Goal: Task Accomplishment & Management: Complete application form

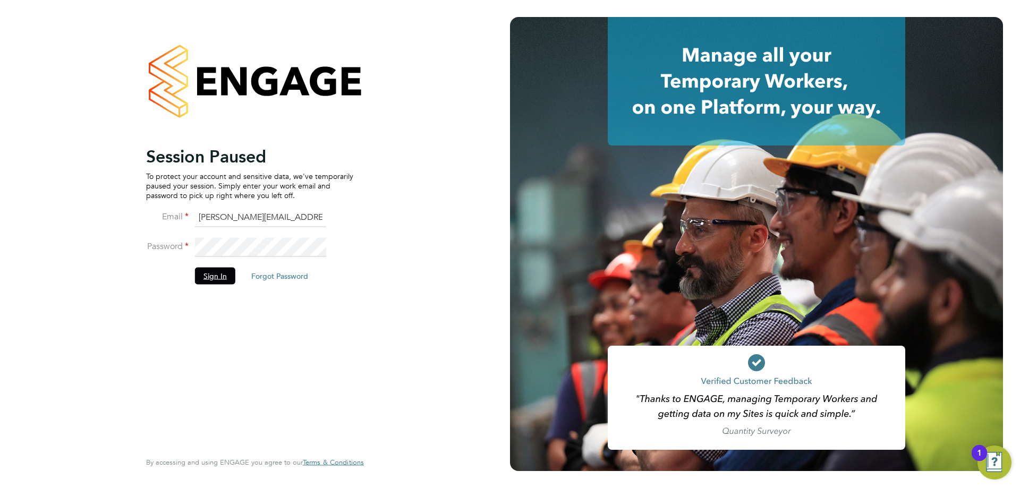
click at [223, 274] on button "Sign In" at bounding box center [215, 275] width 40 height 17
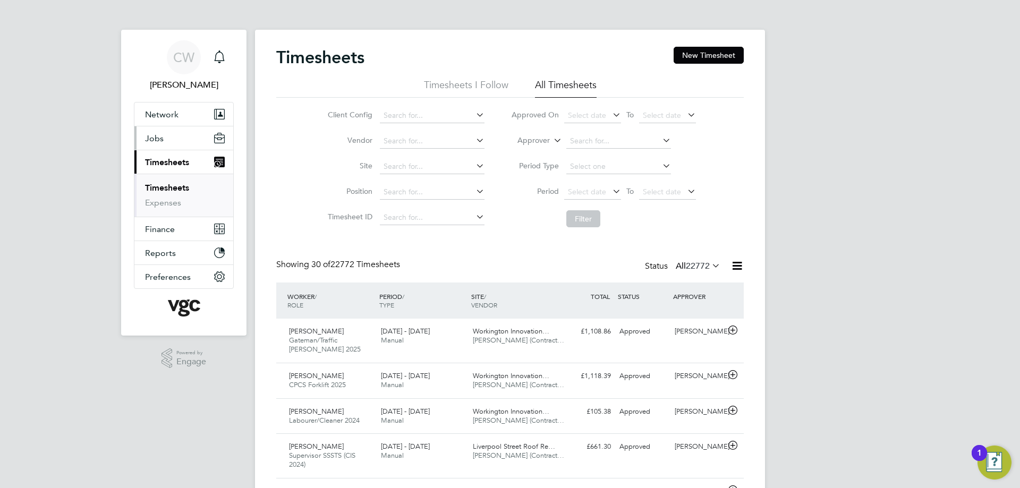
click at [161, 139] on span "Jobs" at bounding box center [154, 138] width 19 height 10
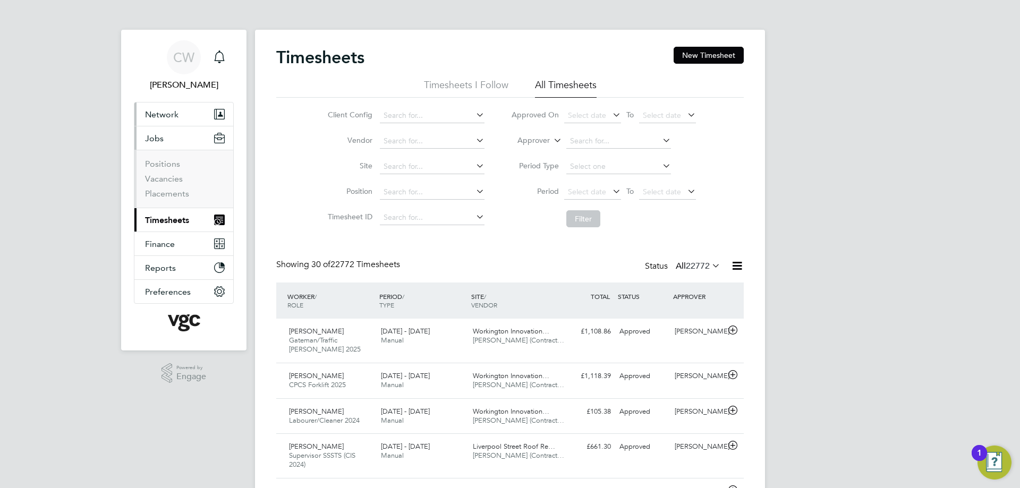
click at [163, 110] on span "Network" at bounding box center [161, 114] width 33 height 10
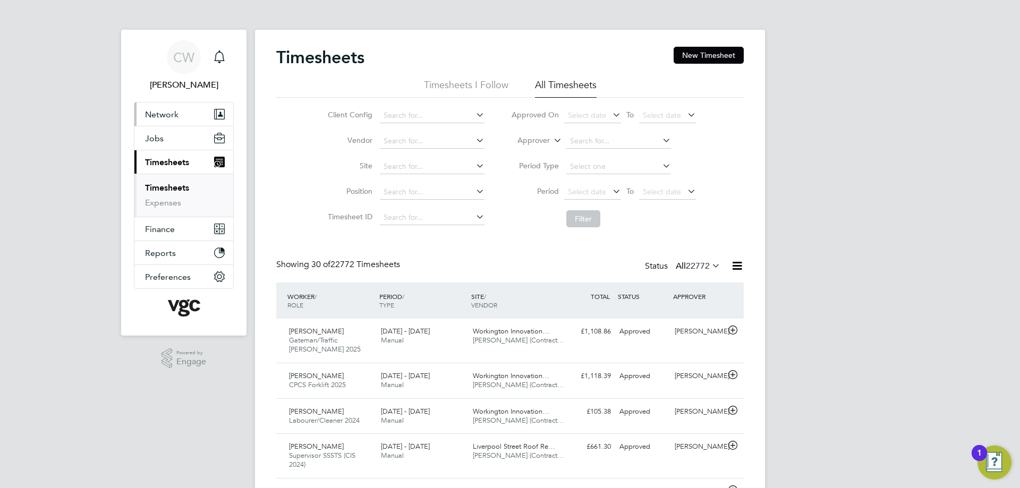
click at [174, 117] on span "Network" at bounding box center [161, 114] width 33 height 10
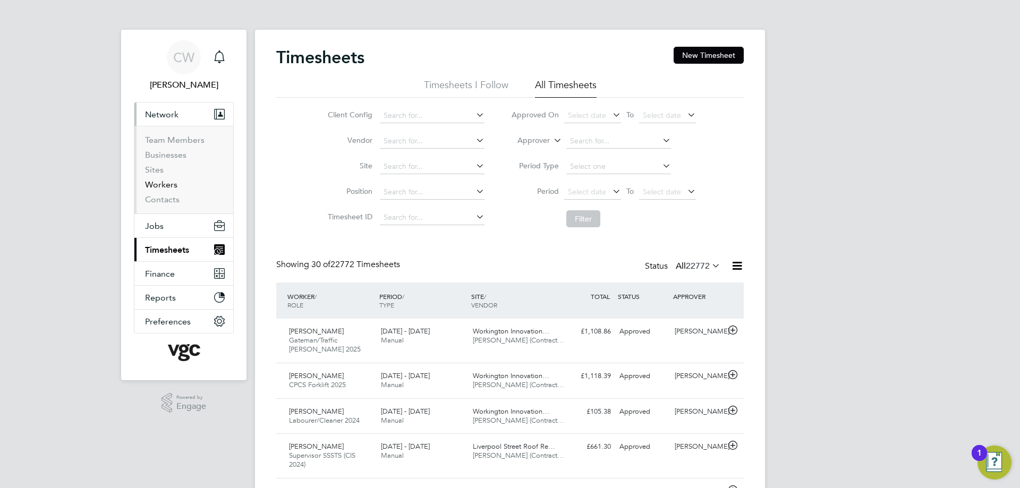
click at [164, 184] on link "Workers" at bounding box center [161, 185] width 32 height 10
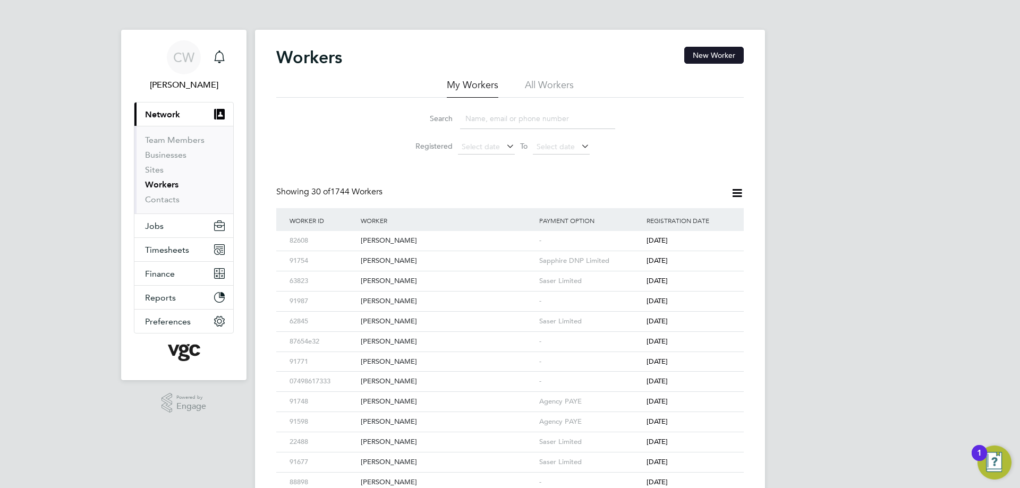
click at [727, 59] on button "New Worker" at bounding box center [713, 55] width 59 height 17
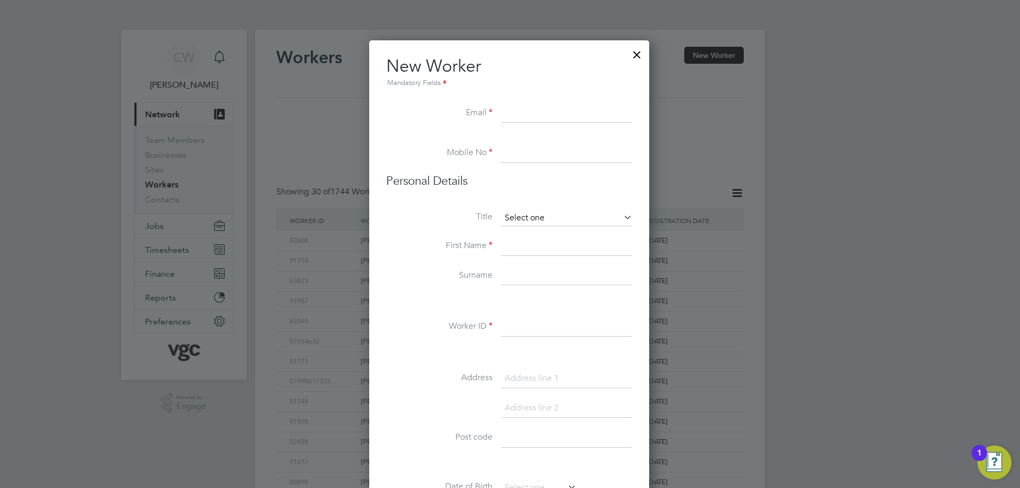
click at [530, 217] on input at bounding box center [566, 218] width 131 height 16
click at [527, 232] on li "Mr" at bounding box center [566, 233] width 132 height 14
type input "Mr"
click at [516, 245] on input at bounding box center [566, 246] width 131 height 19
type input "Atif"
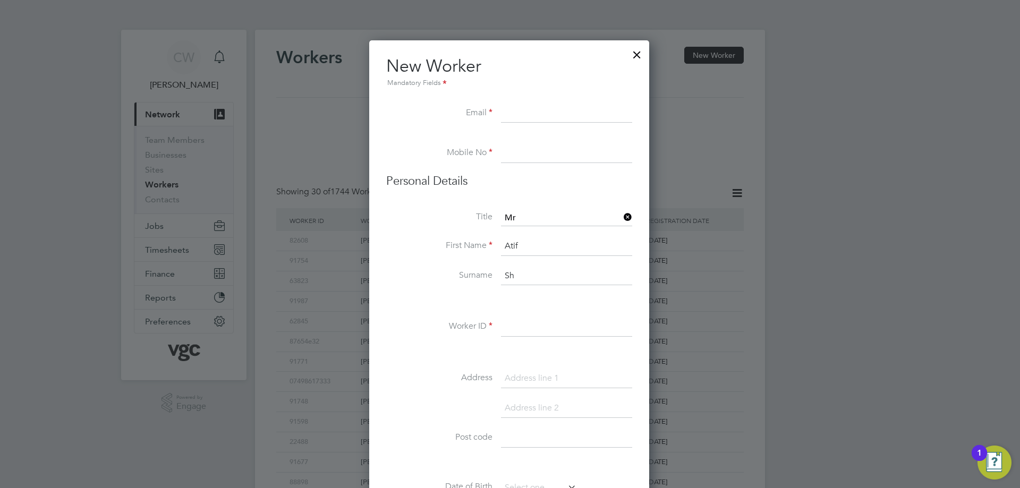
type input "S"
click at [534, 247] on input "Atif" at bounding box center [566, 246] width 131 height 19
type input "A"
click at [517, 115] on input at bounding box center [566, 113] width 131 height 19
click at [528, 114] on input at bounding box center [566, 113] width 131 height 19
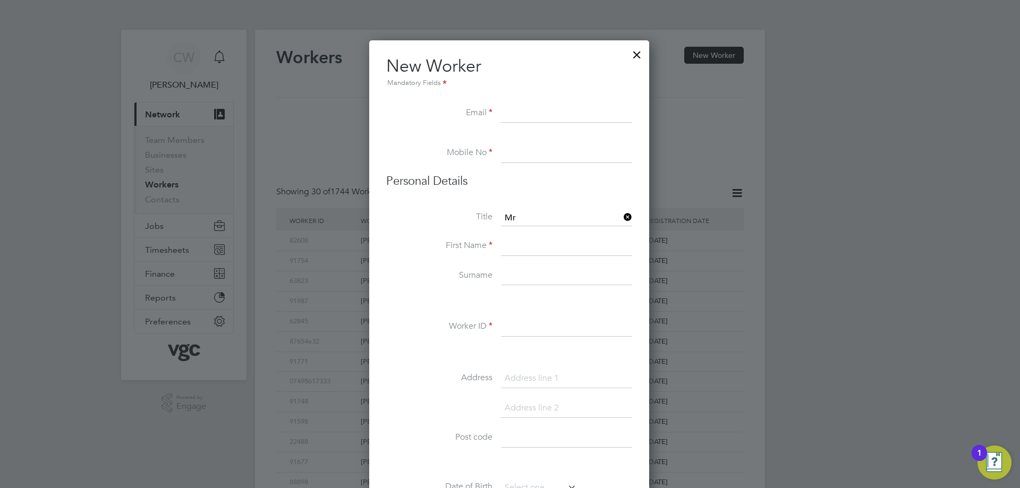
paste input "mk_geo@mail.com"
type input "mk_geo@mail.com"
click at [528, 151] on input at bounding box center [566, 153] width 131 height 19
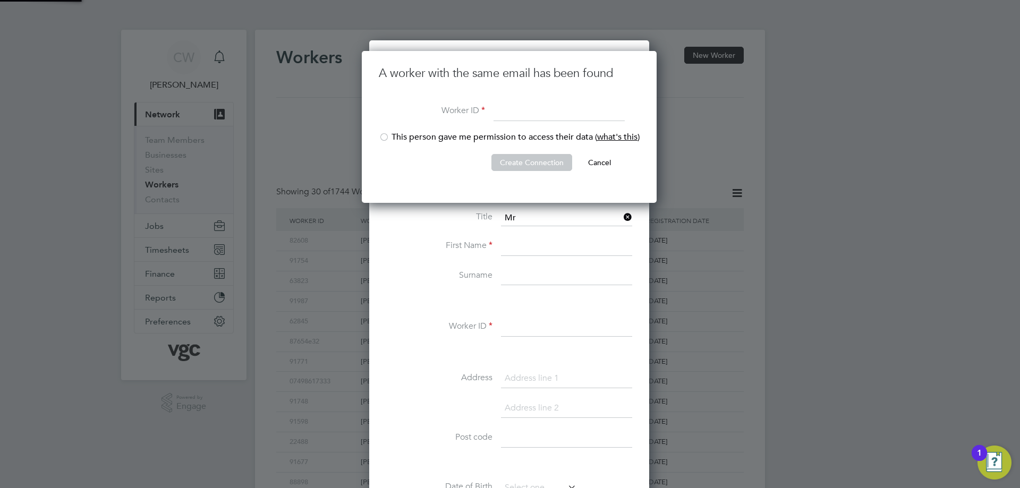
scroll to position [152, 296]
click at [382, 135] on div at bounding box center [384, 138] width 11 height 11
click at [524, 107] on input at bounding box center [558, 111] width 131 height 19
type input "878049"
click at [543, 158] on button "Create Connection" at bounding box center [531, 162] width 81 height 17
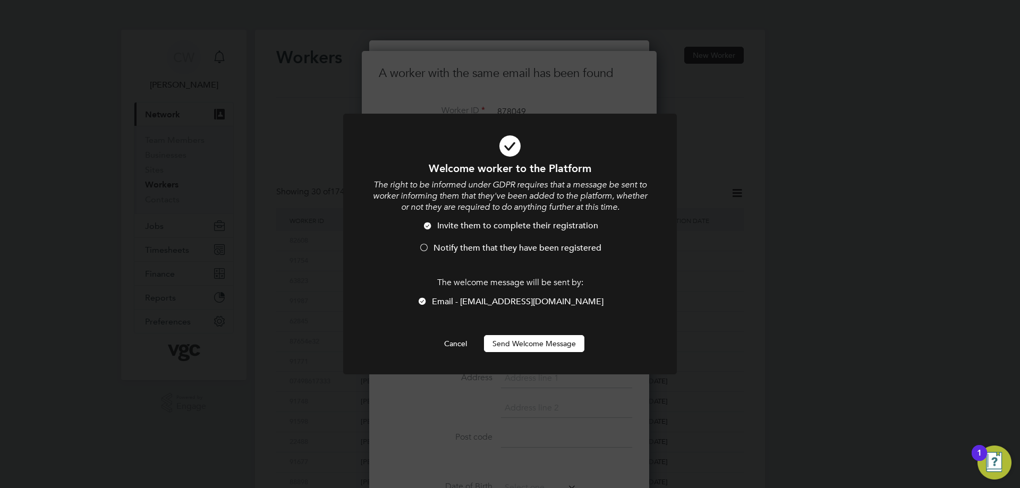
click at [428, 300] on div at bounding box center [422, 302] width 11 height 11
click at [423, 245] on div at bounding box center [423, 248] width 11 height 11
click at [517, 342] on button "Send Welcome Message" at bounding box center [534, 343] width 100 height 17
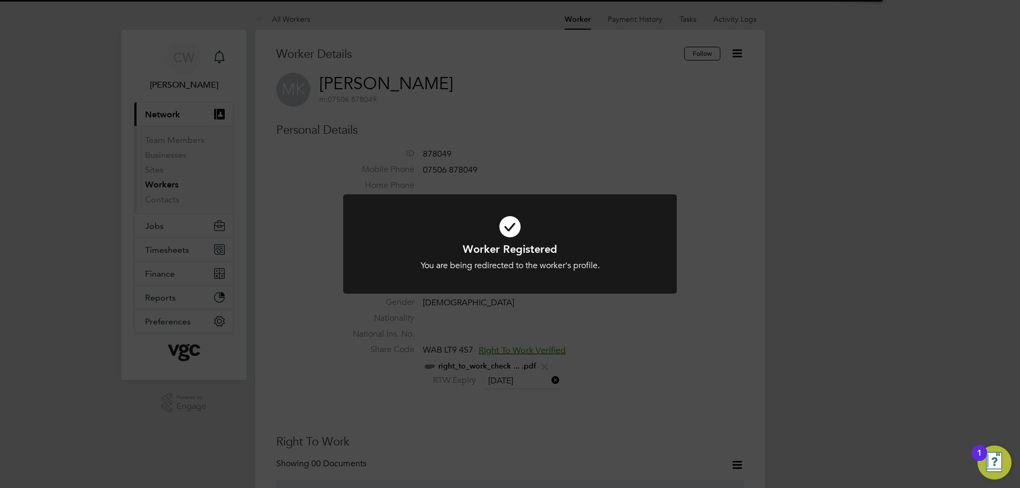
click at [529, 242] on icon at bounding box center [510, 226] width 276 height 41
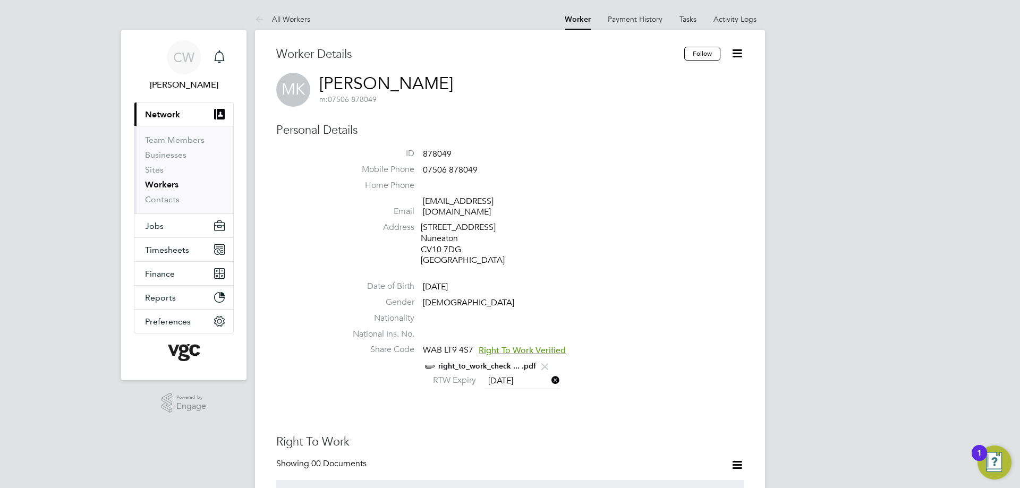
click at [169, 184] on link "Workers" at bounding box center [161, 185] width 33 height 10
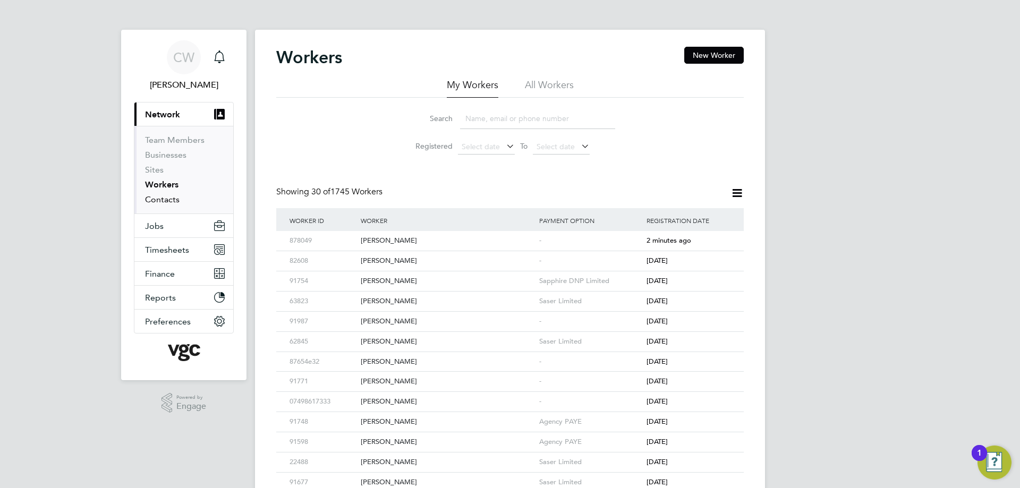
click at [171, 202] on link "Contacts" at bounding box center [162, 199] width 35 height 10
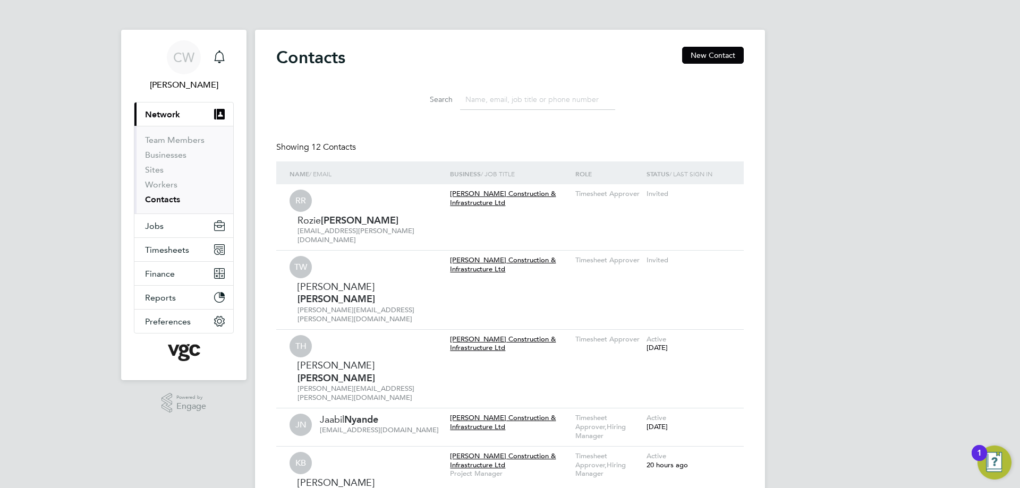
click at [481, 104] on input at bounding box center [537, 99] width 155 height 21
type input "roseanna"
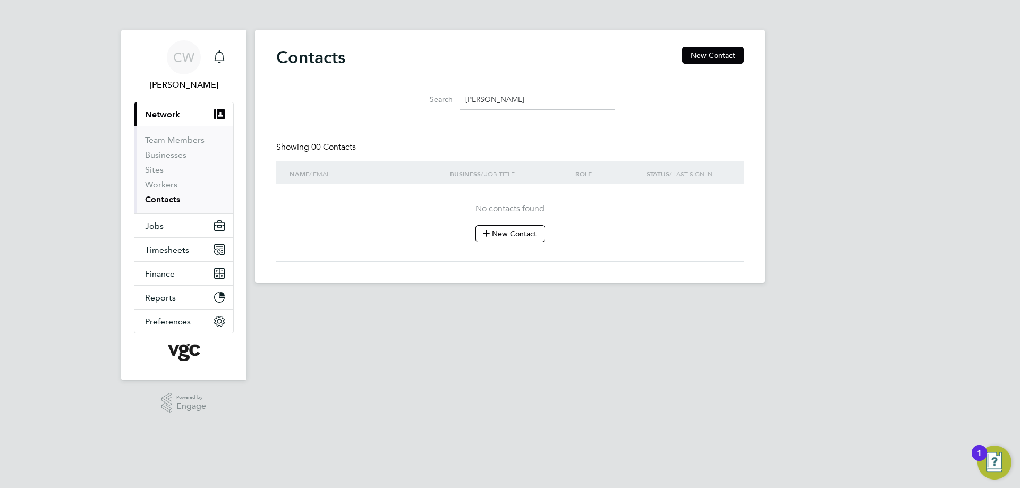
drag, startPoint x: 499, startPoint y: 103, endPoint x: 389, endPoint y: 96, distance: 110.2
click at [390, 96] on div "Search roseanna" at bounding box center [509, 97] width 467 height 37
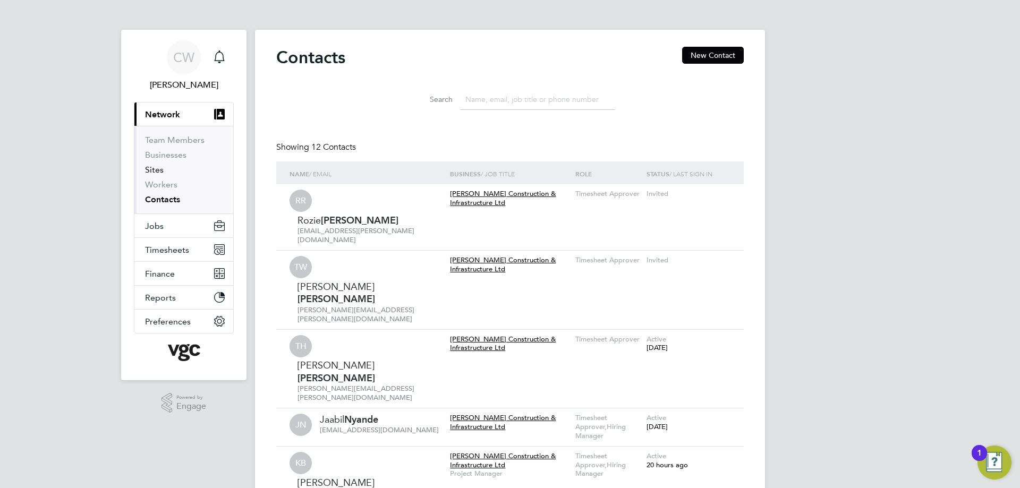
click at [150, 167] on link "Sites" at bounding box center [154, 170] width 19 height 10
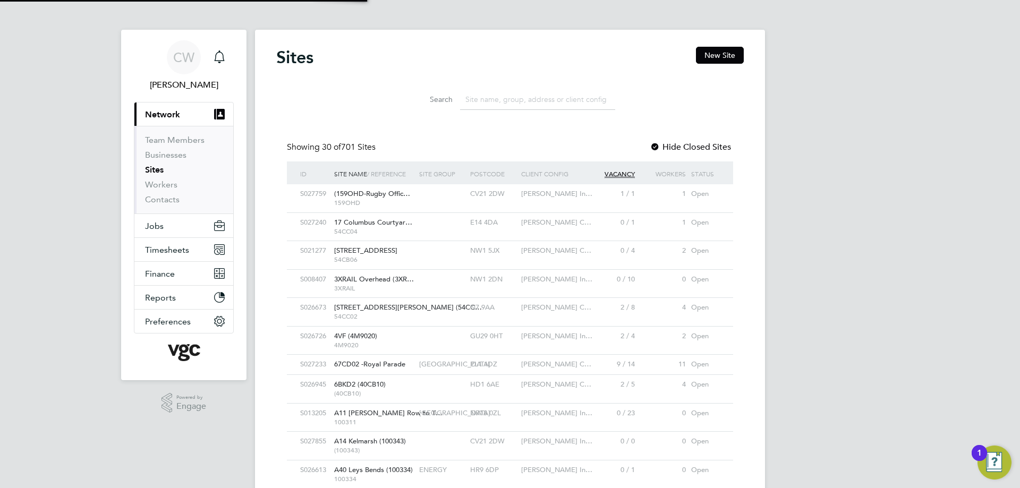
scroll to position [20, 52]
click at [505, 91] on input at bounding box center [537, 99] width 155 height 21
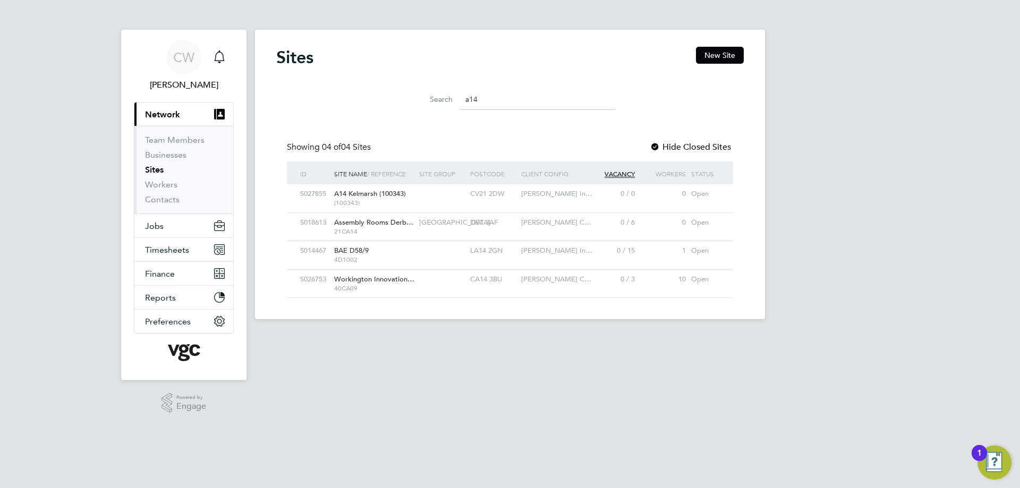
type input "a14"
click at [356, 200] on span "(100343)" at bounding box center [374, 203] width 80 height 8
click at [169, 224] on button "Jobs" at bounding box center [183, 225] width 99 height 23
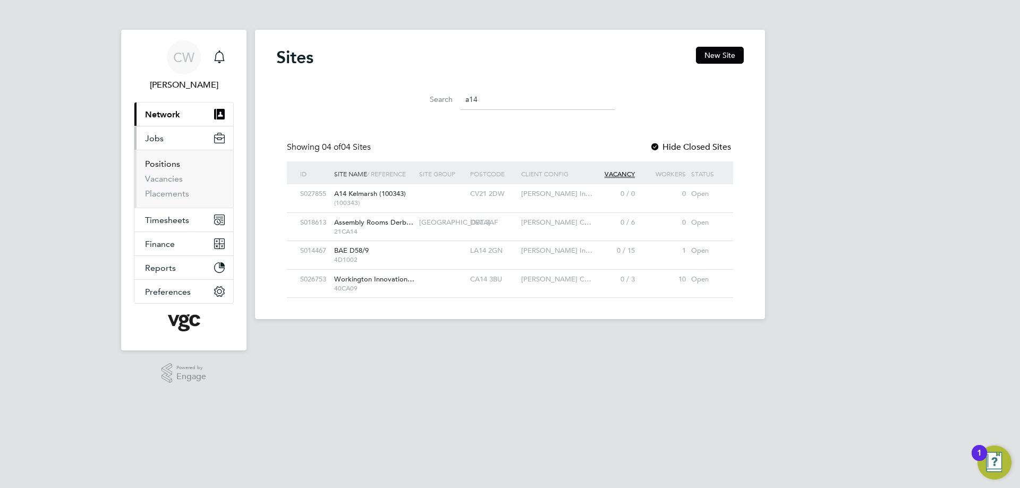
click at [168, 164] on link "Positions" at bounding box center [162, 164] width 35 height 10
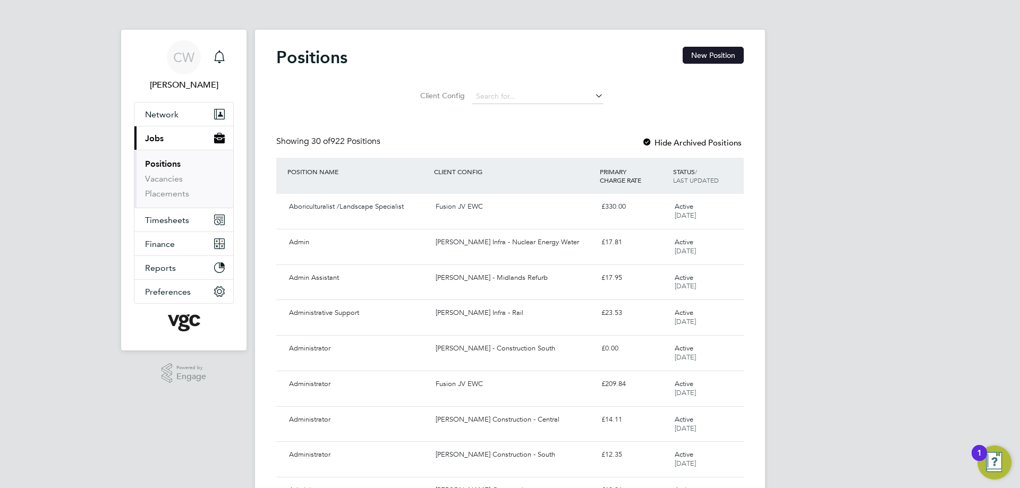
click at [700, 55] on button "New Position" at bounding box center [712, 55] width 61 height 17
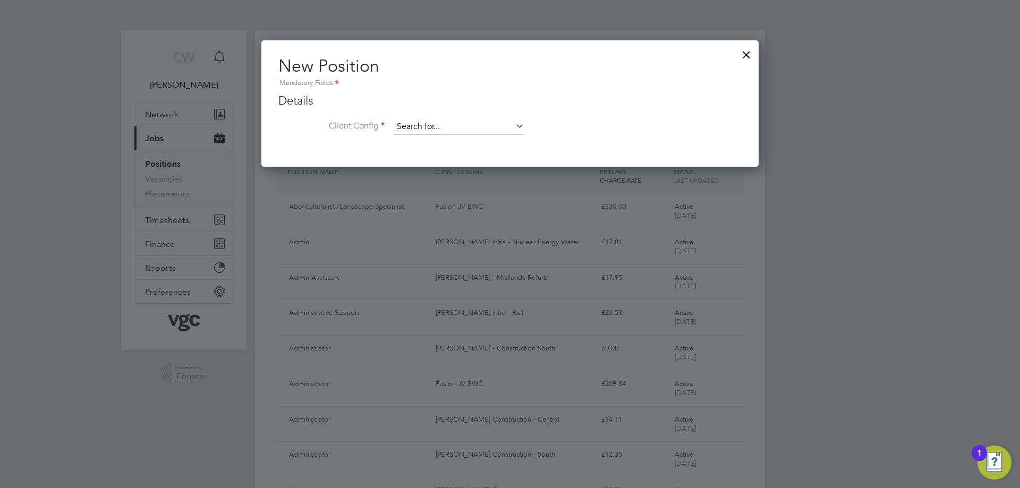
click at [436, 128] on input at bounding box center [458, 127] width 131 height 16
click at [467, 251] on li "[PERSON_NAME] Infra - Highways" at bounding box center [537, 258] width 291 height 14
type input "[PERSON_NAME] Infra - Highways"
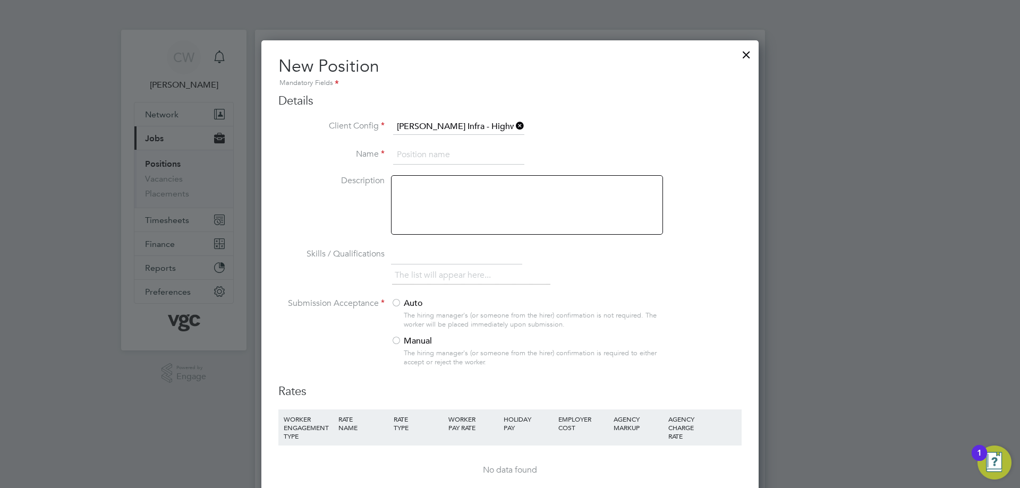
click at [423, 149] on input at bounding box center [458, 155] width 131 height 19
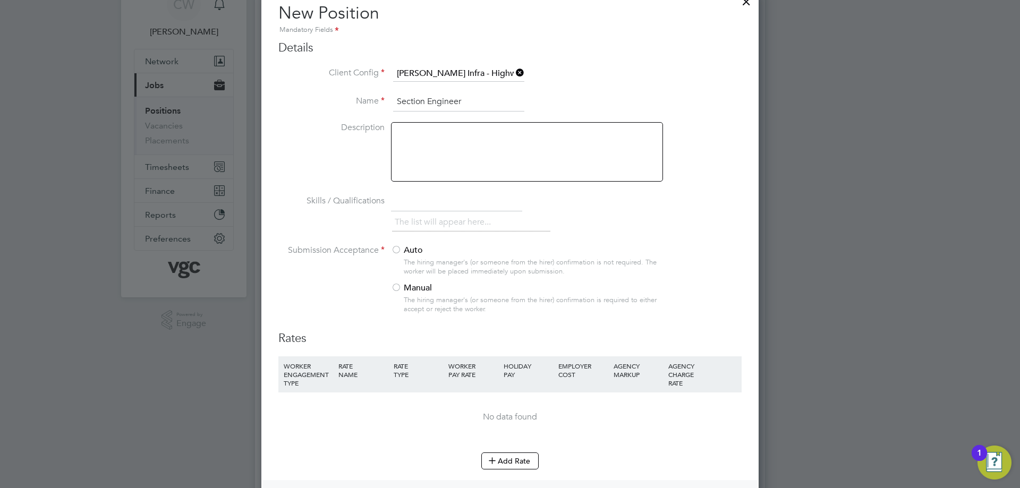
type input "Section Engineer"
click at [394, 288] on div at bounding box center [396, 288] width 11 height 11
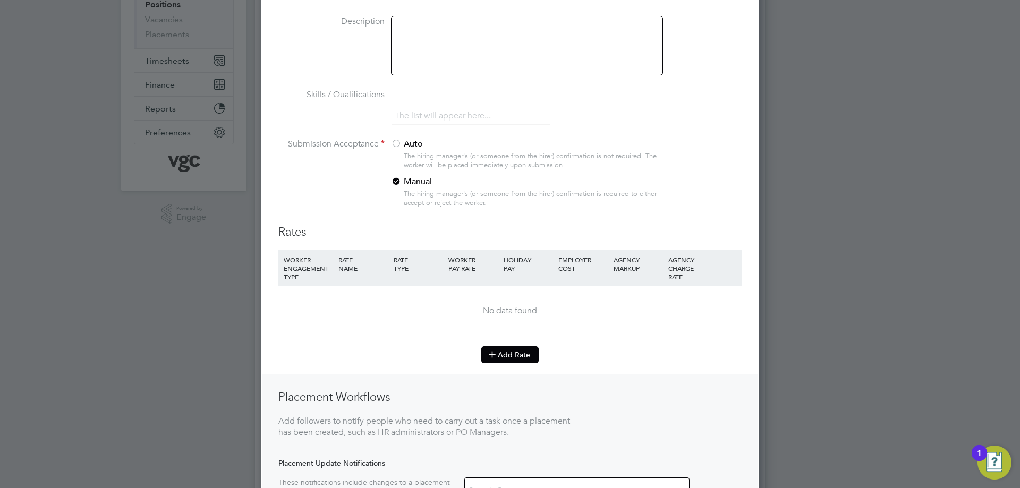
click at [504, 356] on button "Add Rate" at bounding box center [509, 354] width 57 height 17
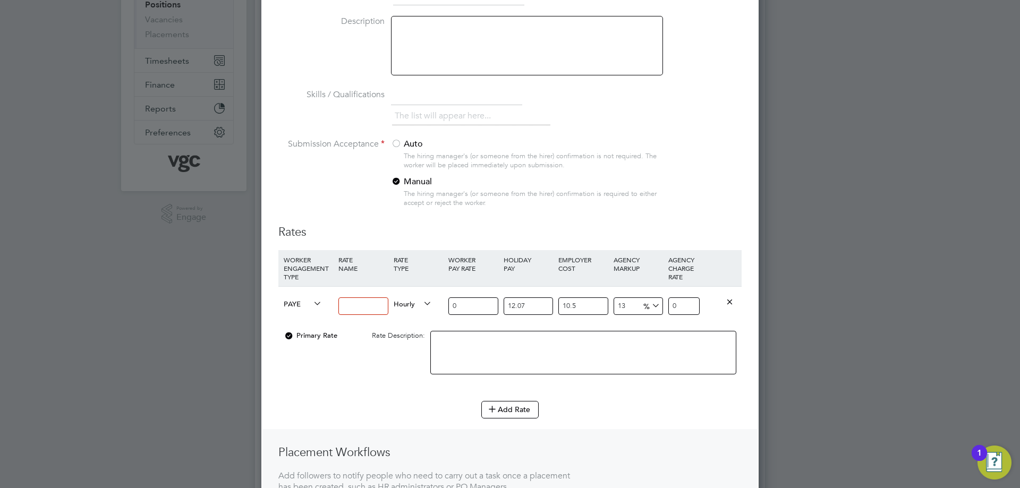
click at [364, 306] on input at bounding box center [362, 306] width 49 height 18
type input "Day Rate"
click at [302, 301] on span "PAYE" at bounding box center [303, 303] width 38 height 12
click at [301, 317] on li "Contract" at bounding box center [300, 315] width 43 height 13
click at [416, 306] on span "Hourly" at bounding box center [413, 303] width 38 height 12
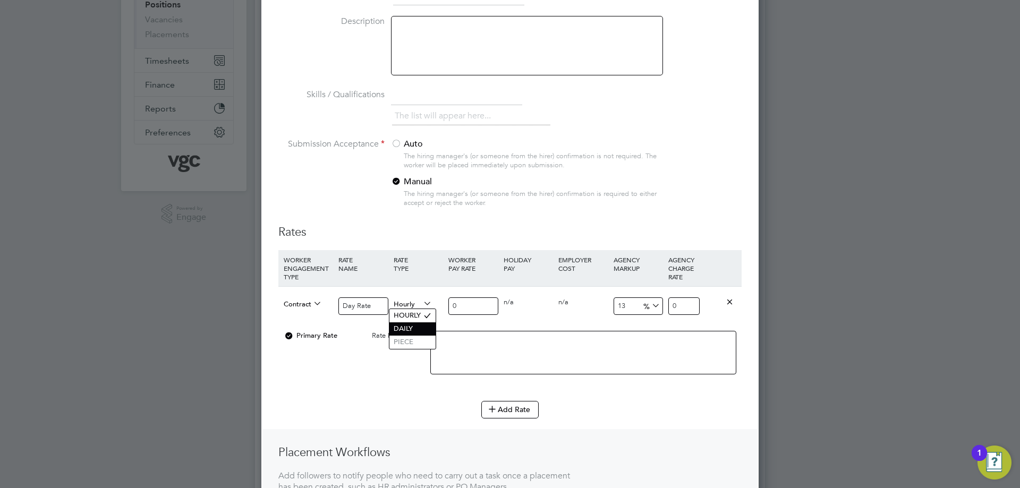
click at [411, 328] on li "DAILY" at bounding box center [412, 328] width 46 height 13
click at [458, 306] on input "0" at bounding box center [472, 306] width 49 height 18
click at [436, 310] on div "Contract Day Rate Daily 0 0 n/a 0 n/a 13 0 % 0" at bounding box center [509, 305] width 463 height 39
type input "4"
type input "4.52"
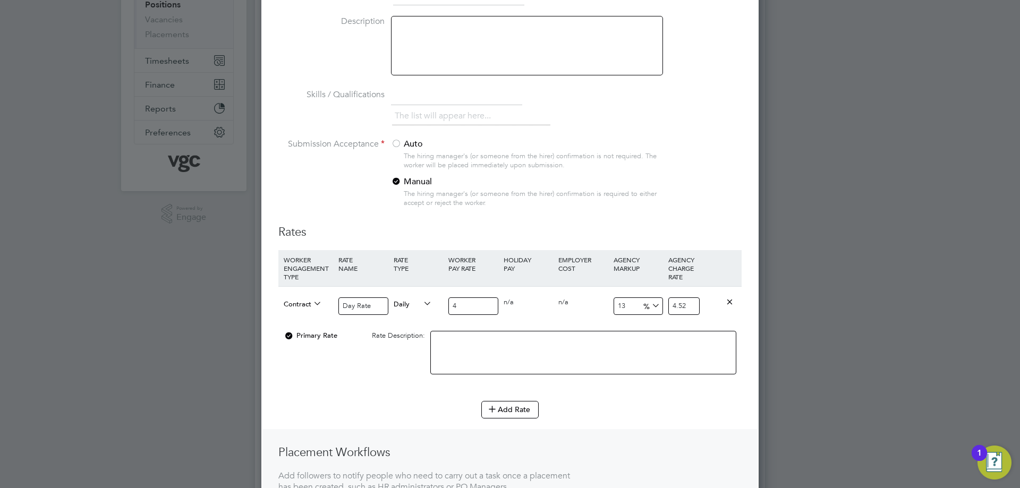
type input "40"
type input "45.2"
type input "400"
type input "452"
type input "400"
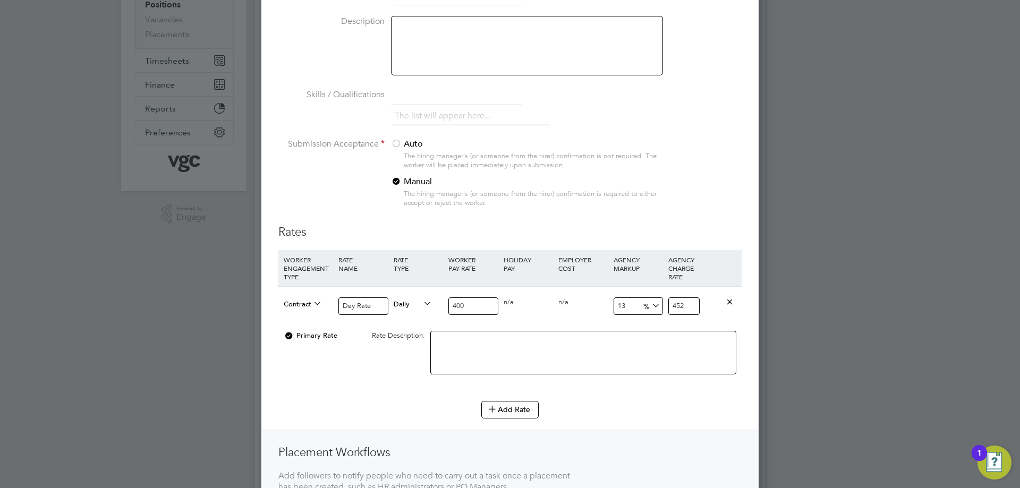
type input "1"
type input "404"
type input "17"
type input "468"
type input "17.6"
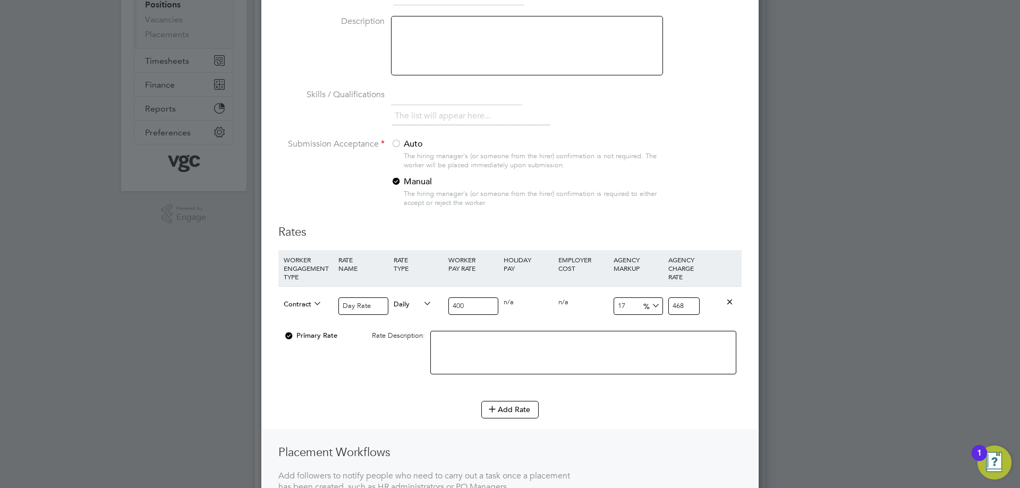
type input "470.4"
type input "17.65"
type input "470.6"
type input "17.65"
click at [568, 319] on div "Contract Day Rate Daily 400 0 n/a 0 n/a 17.65 70.6 % 470.6" at bounding box center [509, 305] width 463 height 39
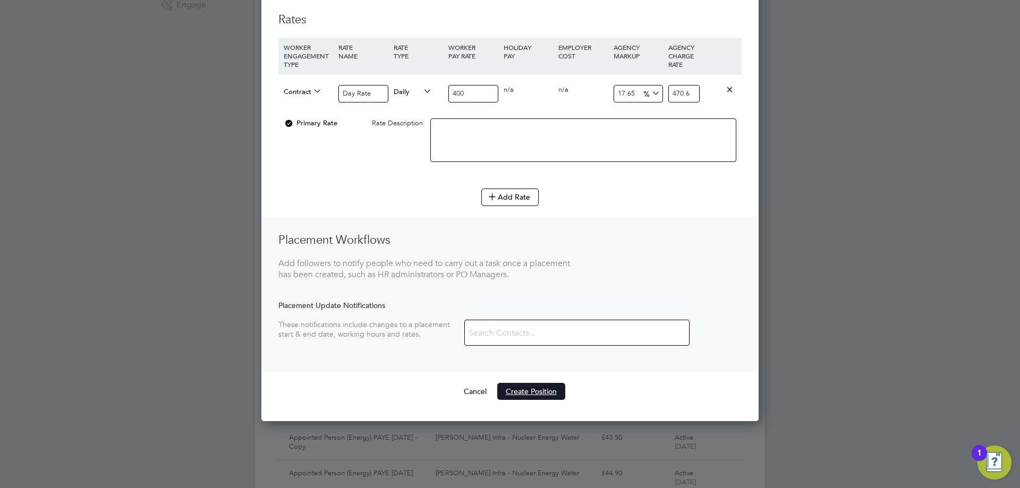
click at [536, 395] on button "Create Position" at bounding box center [531, 391] width 68 height 17
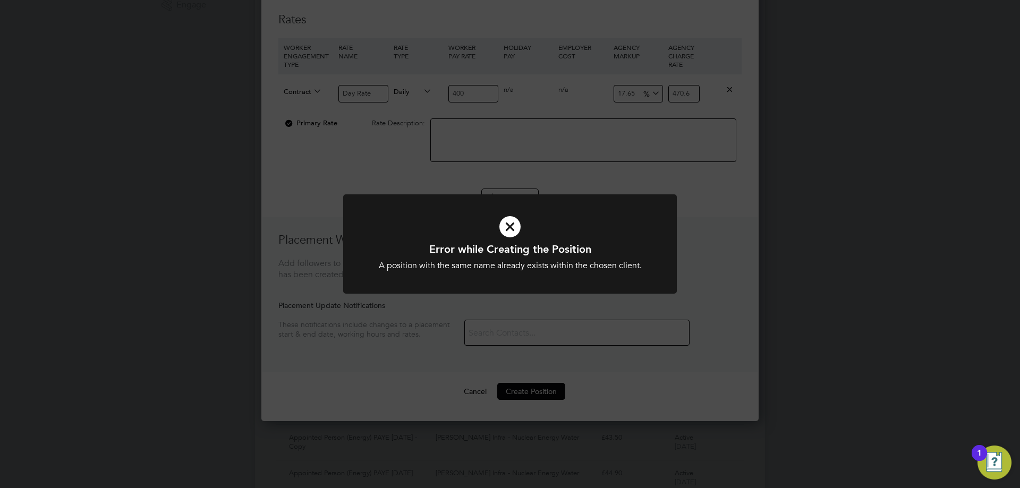
click at [526, 263] on div "A position with the same name already exists within the chosen client." at bounding box center [510, 265] width 276 height 11
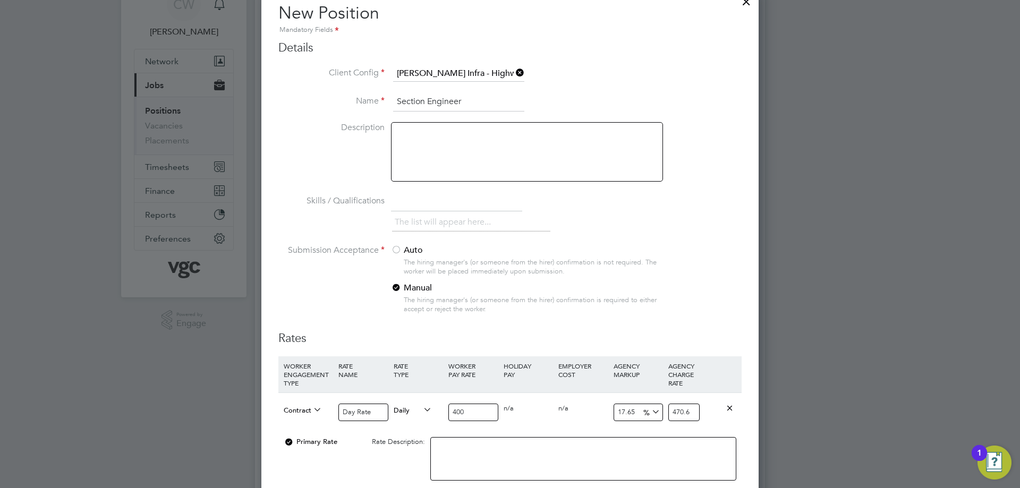
click at [474, 100] on input "Section Engineer" at bounding box center [458, 101] width 131 height 19
click at [474, 105] on input "Section Engineer - backshift" at bounding box center [458, 101] width 131 height 19
drag, startPoint x: 509, startPoint y: 97, endPoint x: 468, endPoint y: 105, distance: 41.7
click at [468, 105] on input "Section Engineer - backshift" at bounding box center [458, 101] width 131 height 19
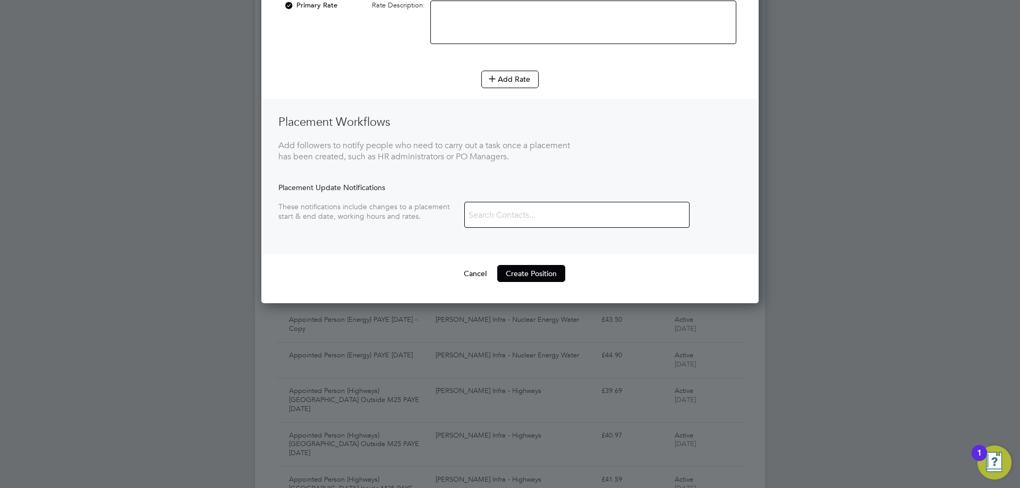
scroll to position [531, 0]
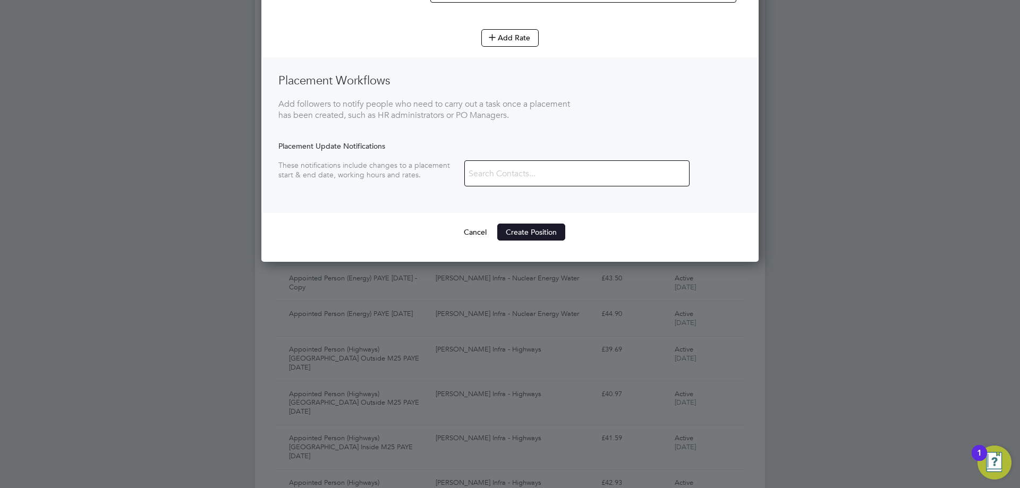
type input "Section Engineer -"
click at [523, 234] on button "Create Position" at bounding box center [531, 232] width 68 height 17
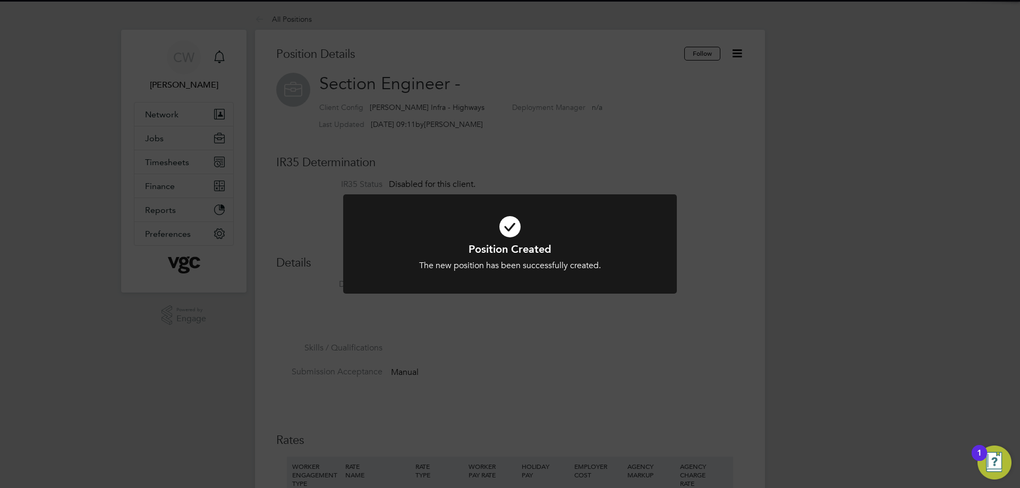
click at [509, 250] on h1 "Position Created" at bounding box center [510, 249] width 276 height 14
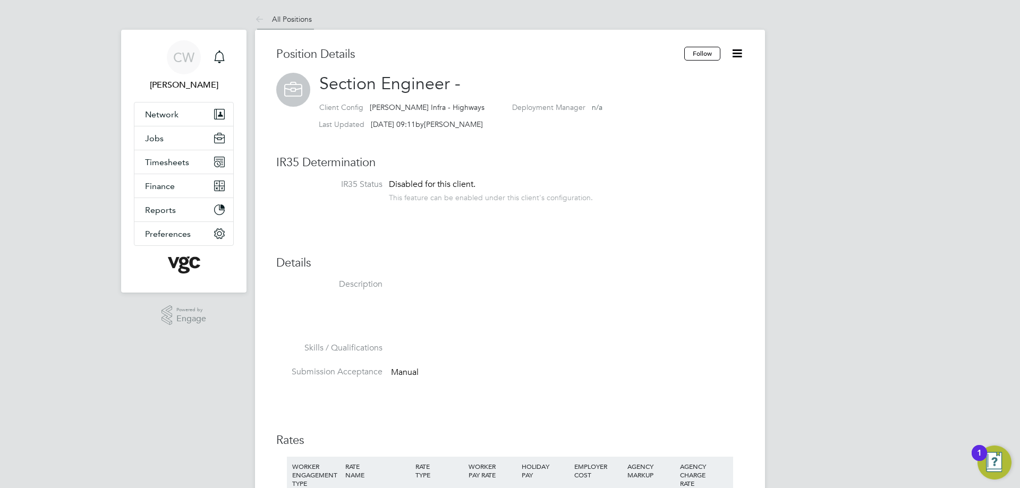
click at [285, 19] on link "All Positions" at bounding box center [283, 19] width 57 height 10
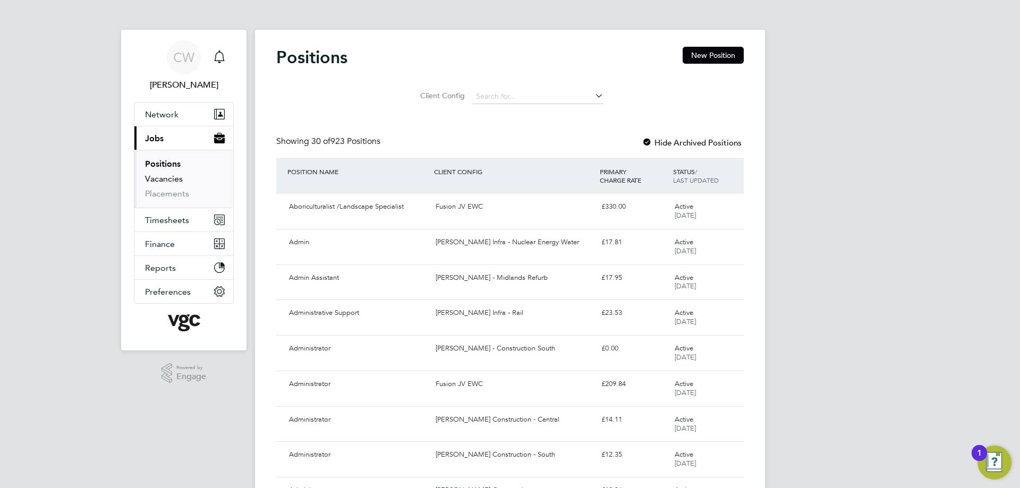
click at [160, 178] on link "Vacancies" at bounding box center [164, 179] width 38 height 10
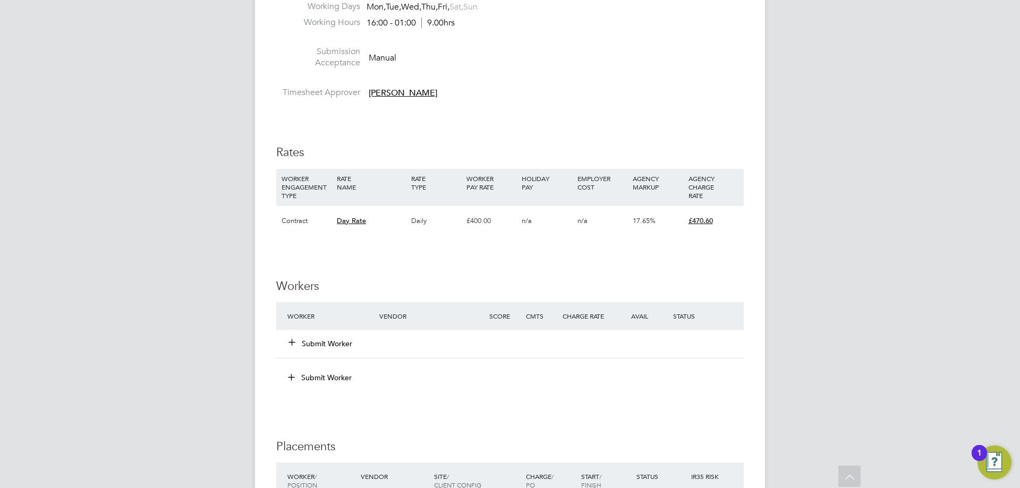
scroll to position [531, 0]
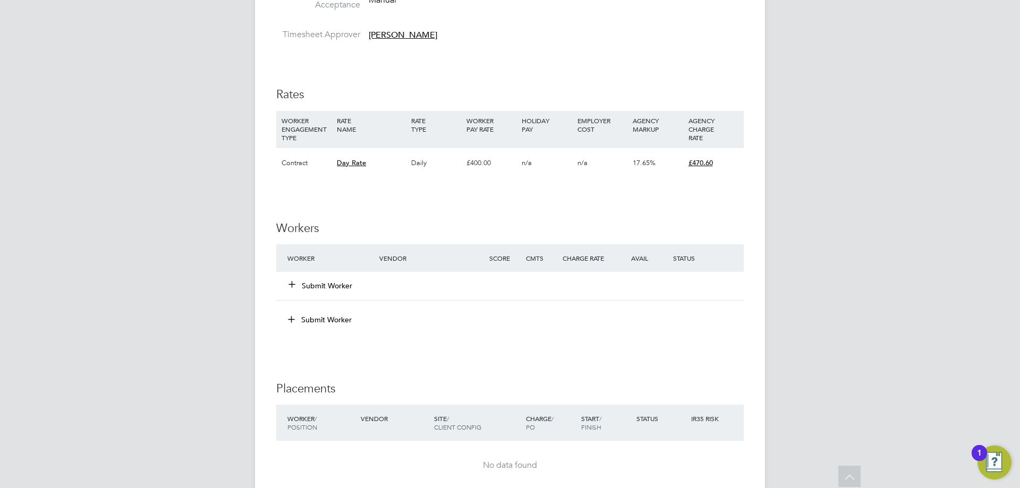
click at [300, 286] on button "Submit Worker" at bounding box center [321, 285] width 64 height 11
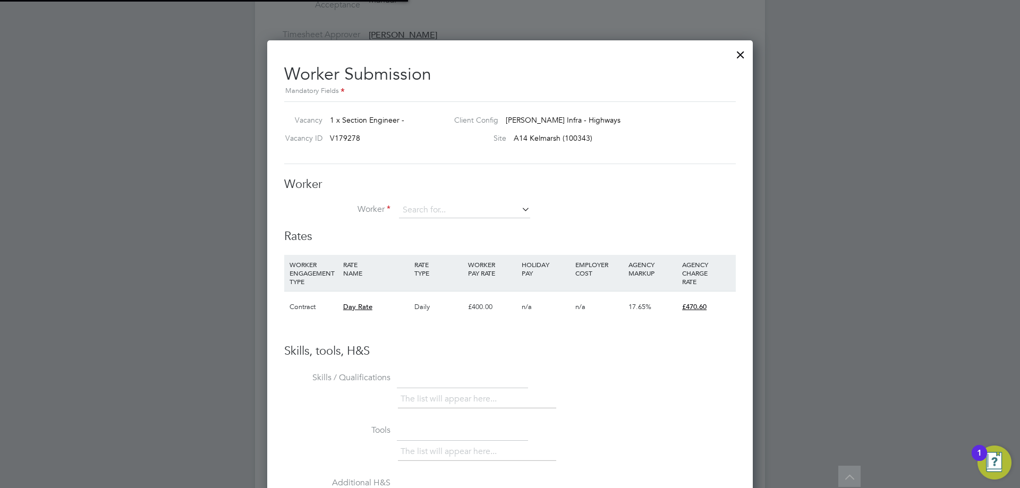
scroll to position [645, 486]
click at [446, 251] on li "Maci ej Kowalski (878049)" at bounding box center [464, 254] width 132 height 14
type input "Maciej Kowalski (878049)"
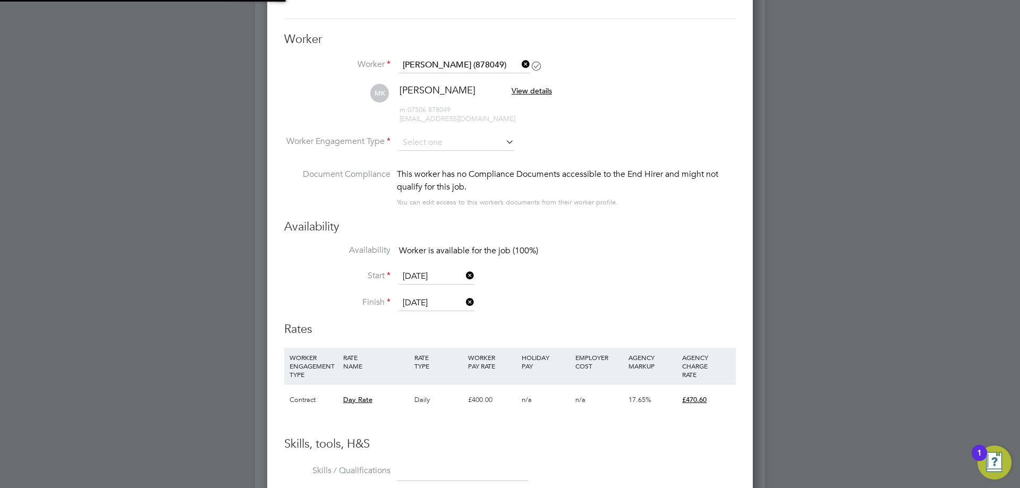
scroll to position [690, 0]
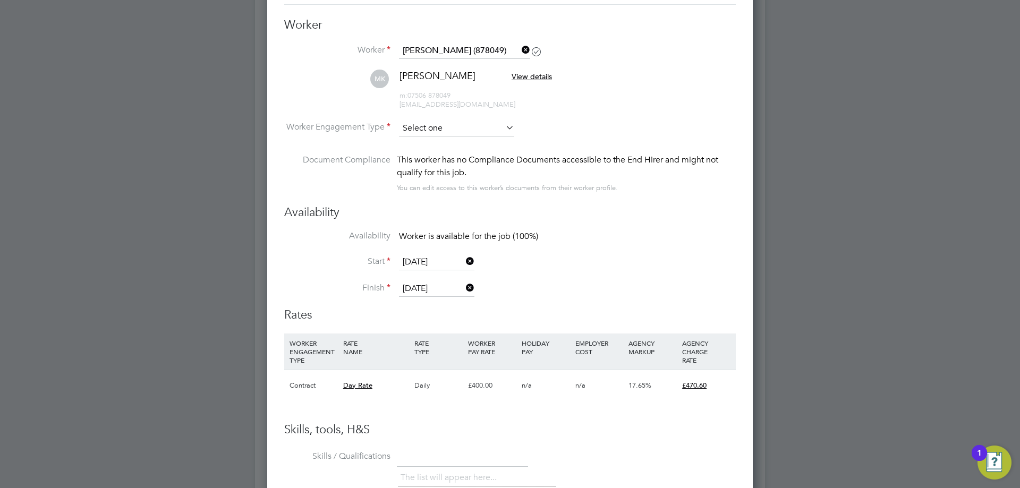
click at [438, 127] on input at bounding box center [456, 129] width 115 height 16
click at [435, 139] on li "Contract" at bounding box center [456, 143] width 116 height 14
type input "Contract"
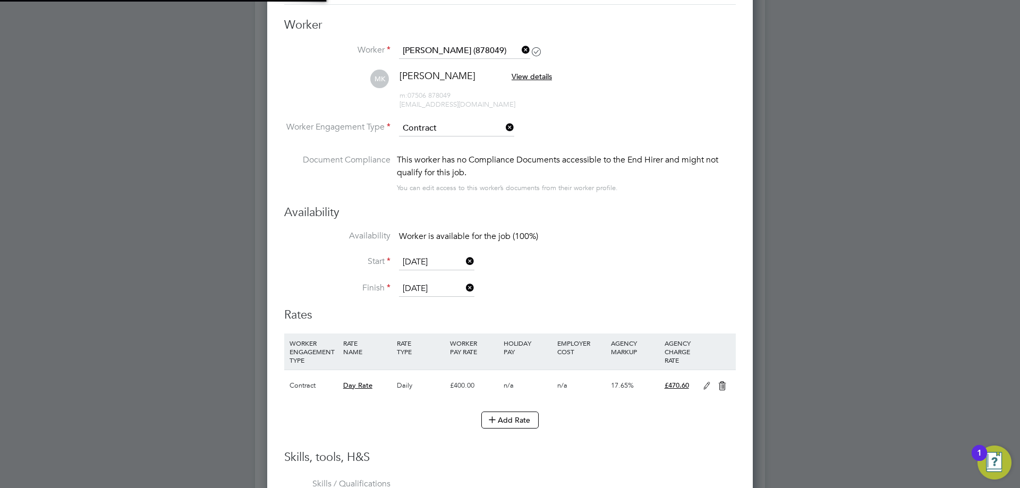
scroll to position [5, 5]
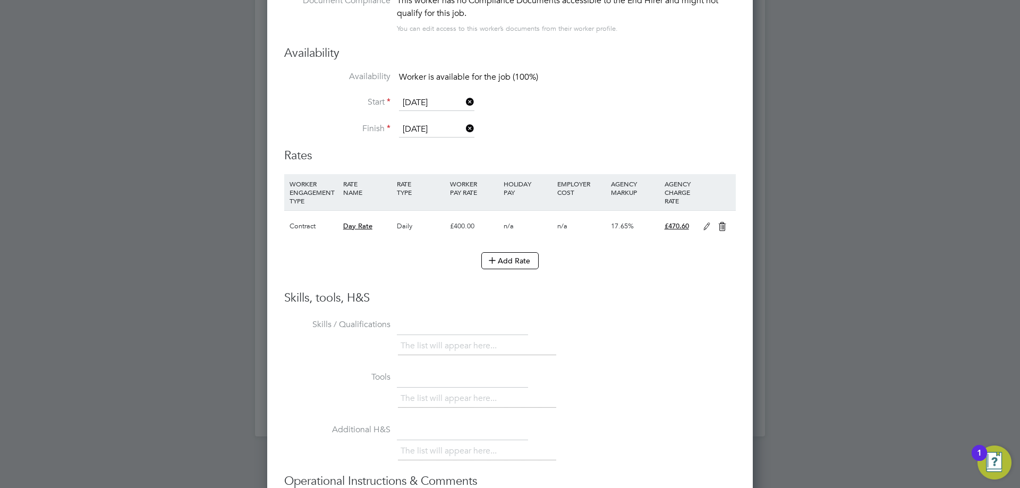
click at [704, 226] on icon at bounding box center [706, 227] width 13 height 8
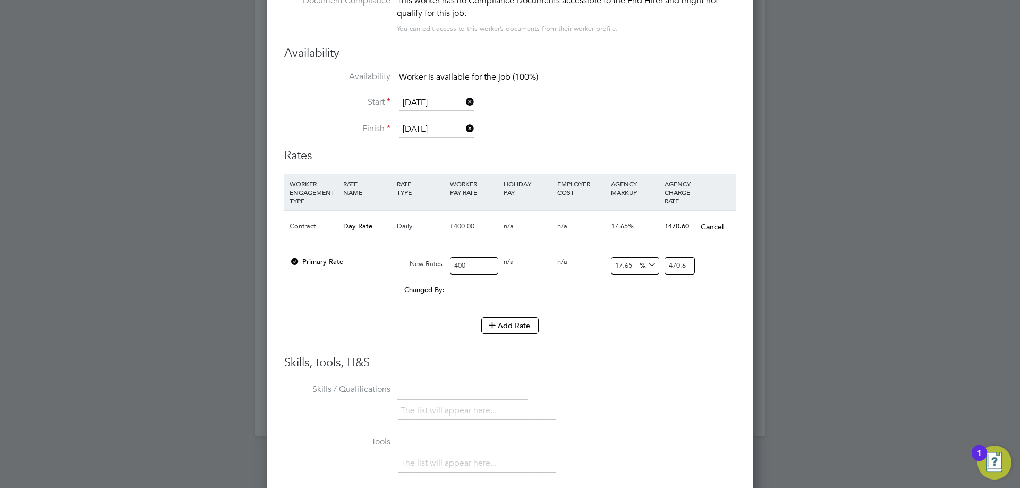
click at [465, 263] on input "400" at bounding box center [474, 266] width 48 height 18
type input "40"
type input "47.06"
type input "4"
type input "4.706"
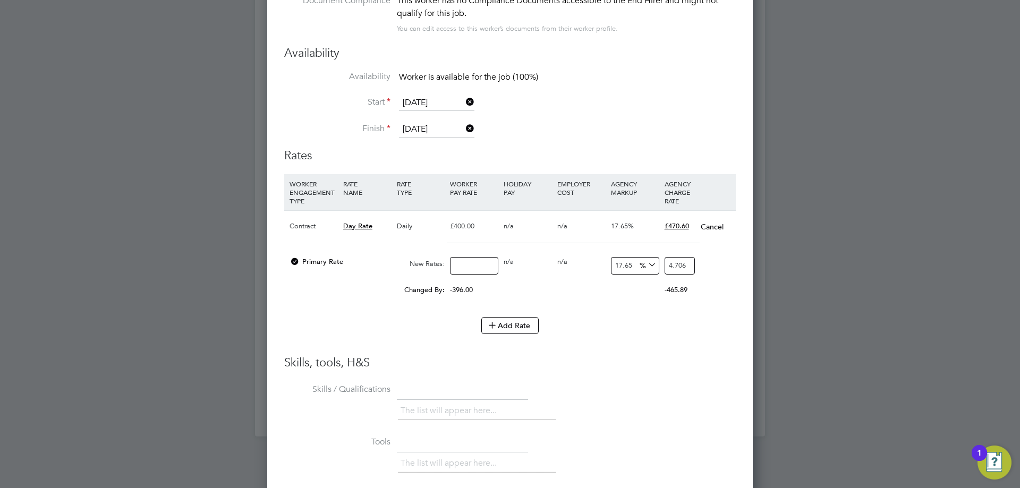
type input "3"
type input "3.5295"
type input "38"
type input "44.707"
type input "380"
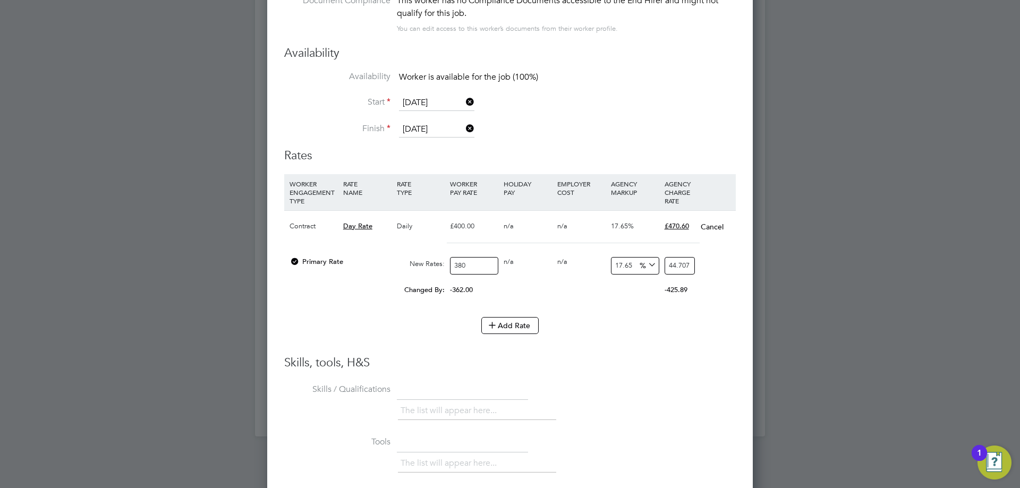
type input "447.07"
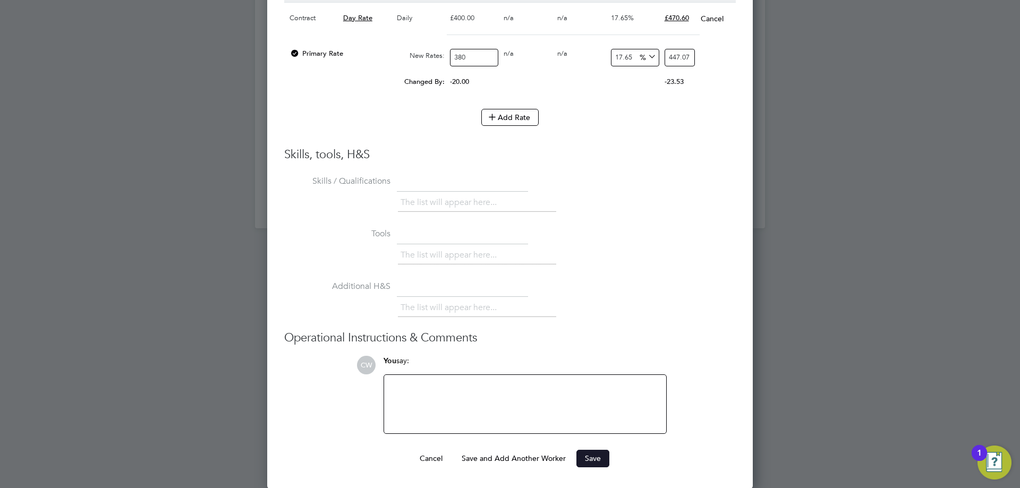
type input "380"
click at [592, 462] on button "Save" at bounding box center [592, 458] width 33 height 17
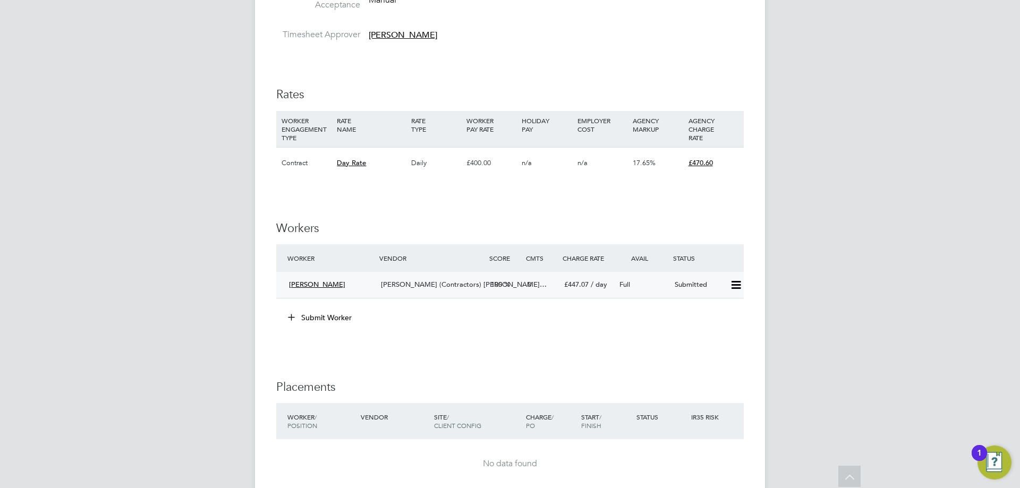
click at [313, 286] on span "Maciej Kowalski" at bounding box center [317, 284] width 56 height 9
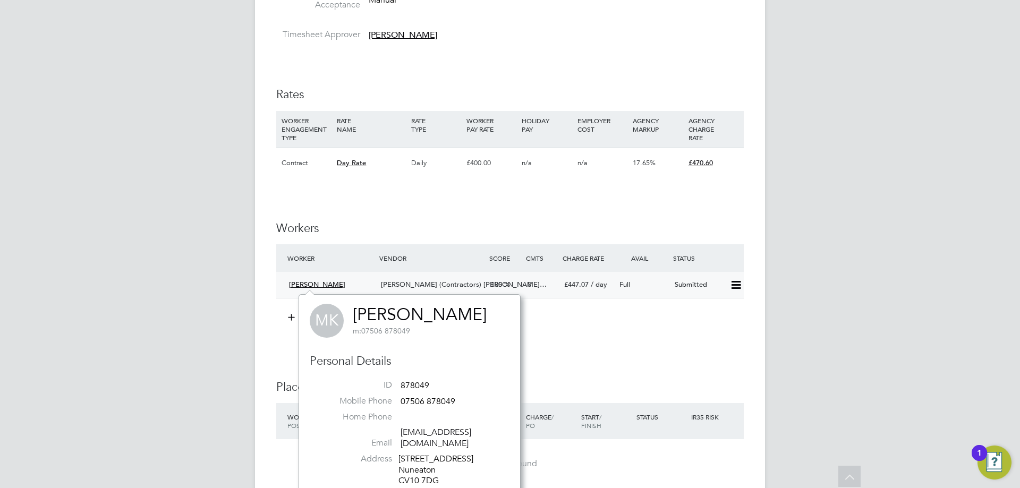
click at [315, 281] on span "Maciej Kowalski" at bounding box center [317, 284] width 56 height 9
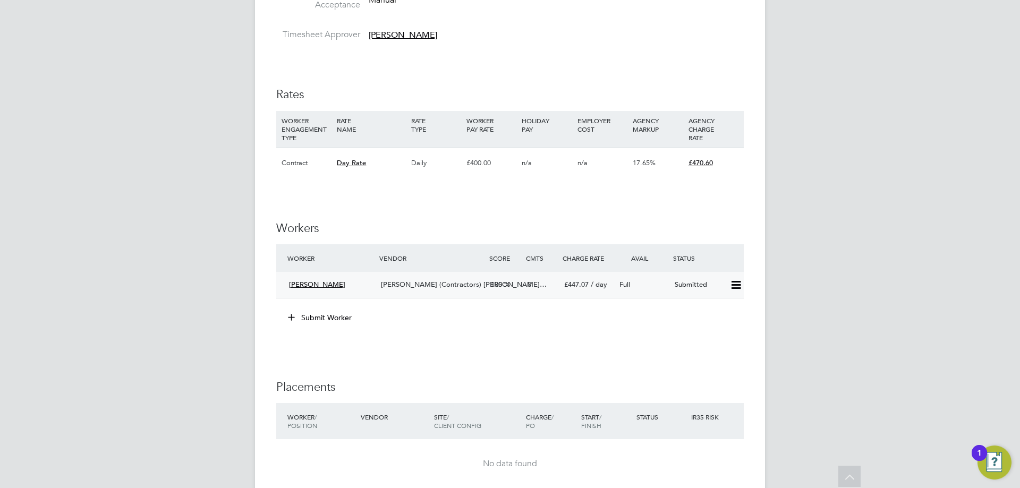
click at [315, 280] on span "Maciej Kowalski" at bounding box center [317, 284] width 56 height 9
click at [311, 285] on span "Maciej Kowalski" at bounding box center [317, 284] width 56 height 9
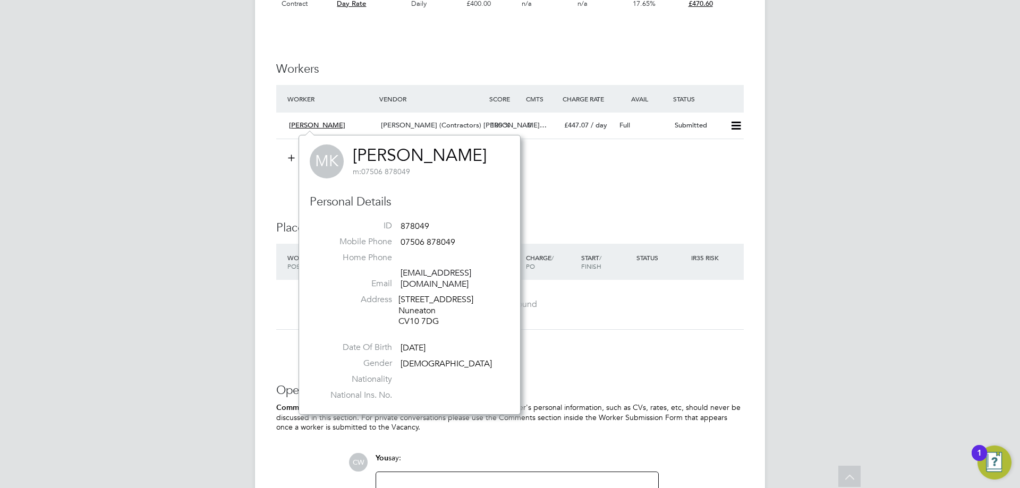
click at [672, 196] on div "IR35 Determination IR35 Status Disabled for this client. This feature can be en…" at bounding box center [509, 53] width 467 height 1037
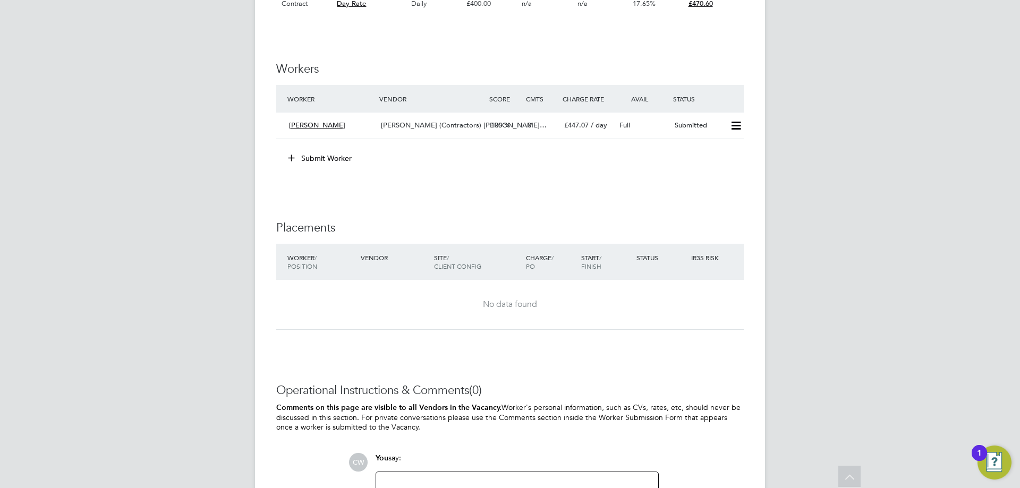
click at [312, 159] on button "Submit Worker" at bounding box center [320, 158] width 80 height 17
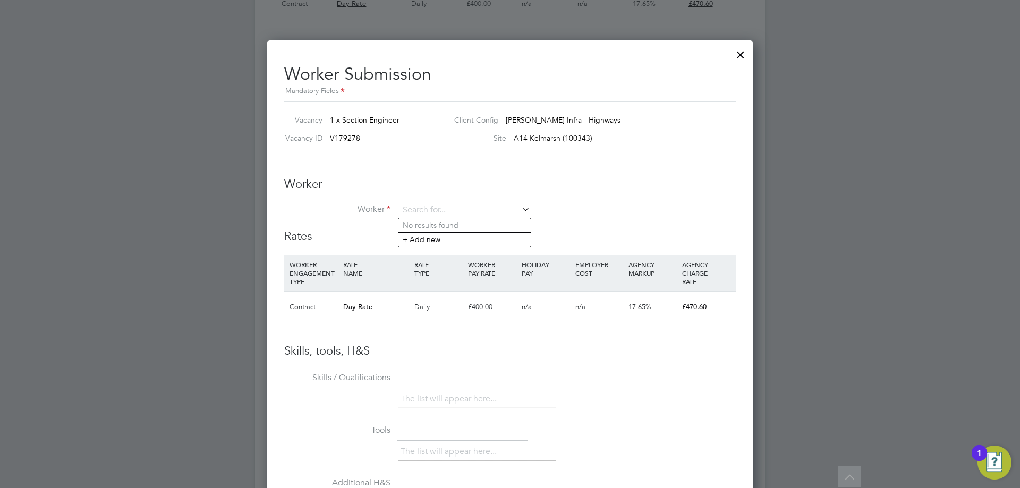
click at [743, 51] on div at bounding box center [740, 51] width 19 height 19
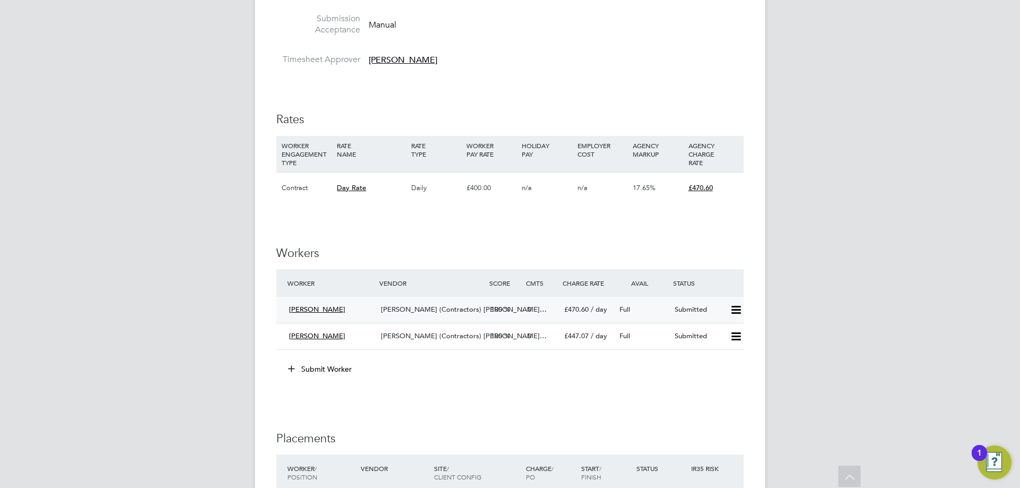
scroll to position [531, 0]
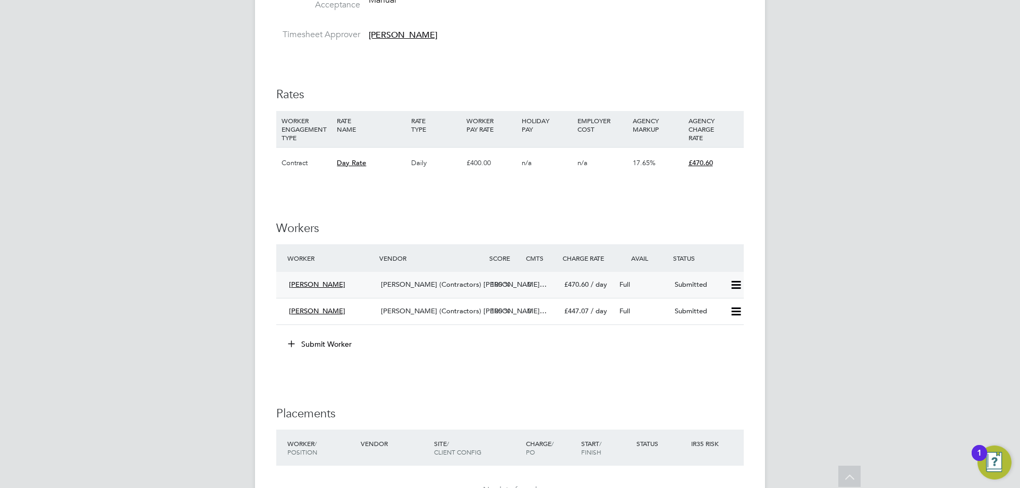
click at [310, 287] on span "[PERSON_NAME]" at bounding box center [317, 284] width 56 height 9
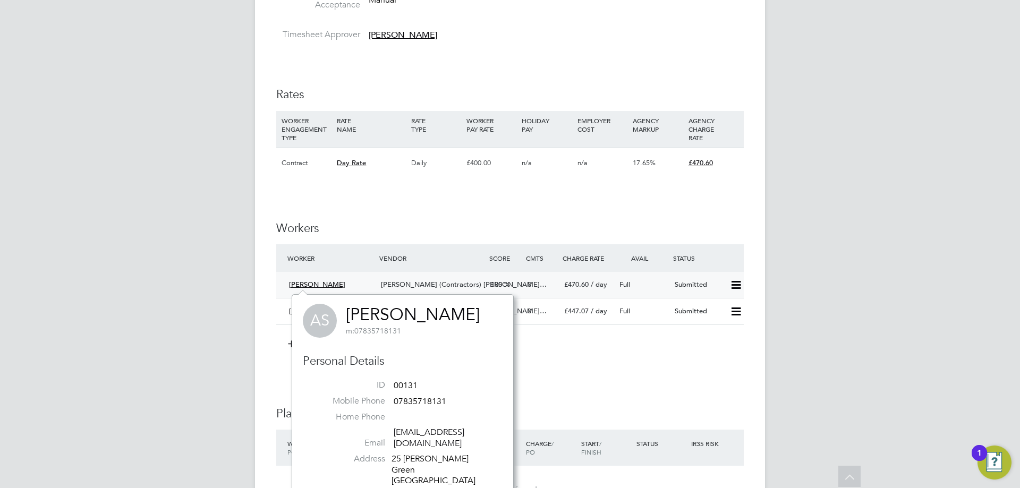
click at [310, 286] on span "[PERSON_NAME]" at bounding box center [317, 284] width 56 height 9
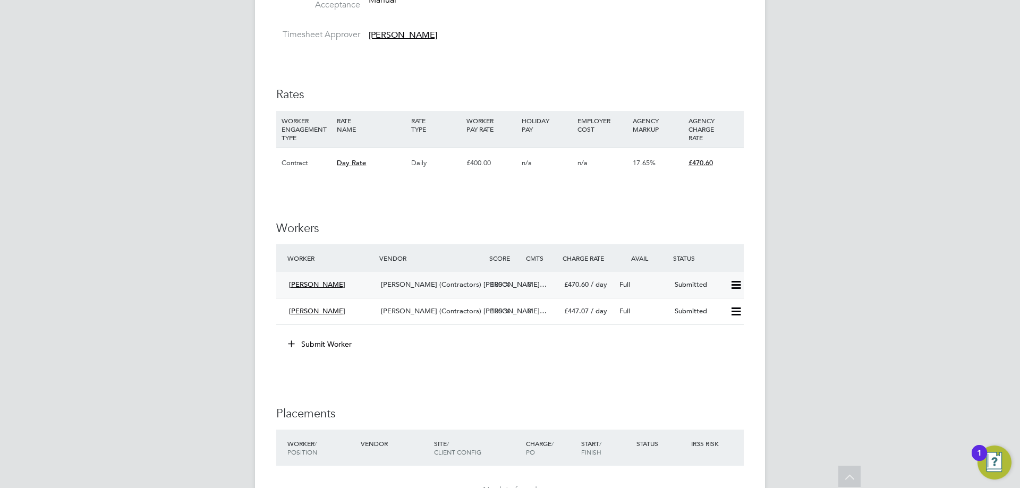
click at [310, 286] on span "[PERSON_NAME]" at bounding box center [317, 284] width 56 height 9
click at [691, 284] on div "Submitted" at bounding box center [697, 285] width 55 height 18
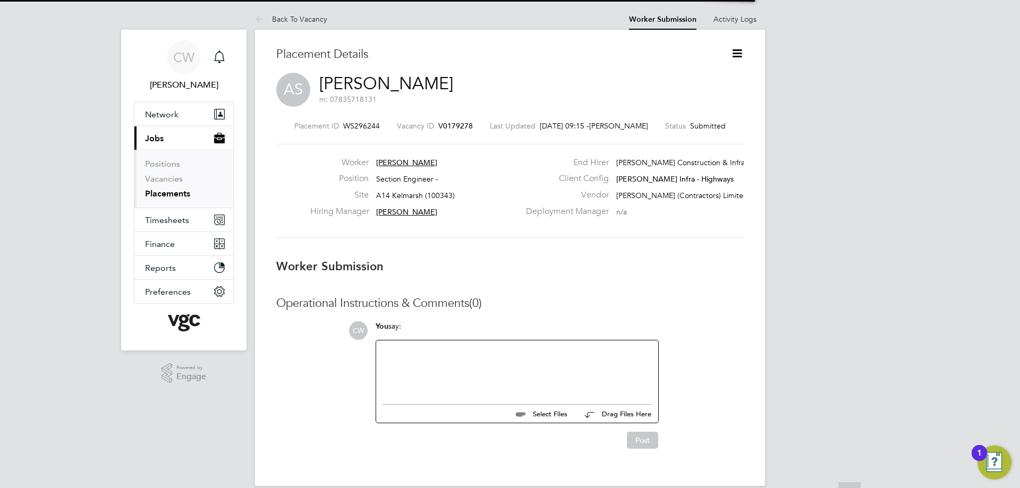
scroll to position [10, 180]
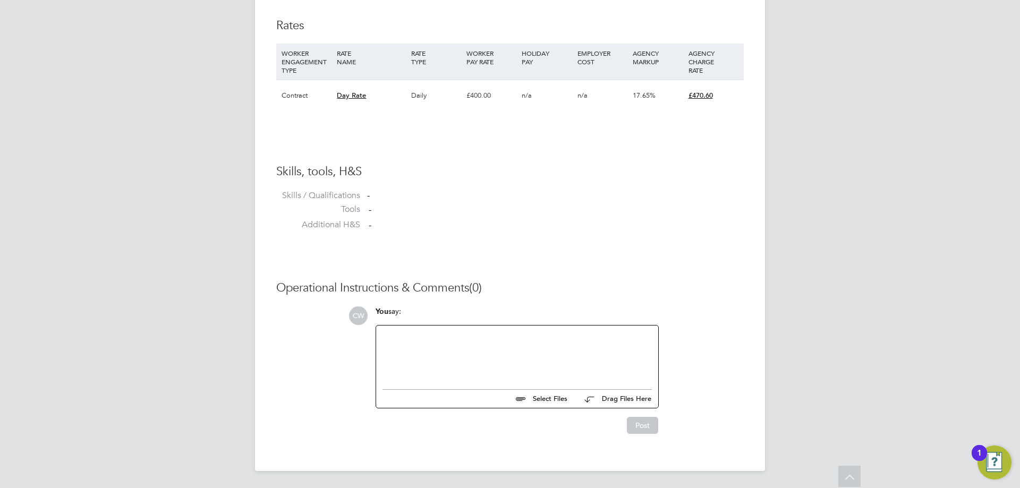
click at [522, 398] on input "file" at bounding box center [571, 397] width 159 height 15
type input "C:\fakepath\Atif Sherazi - Site Engineer.docx"
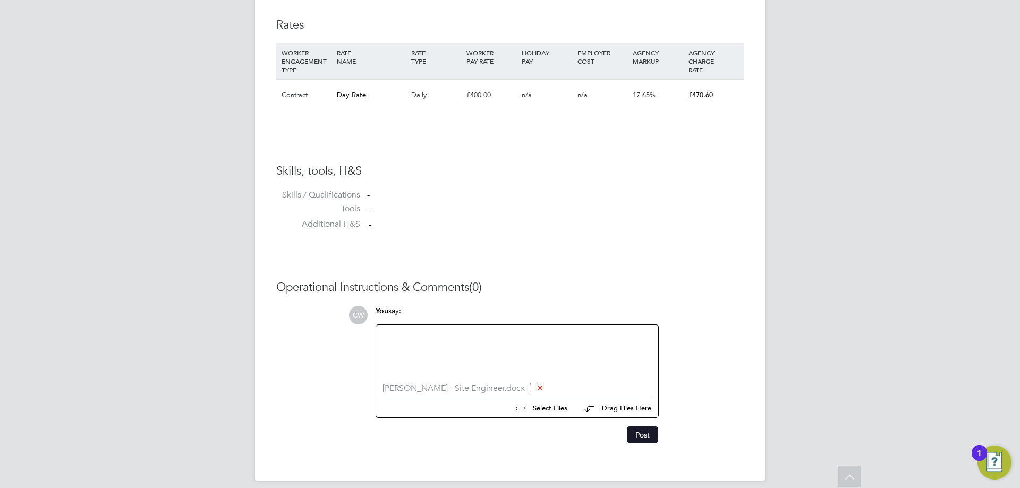
click at [646, 433] on button "Post" at bounding box center [642, 434] width 31 height 17
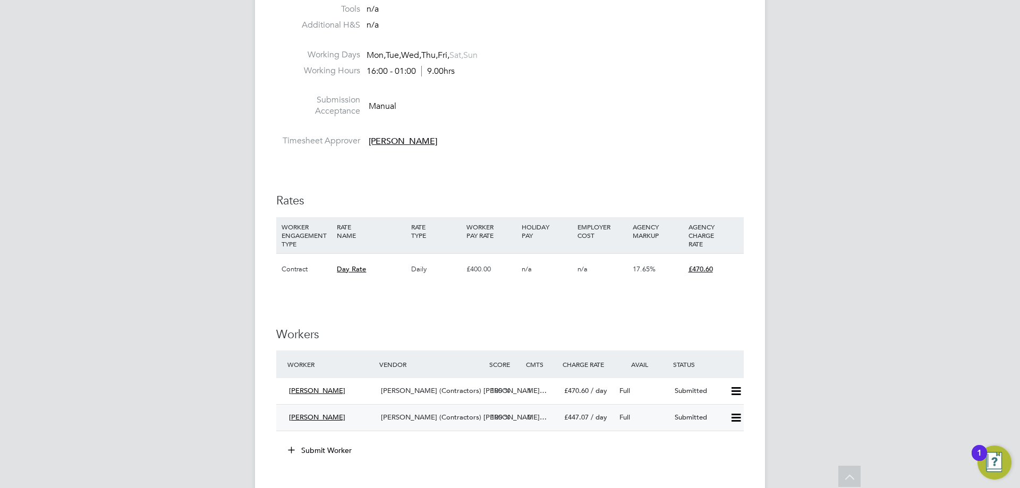
click at [323, 416] on span "Maciej Kowalski" at bounding box center [317, 417] width 56 height 9
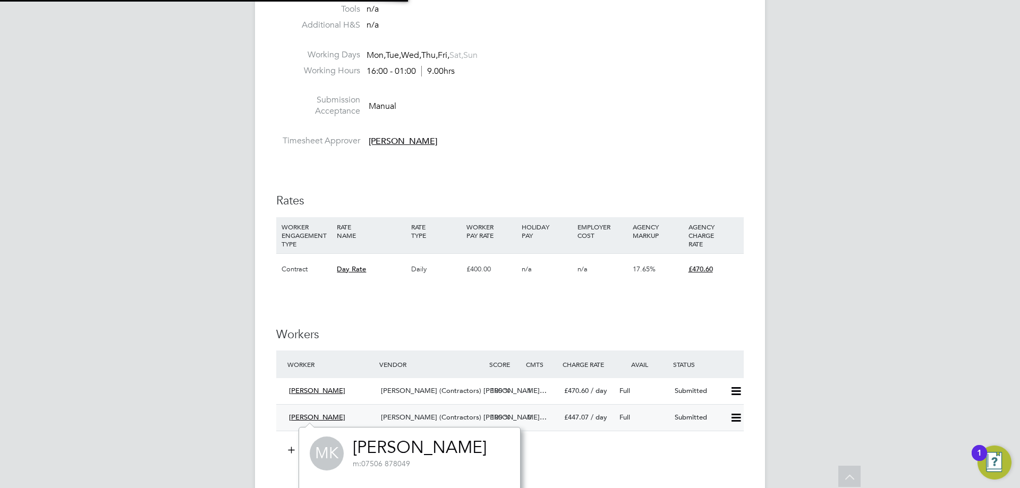
click at [709, 415] on div "Submitted" at bounding box center [697, 418] width 55 height 18
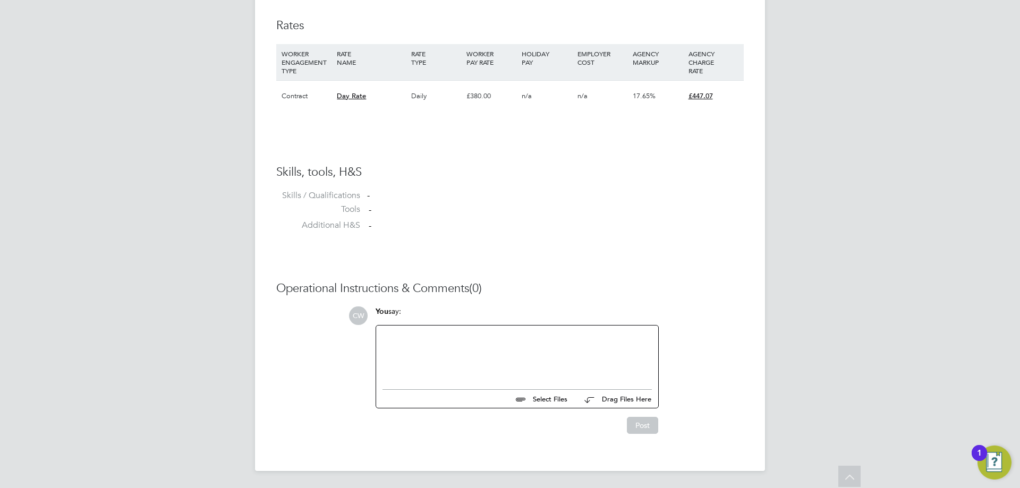
click at [535, 403] on input "file" at bounding box center [571, 397] width 159 height 15
type input "C:\fakepath\Maciek Kowalski - Section Engineer .docx"
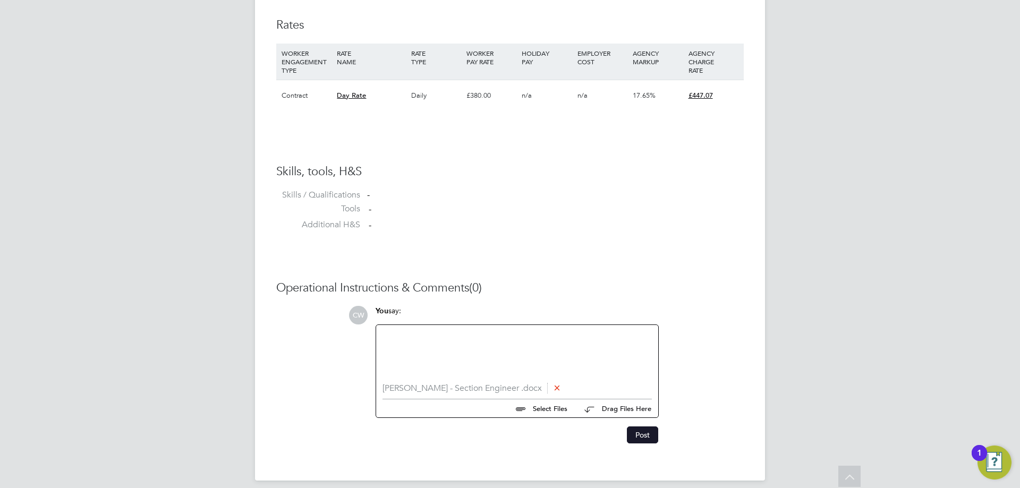
click at [637, 437] on button "Post" at bounding box center [642, 434] width 31 height 17
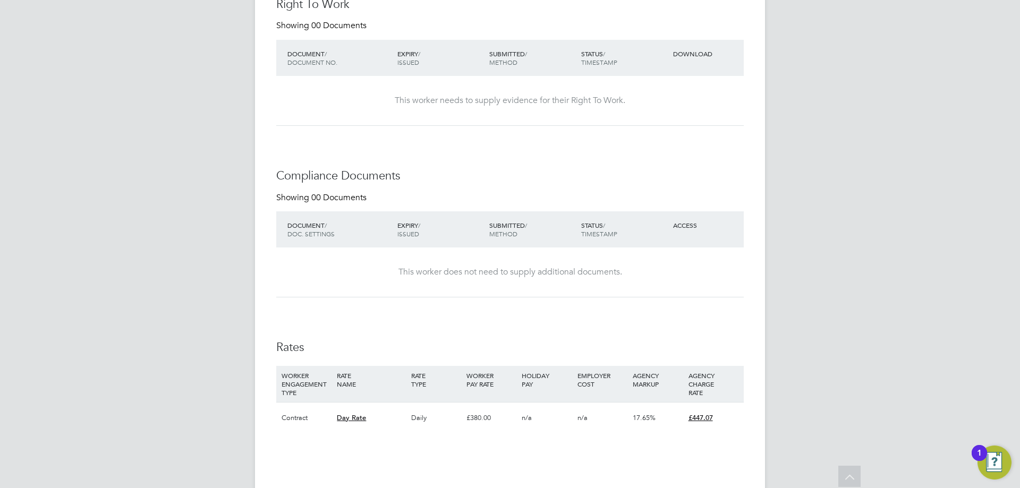
scroll to position [319, 0]
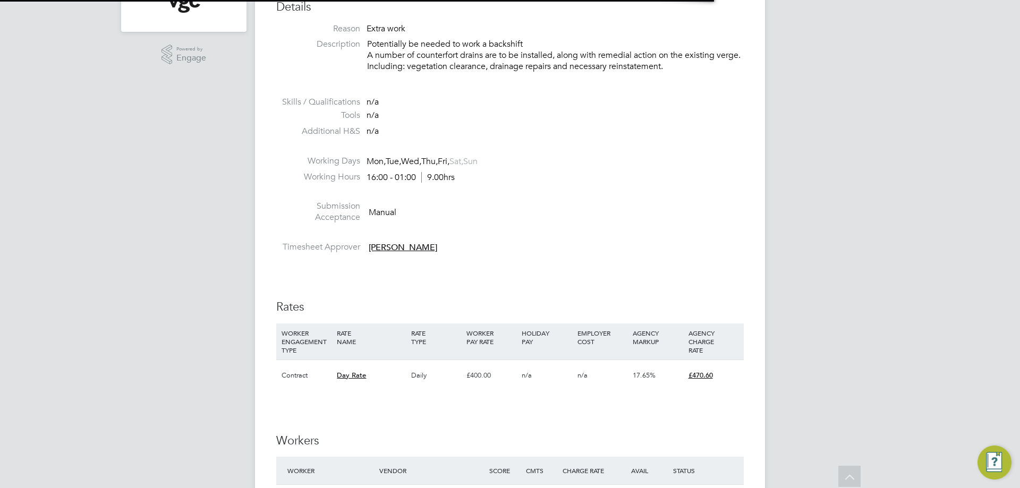
scroll to position [17, 210]
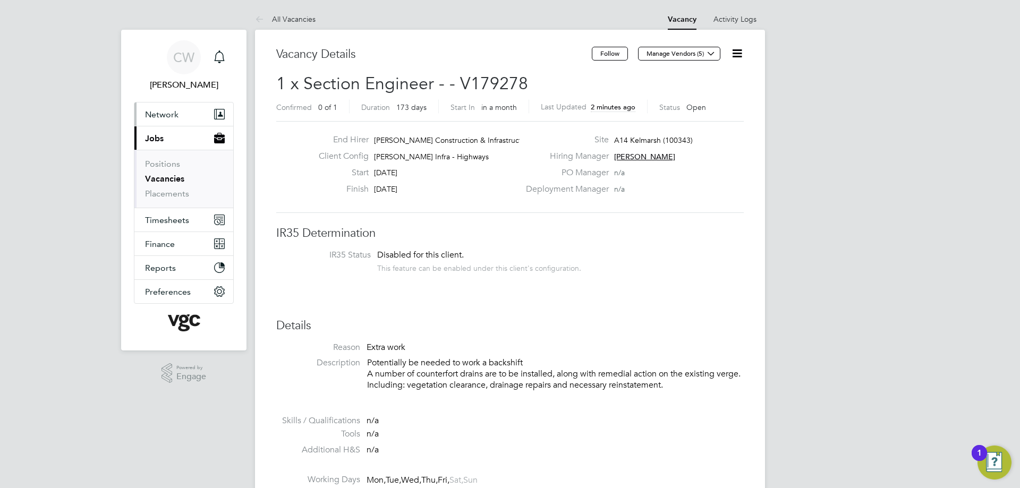
click at [159, 114] on span "Network" at bounding box center [161, 114] width 33 height 10
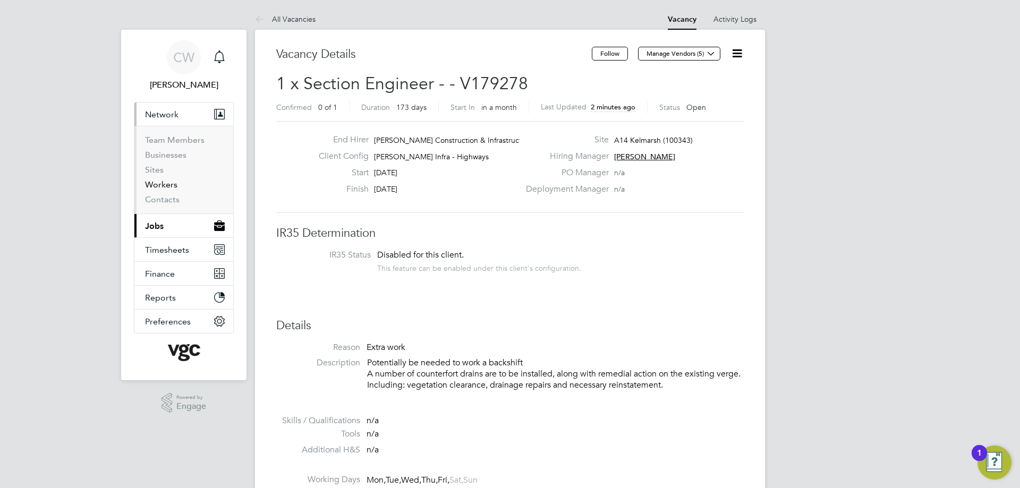
click at [164, 186] on link "Workers" at bounding box center [161, 185] width 32 height 10
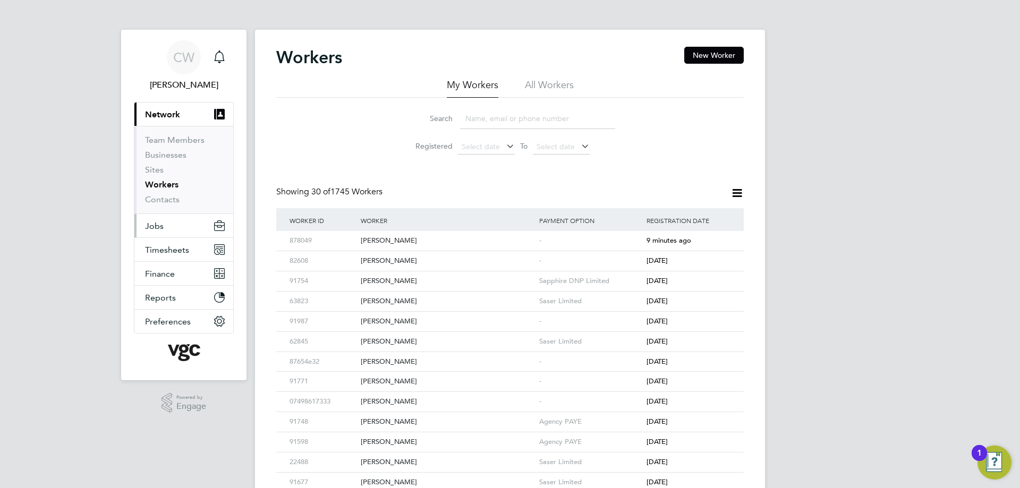
click at [161, 223] on span "Jobs" at bounding box center [154, 226] width 19 height 10
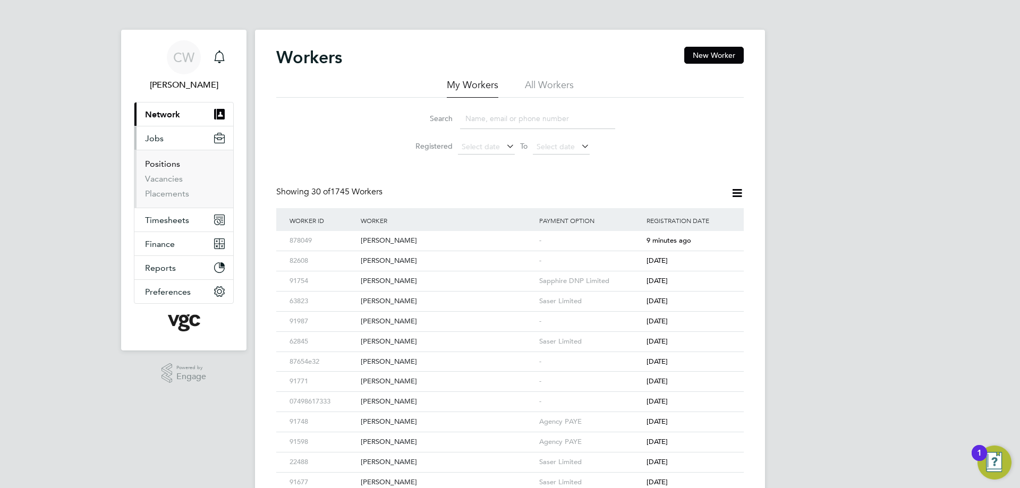
click at [163, 161] on link "Positions" at bounding box center [162, 164] width 35 height 10
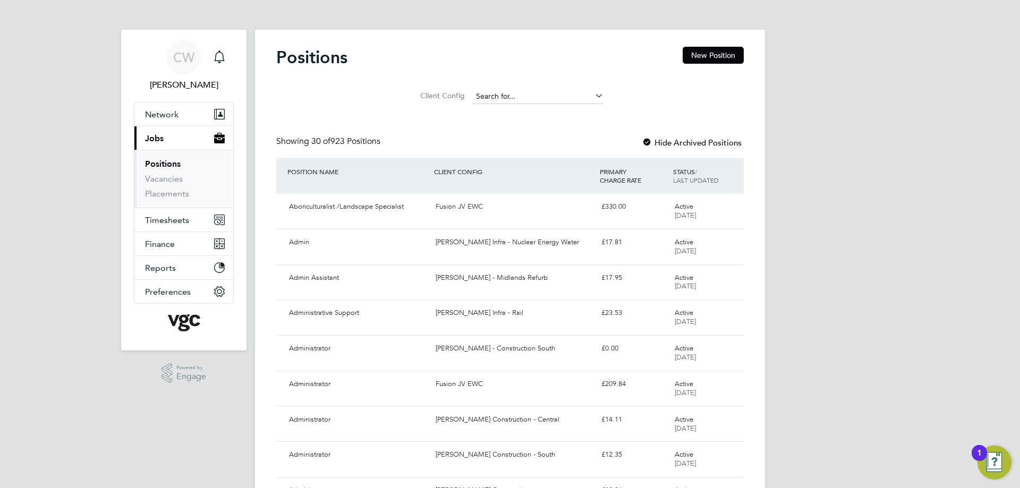
click at [543, 97] on input at bounding box center [537, 96] width 131 height 15
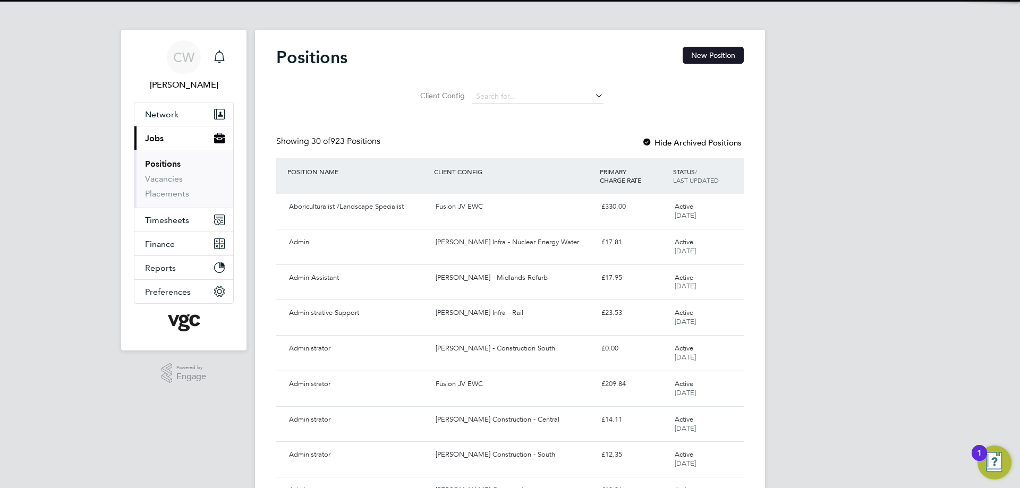
click at [702, 53] on button "New Position" at bounding box center [712, 55] width 61 height 17
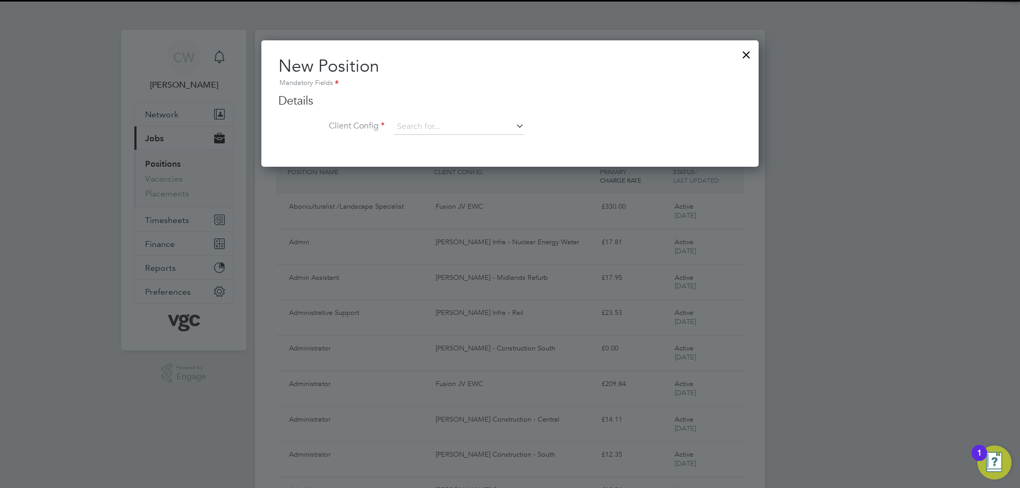
click at [426, 115] on ng-form "Details Client Config Name Description Skills / Qualifications The list will ap…" at bounding box center [509, 119] width 463 height 53
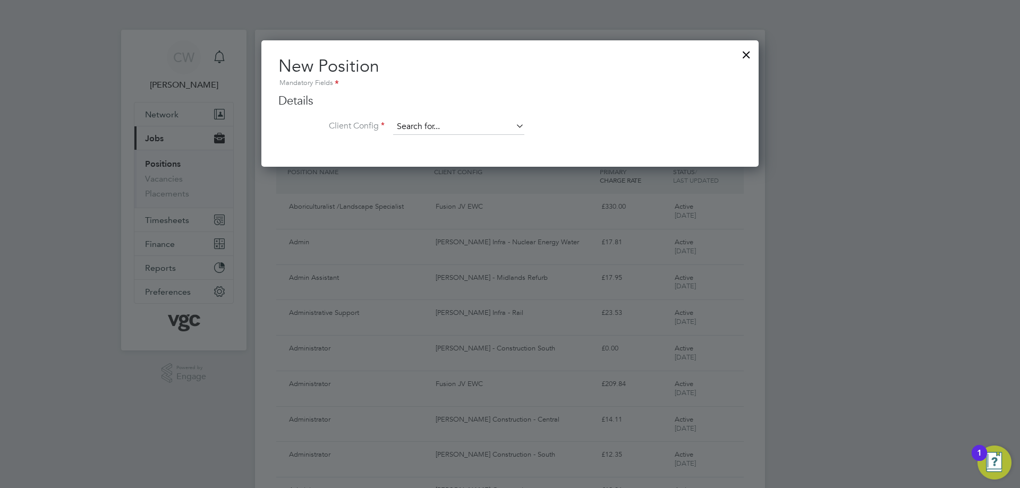
click at [428, 128] on input at bounding box center [458, 127] width 131 height 16
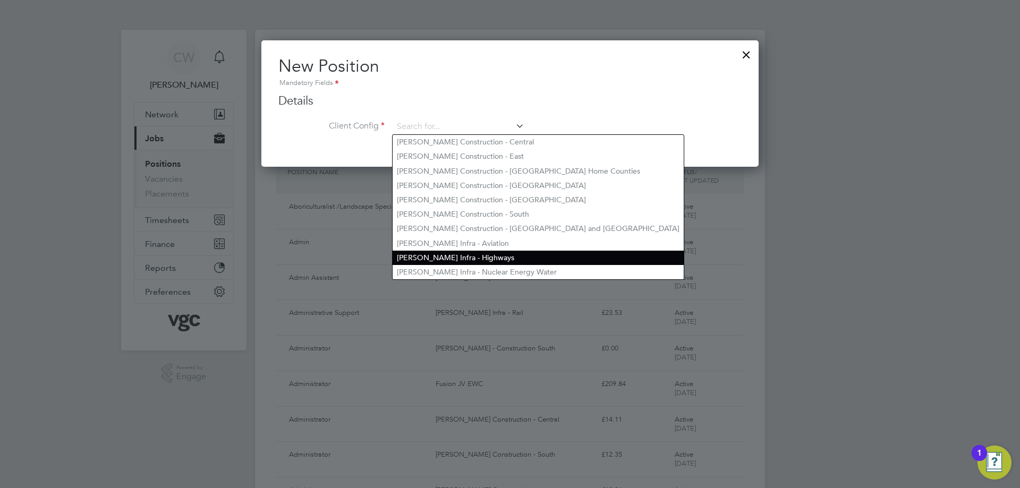
click at [469, 251] on li "[PERSON_NAME] Infra - Highways" at bounding box center [537, 258] width 291 height 14
type input "[PERSON_NAME] Infra - Highways"
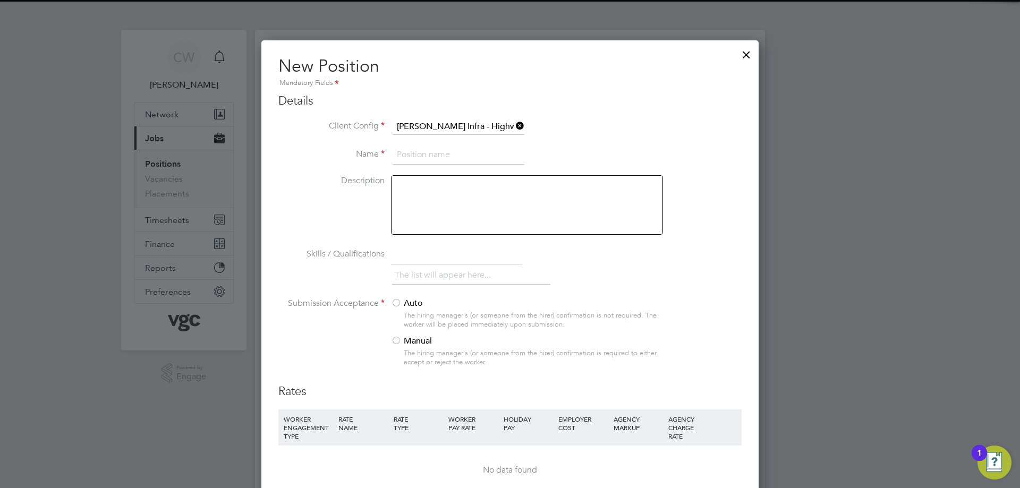
click at [428, 148] on input at bounding box center [458, 155] width 131 height 19
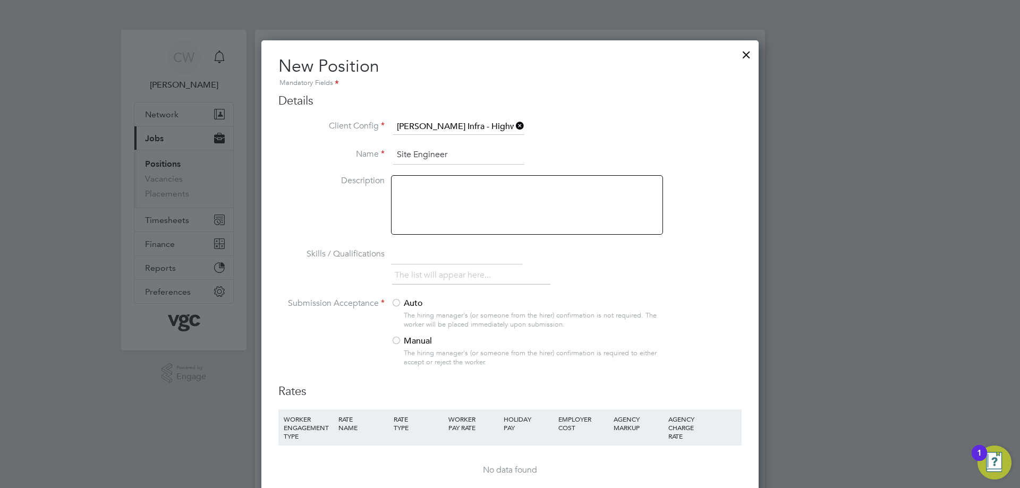
type input "Site Engineer"
click at [560, 283] on div "The list will appear here..." at bounding box center [566, 276] width 349 height 21
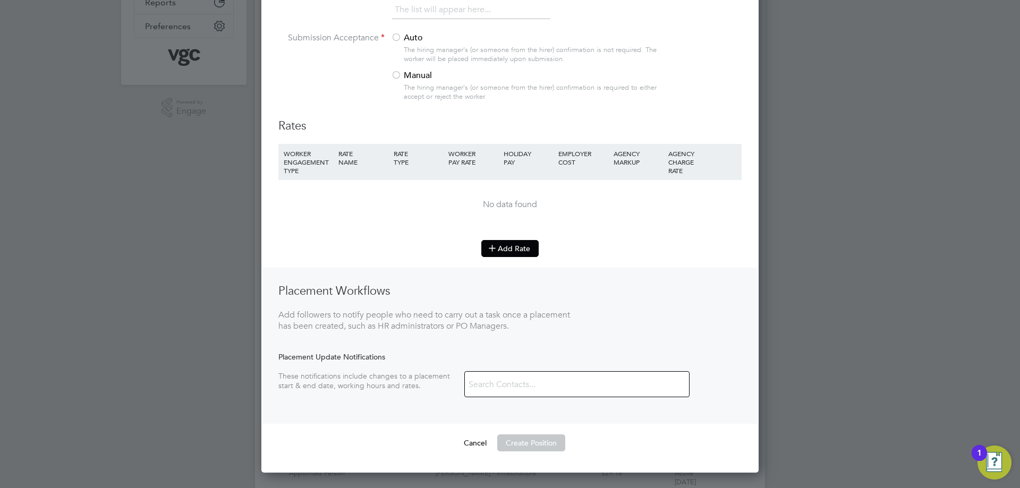
click at [516, 247] on button "Add Rate" at bounding box center [509, 248] width 57 height 17
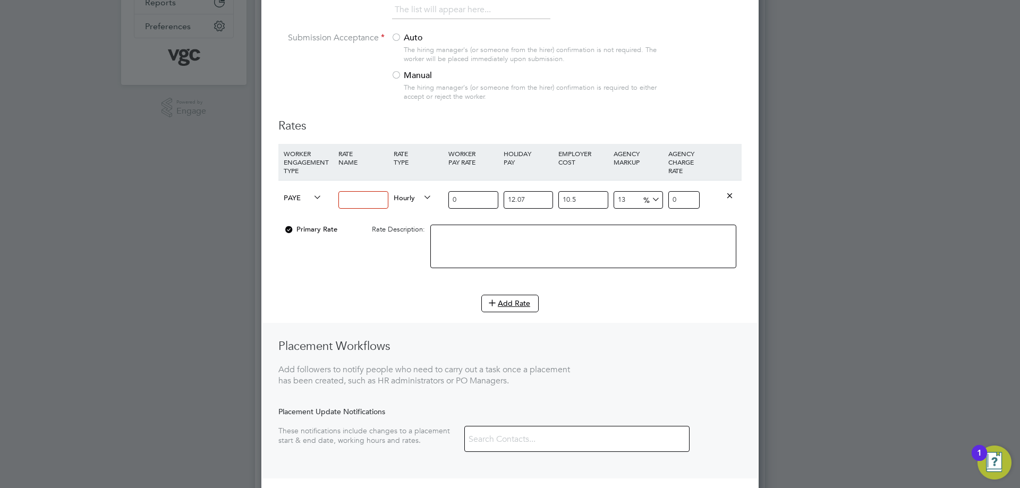
click at [311, 201] on icon at bounding box center [311, 197] width 0 height 15
click at [304, 195] on span "PAYE" at bounding box center [303, 197] width 38 height 12
click at [295, 208] on li "Contract" at bounding box center [300, 209] width 43 height 13
click at [349, 199] on input at bounding box center [362, 200] width 49 height 18
type input "Day Rate"
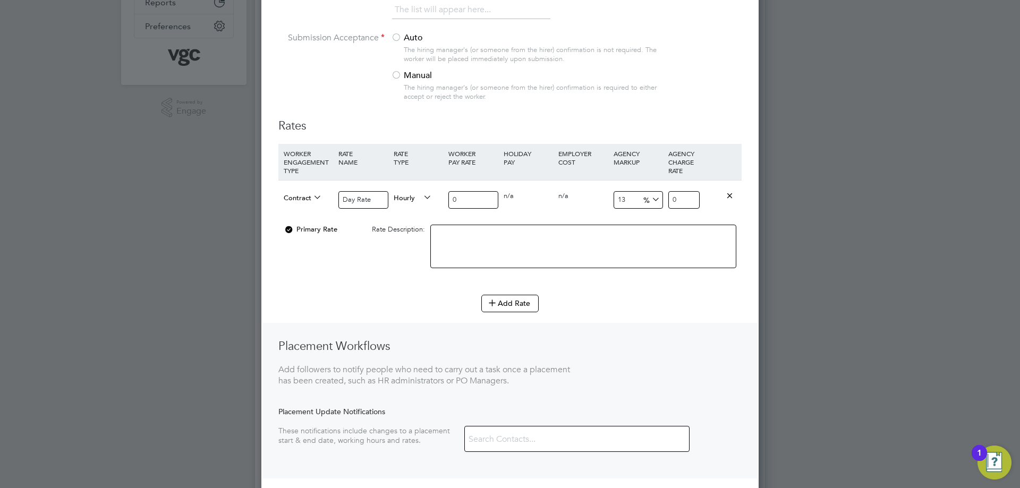
drag, startPoint x: 430, startPoint y: 201, endPoint x: 342, endPoint y: 202, distance: 87.6
click at [342, 202] on div "Contract Day Rate Hourly 0 0 n/a 0 n/a 13 0 % 0" at bounding box center [509, 199] width 463 height 39
type input "3"
type input "3.39"
type input "35"
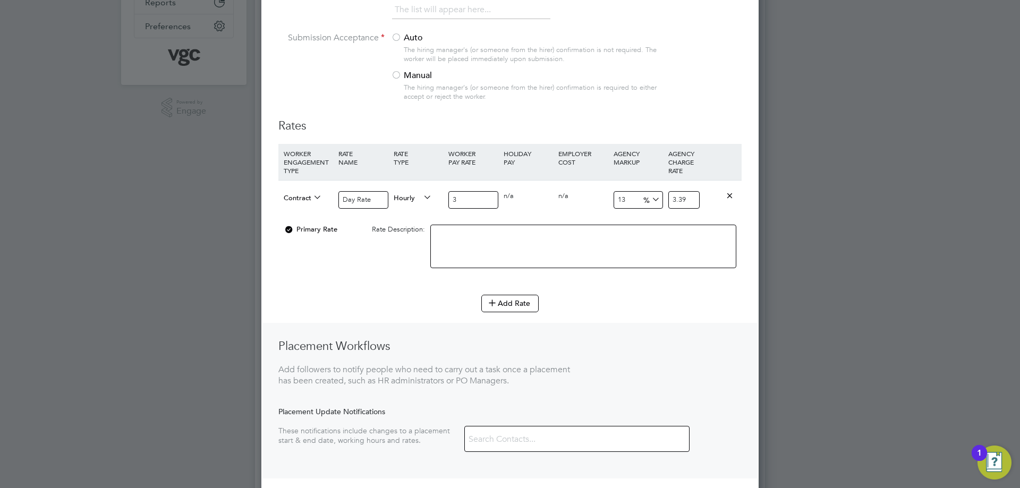
type input "39.55"
type input "350"
type input "395.5"
type input "350"
type input "1"
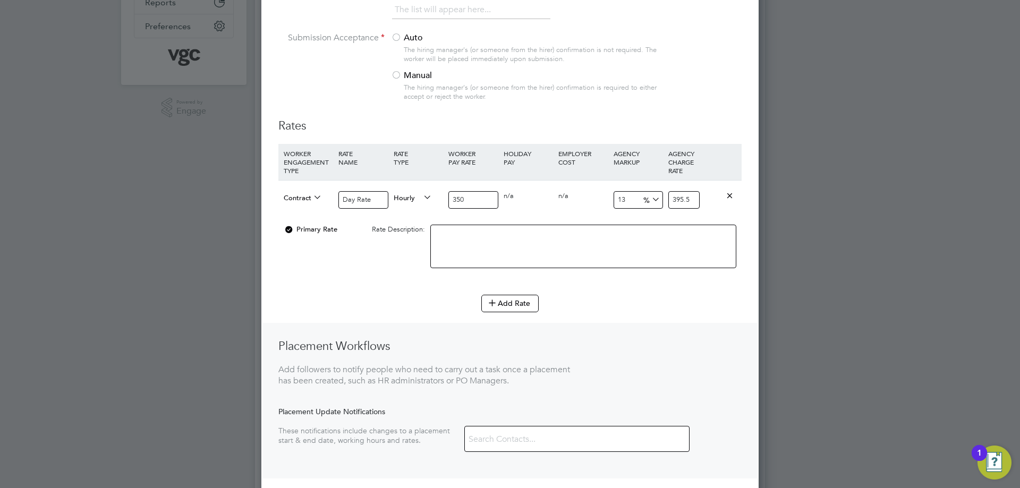
type input "353.5"
type input "17"
type input "409.5"
type input "17.6"
type input "411.6"
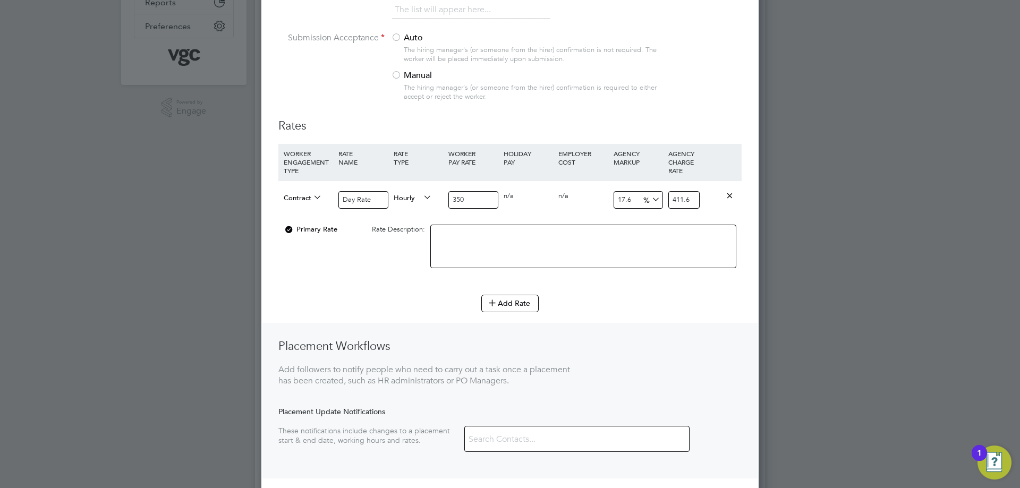
type input "17.65"
type input "411.775"
type input "17.65"
click at [682, 312] on div "Add Rate" at bounding box center [509, 303] width 463 height 17
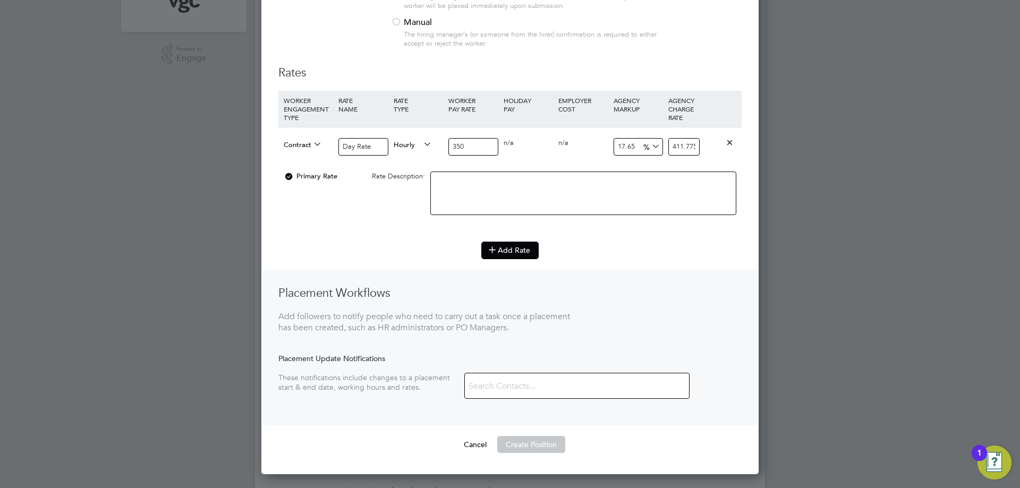
click at [513, 254] on button "Add Rate" at bounding box center [509, 250] width 57 height 17
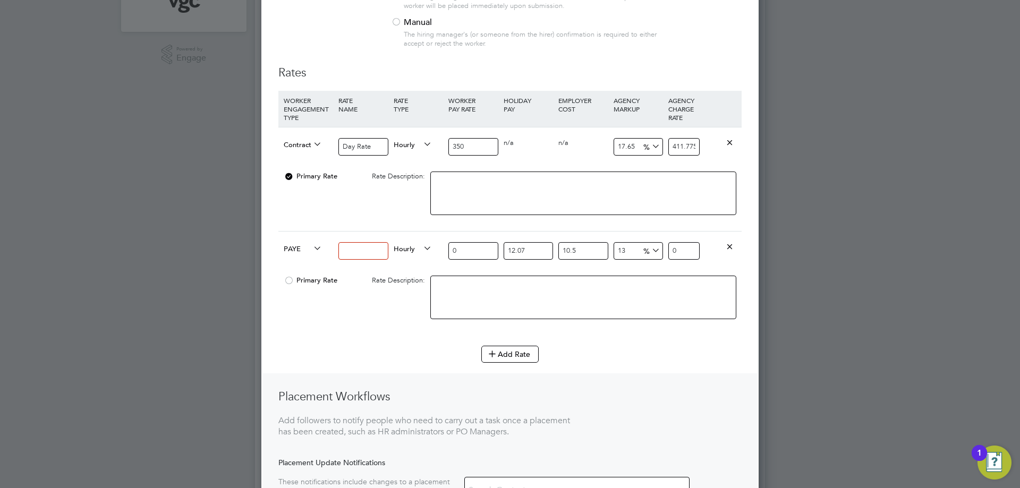
click at [362, 252] on input at bounding box center [362, 251] width 49 height 18
type input "Night Rate"
click at [280, 245] on div "PAYE Night Rate Hourly 0 12.07 n/a 10.5 n/a 13 0 % 0" at bounding box center [509, 250] width 463 height 39
click at [294, 248] on span "PAYE" at bounding box center [303, 248] width 38 height 12
click at [295, 262] on li "Contract" at bounding box center [300, 260] width 43 height 13
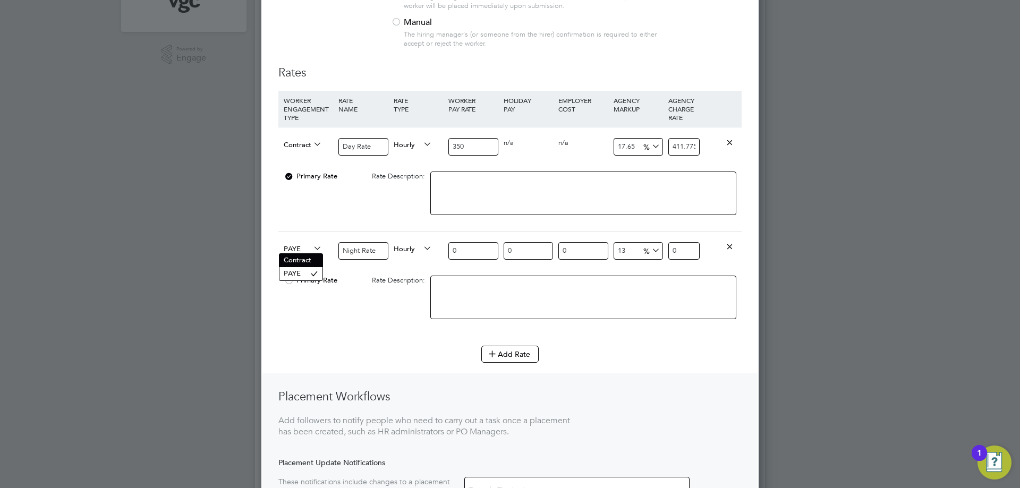
scroll to position [5, 5]
drag, startPoint x: 462, startPoint y: 244, endPoint x: 430, endPoint y: 249, distance: 32.2
click at [430, 249] on div "Contract Night Rate Hourly 0 0 n/a 0 n/a 13 0 % 0" at bounding box center [509, 250] width 463 height 39
type input "3"
type input "3.39"
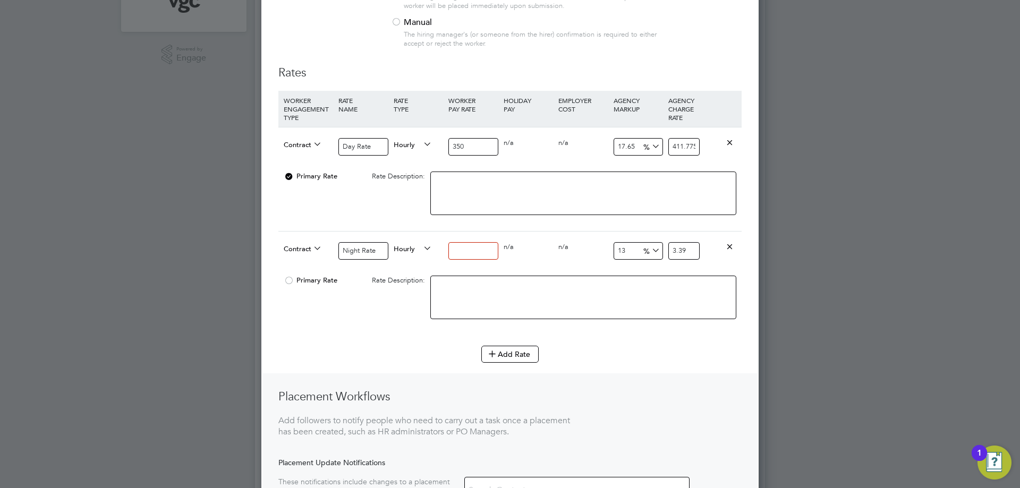
type input "4"
type input "4.52"
type input "40"
type input "45.2"
type input "400"
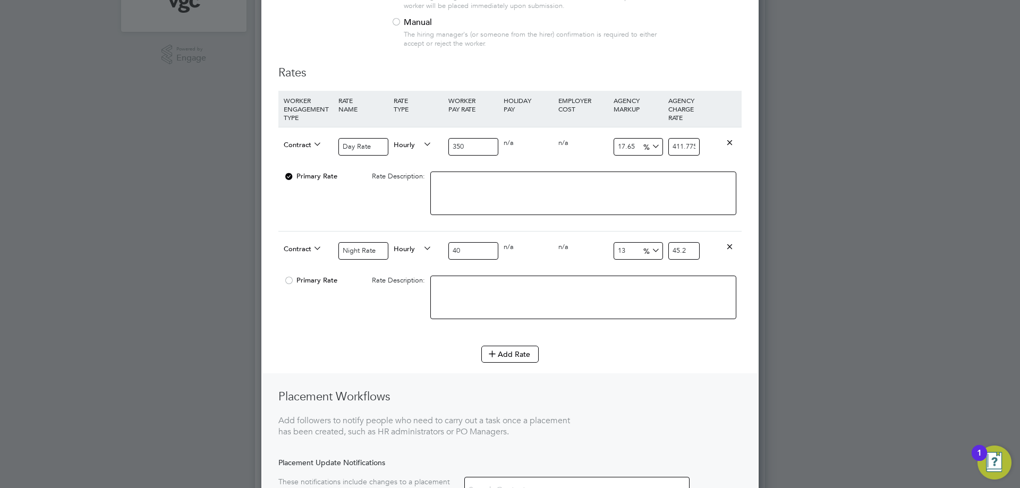
type input "452"
type input "40"
type input "45.2"
type input "4"
type input "4.52"
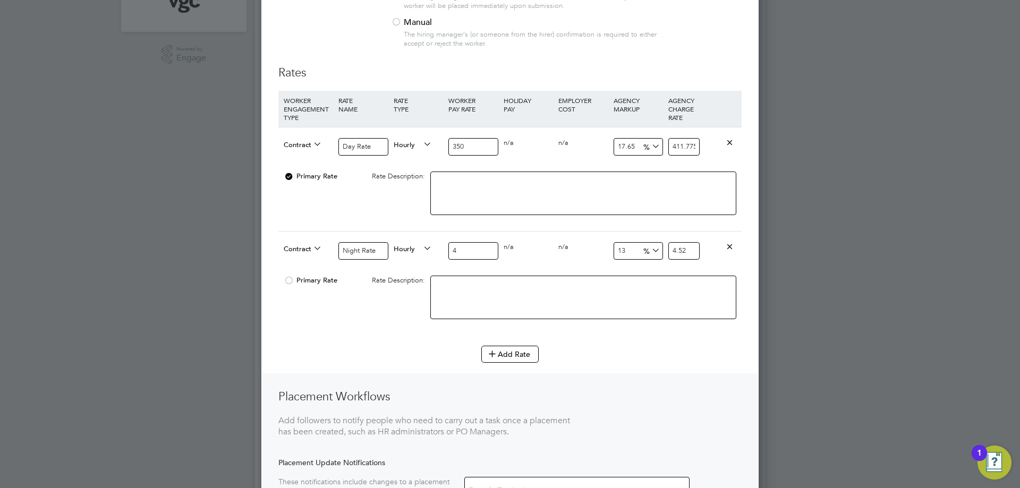
type input "43"
type input "48.59"
type input "430"
type input "485.9"
type input "430"
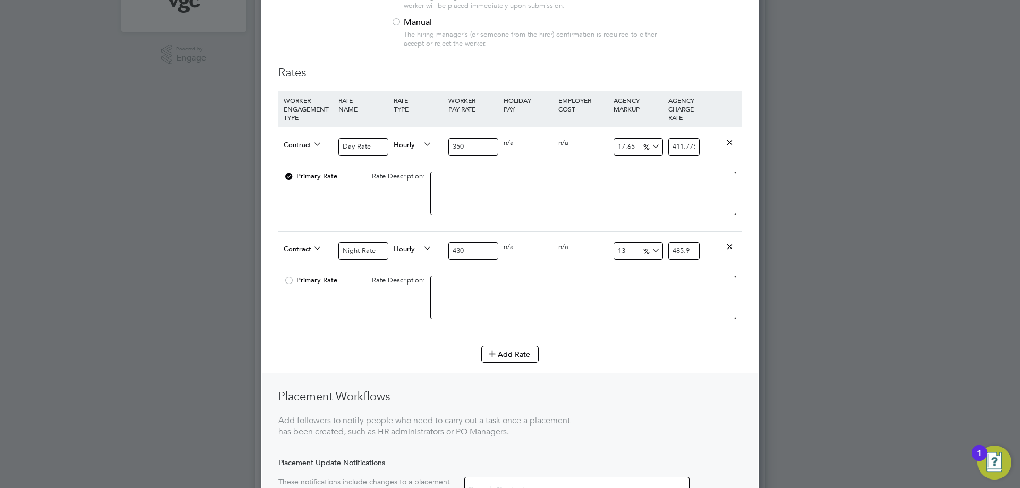
drag, startPoint x: 636, startPoint y: 250, endPoint x: 599, endPoint y: 233, distance: 41.1
click at [611, 246] on div "13 55.9 %" at bounding box center [638, 251] width 55 height 39
type input "1"
type input "434.3"
type input "17"
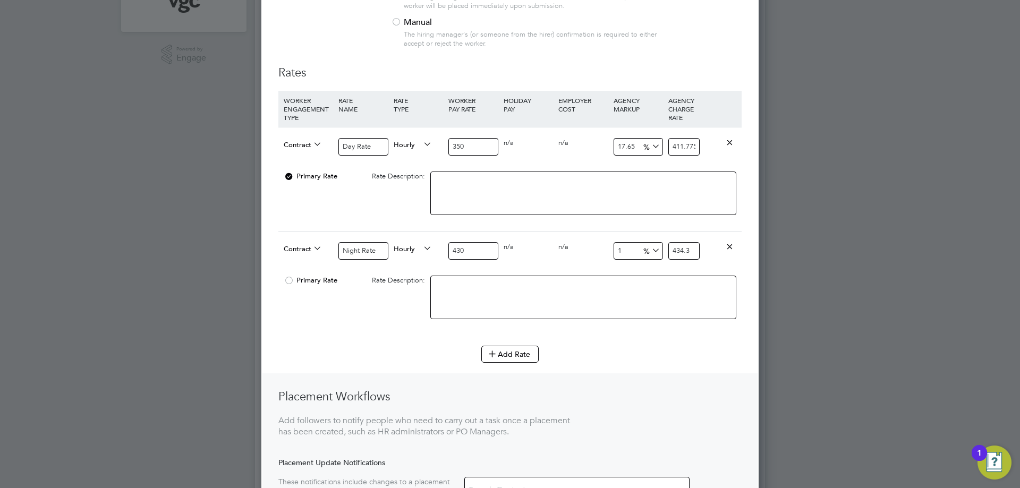
type input "503.1"
type input "17.6"
type input "505.68"
type input "17.65"
type input "505.895"
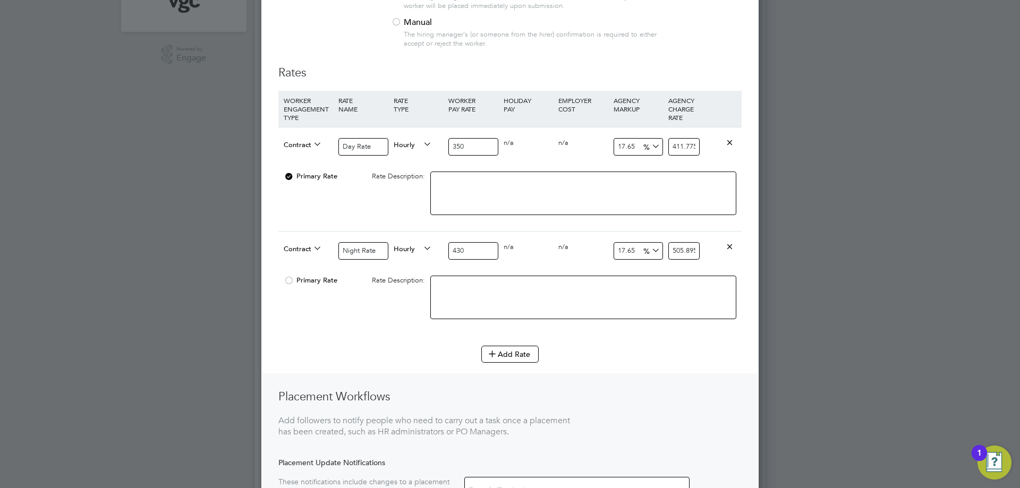
type input "17.65"
click at [480, 247] on input "430" at bounding box center [472, 251] width 49 height 18
type input "43"
type input "50.5895"
type input "437"
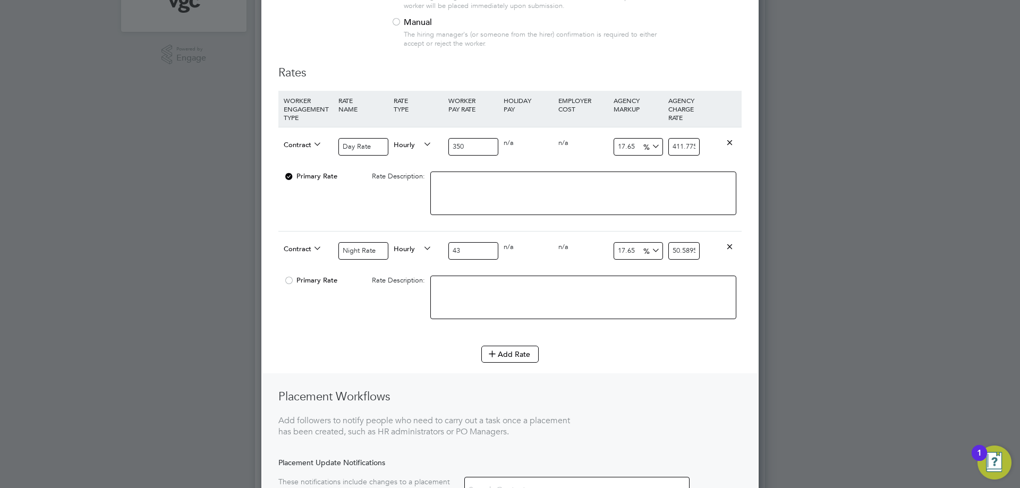
type input "514.1305"
type input "437.5"
type input "514.71875"
type input "437.50"
click at [555, 246] on div "0 n/a" at bounding box center [528, 247] width 55 height 31
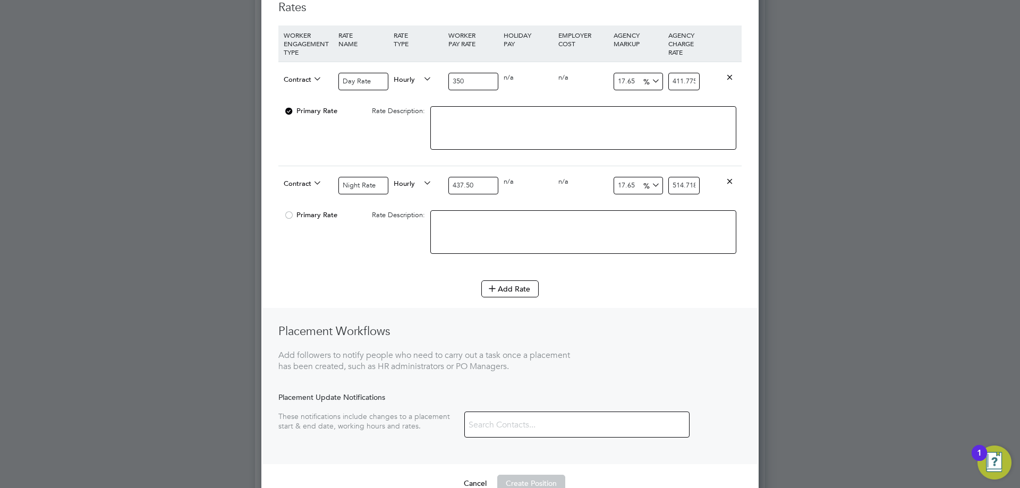
scroll to position [372, 0]
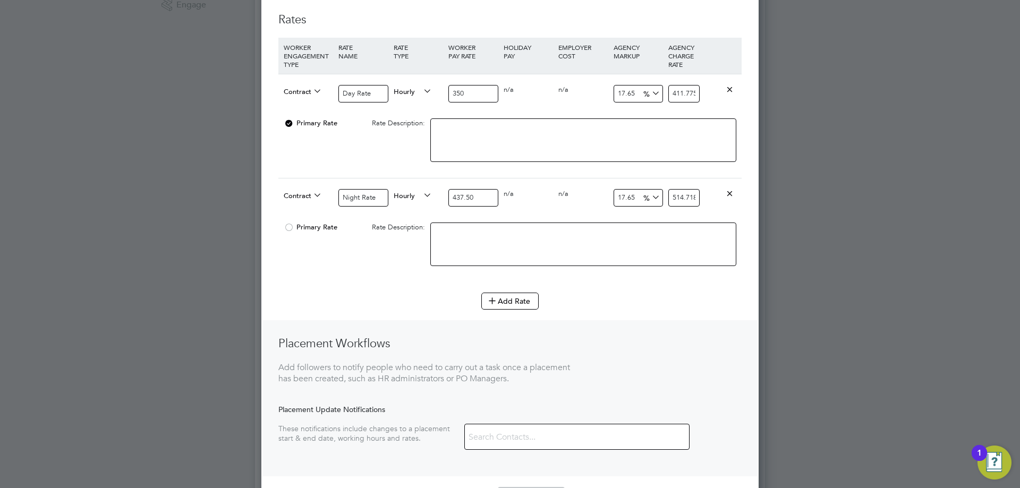
click at [290, 227] on div at bounding box center [289, 231] width 11 height 8
click at [288, 123] on div at bounding box center [289, 127] width 11 height 8
click at [499, 304] on button "Add Rate" at bounding box center [509, 301] width 57 height 17
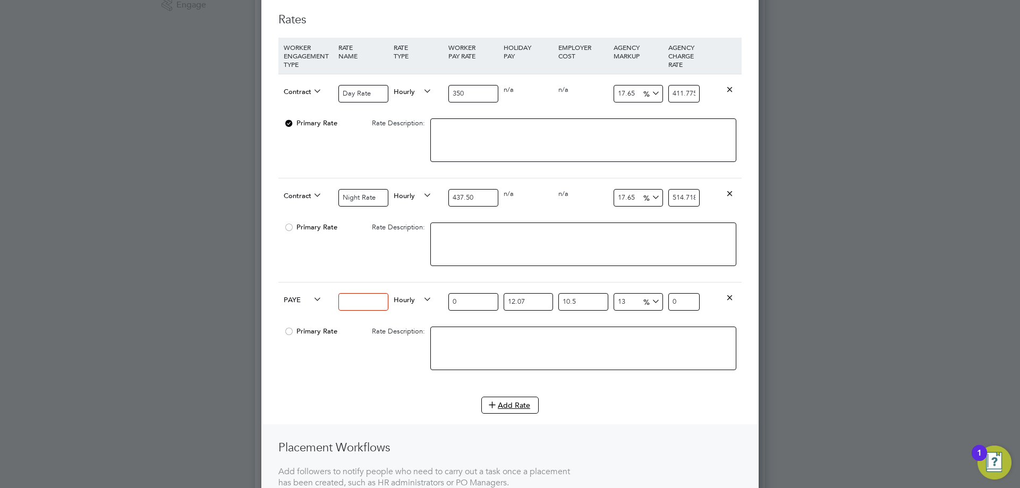
click at [729, 300] on icon at bounding box center [729, 297] width 8 height 8
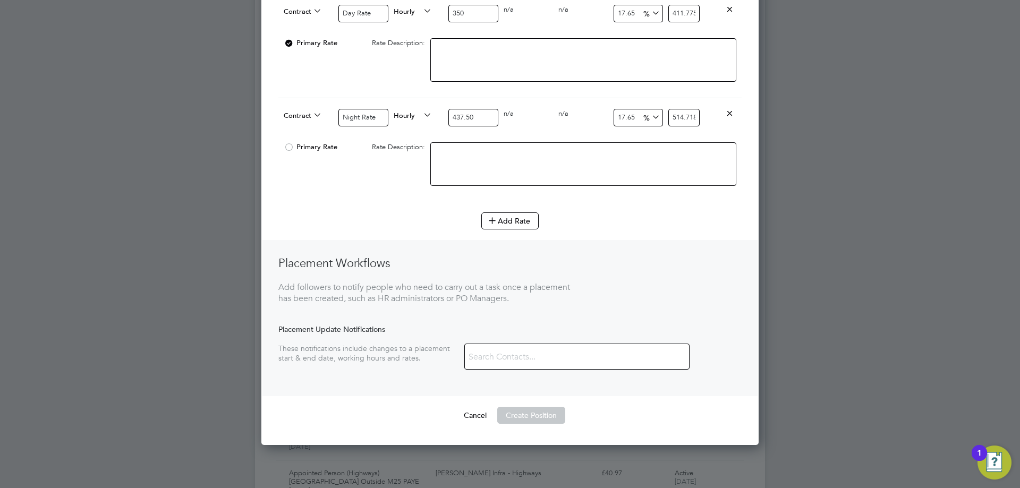
scroll to position [637, 0]
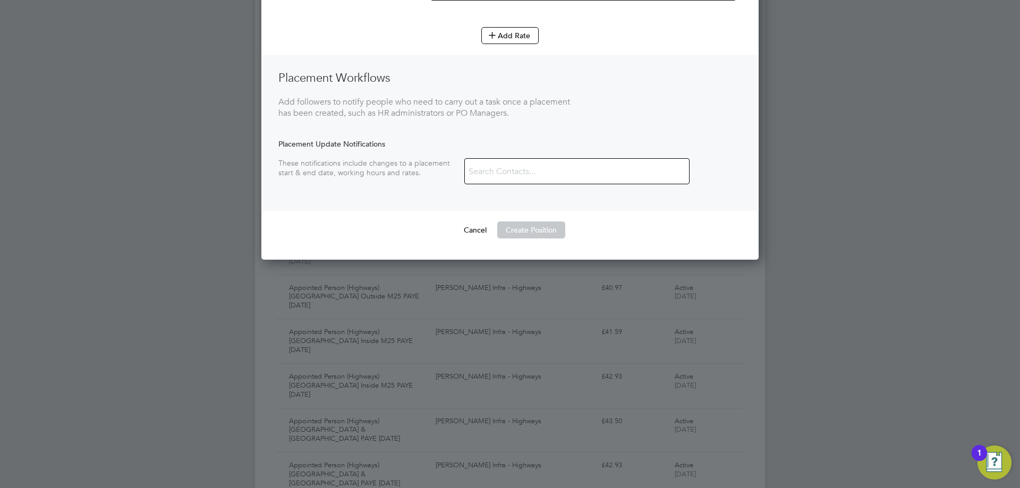
click at [517, 233] on button "Create Position" at bounding box center [531, 229] width 68 height 17
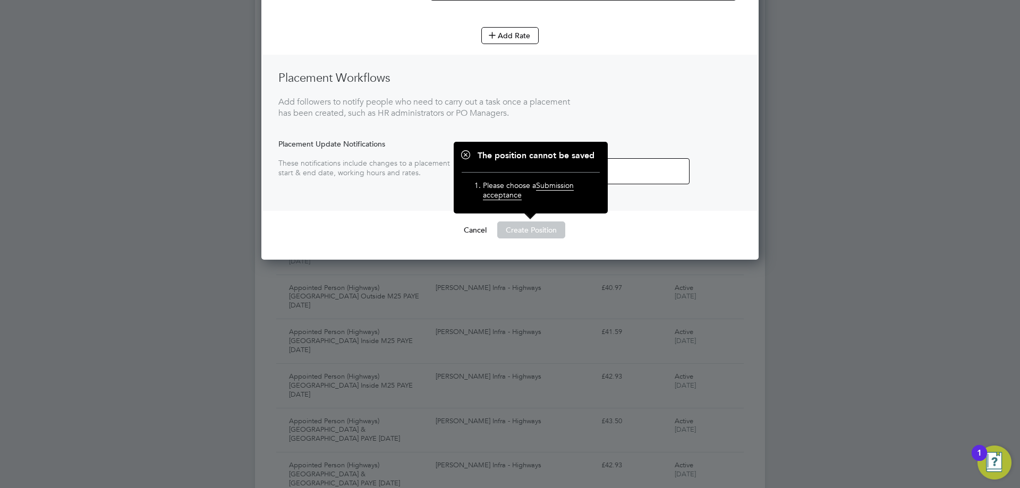
click at [517, 233] on button "Create Position" at bounding box center [531, 229] width 68 height 17
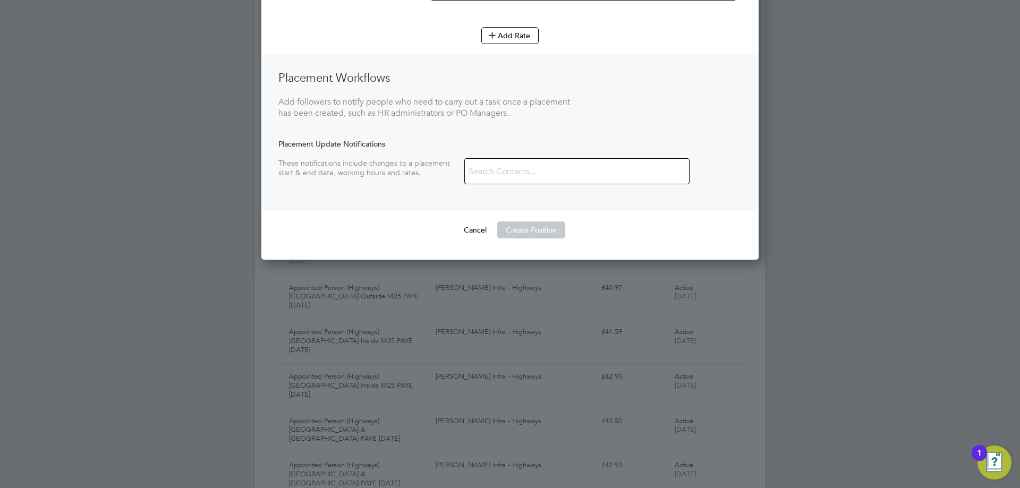
click at [517, 233] on button "Create Position" at bounding box center [531, 229] width 68 height 17
click at [531, 233] on button "Create Position" at bounding box center [531, 229] width 68 height 17
click at [522, 227] on button "Create Position" at bounding box center [531, 229] width 68 height 17
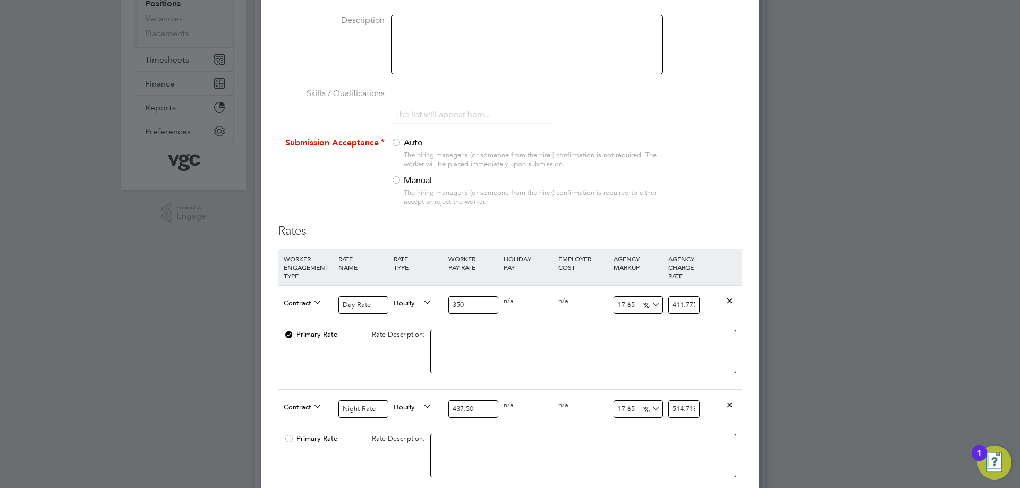
scroll to position [159, 0]
click at [396, 182] on div at bounding box center [396, 182] width 11 height 11
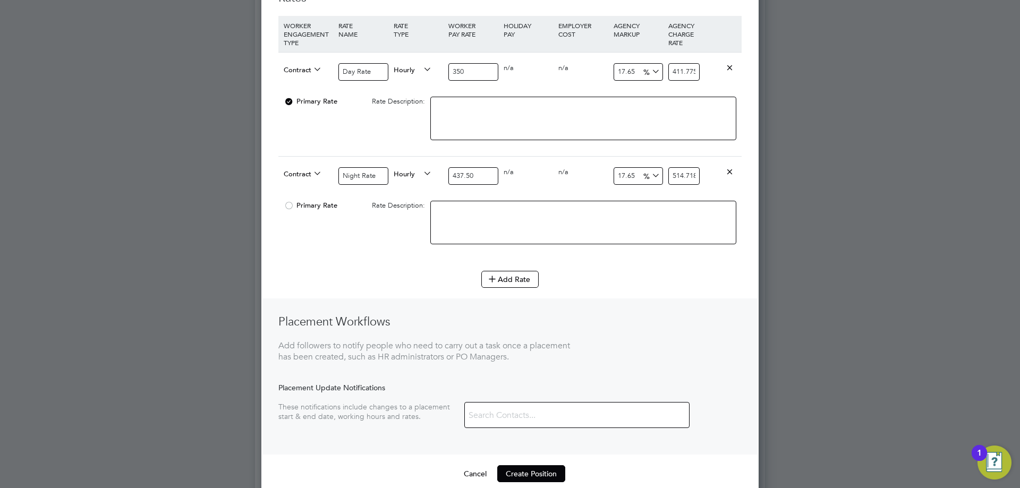
scroll to position [425, 0]
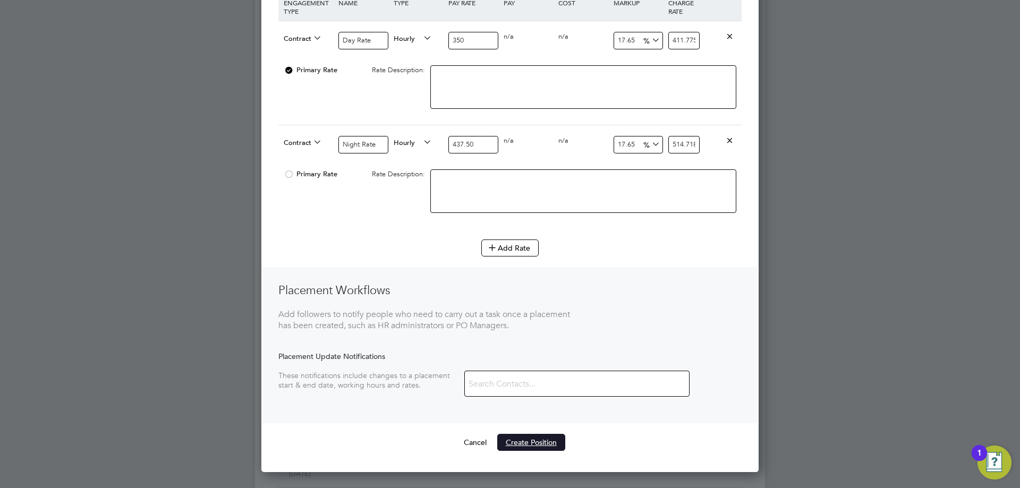
click at [534, 440] on button "Create Position" at bounding box center [531, 442] width 68 height 17
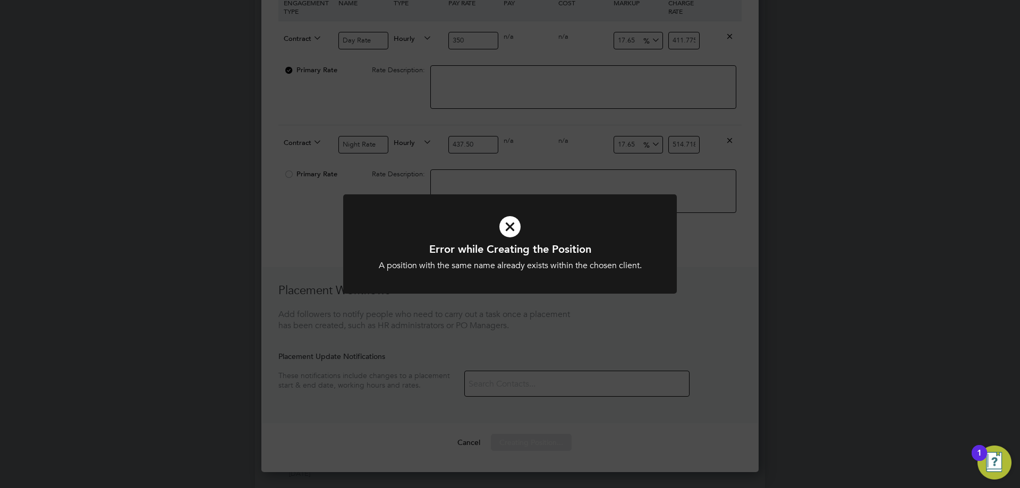
click at [533, 284] on div at bounding box center [510, 243] width 334 height 99
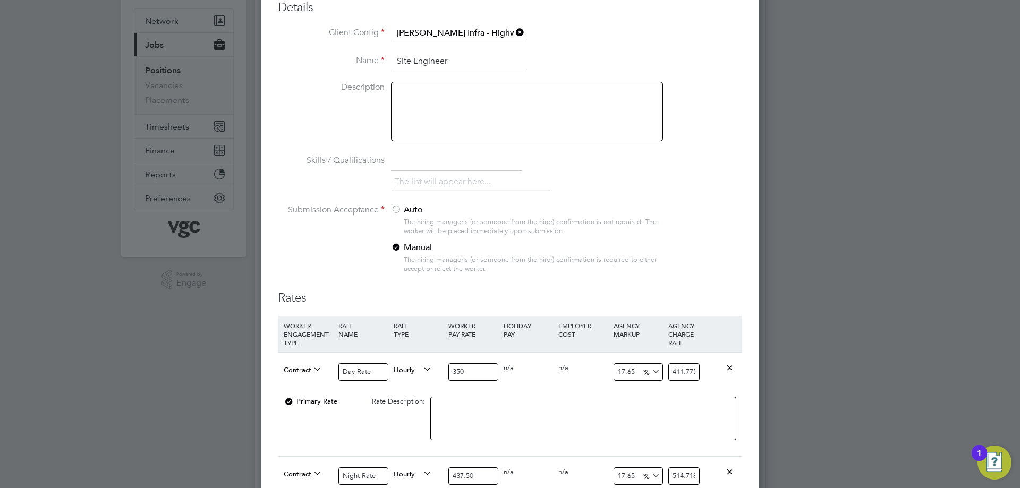
scroll to position [0, 0]
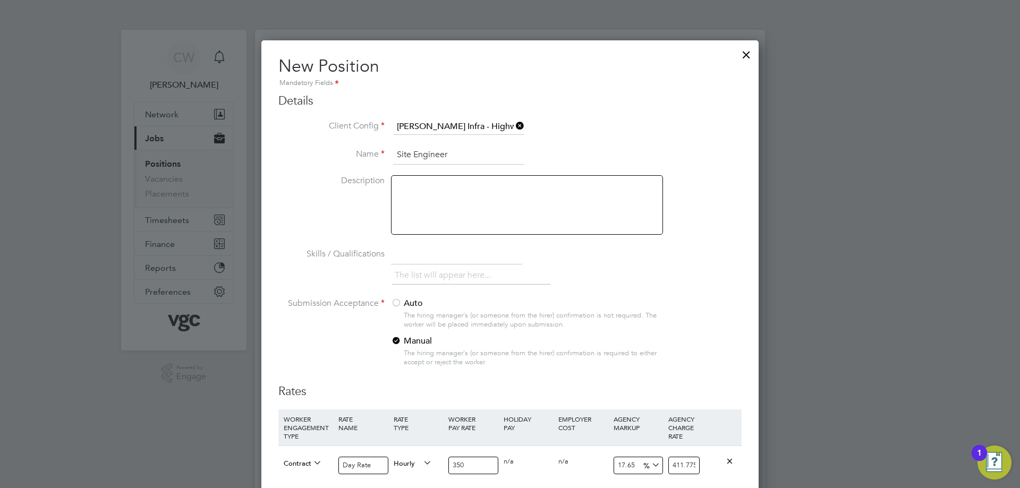
click at [459, 153] on input "Site Engineer" at bounding box center [458, 155] width 131 height 19
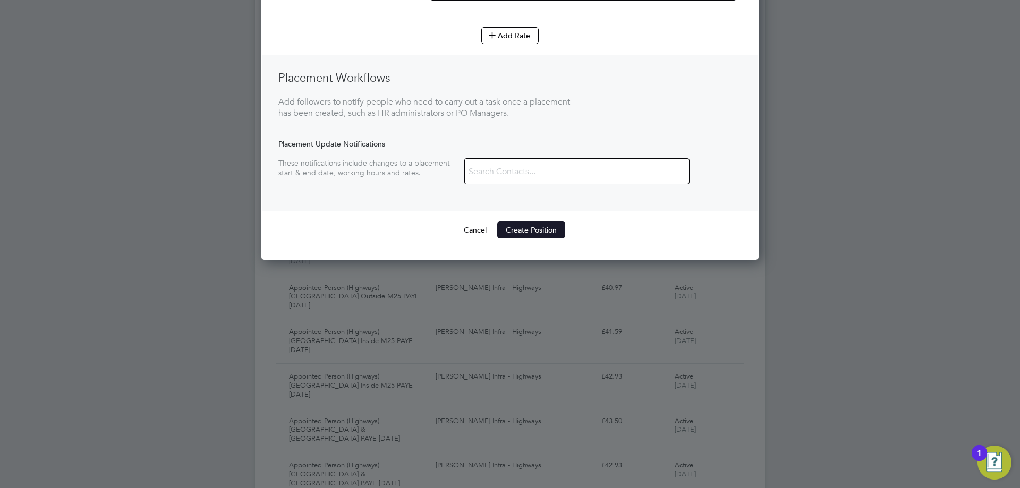
type input "Site Engineer -"
click at [533, 228] on button "Create Position" at bounding box center [531, 229] width 68 height 17
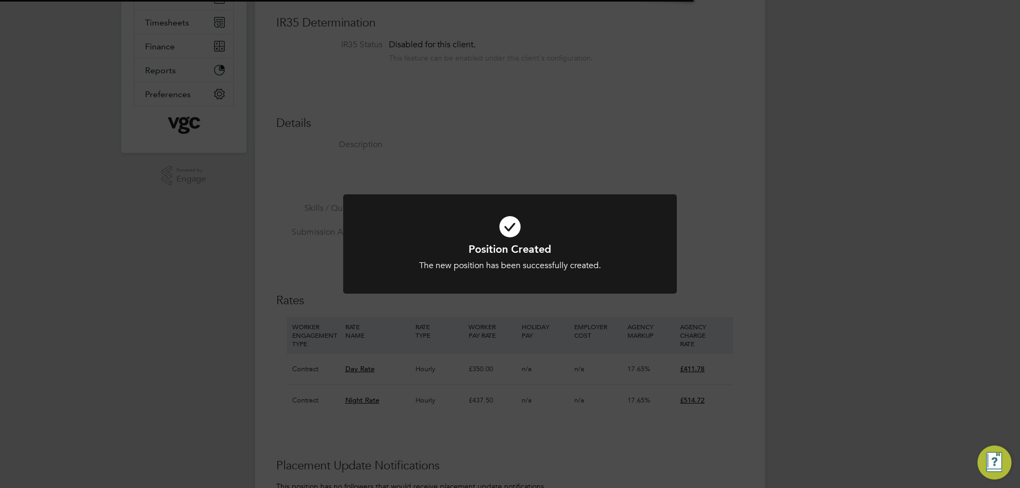
scroll to position [5, 5]
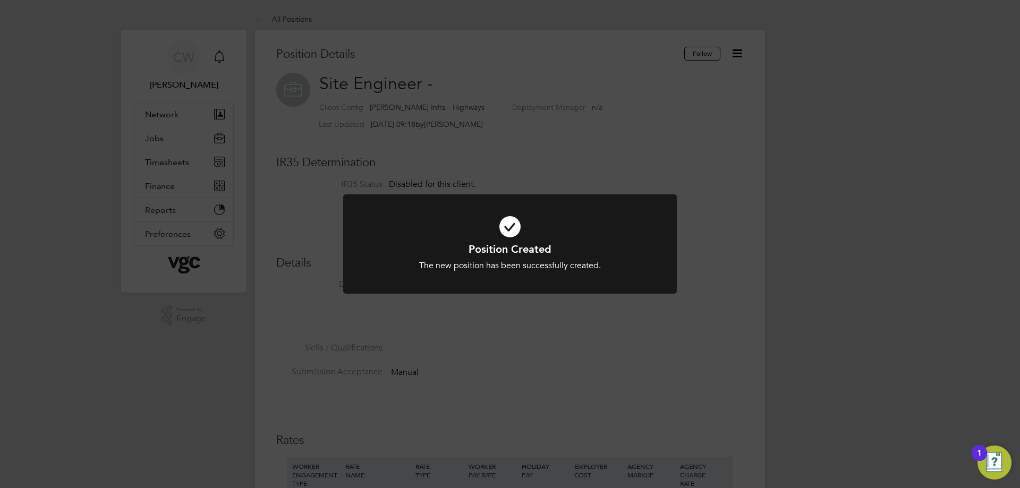
click at [502, 251] on h1 "Position Created" at bounding box center [510, 249] width 276 height 14
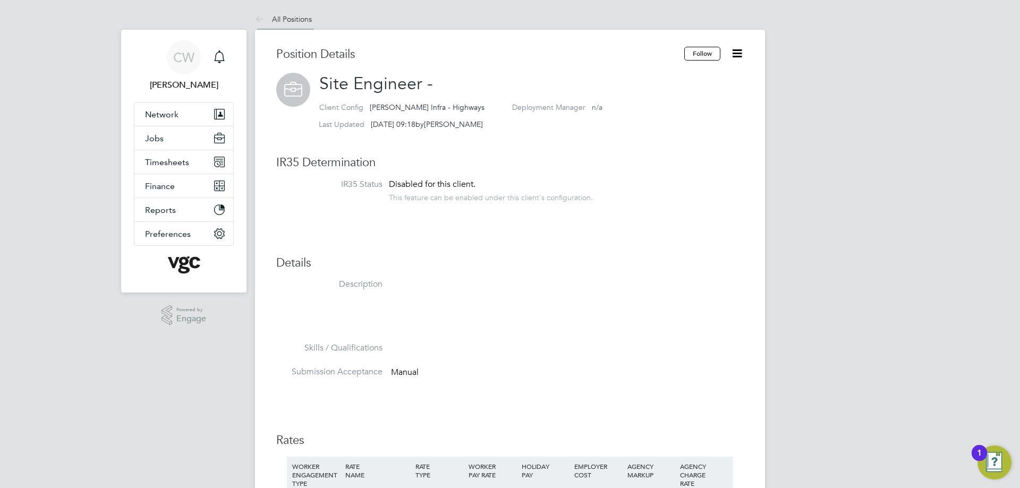
click at [272, 24] on li "All Positions" at bounding box center [283, 18] width 57 height 21
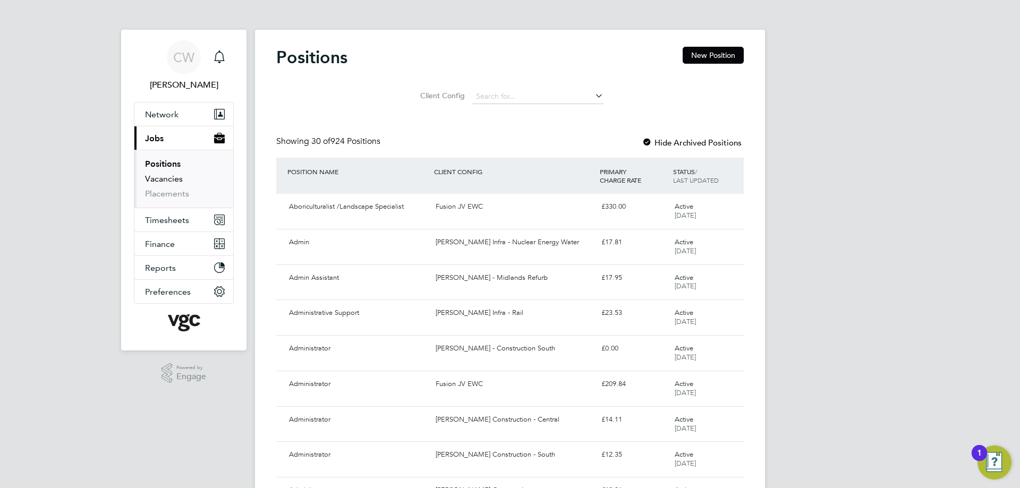
click at [165, 177] on link "Vacancies" at bounding box center [164, 179] width 38 height 10
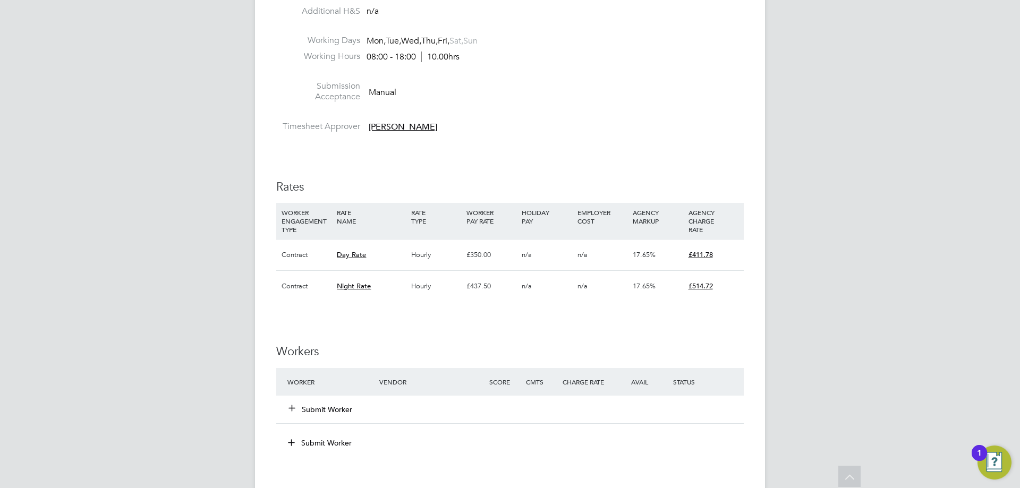
scroll to position [478, 0]
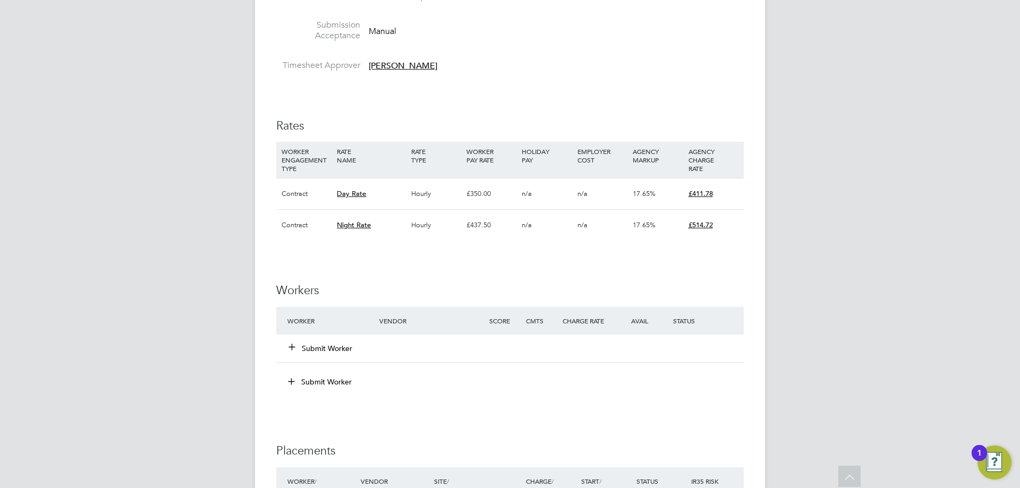
click at [304, 349] on button "Submit Worker" at bounding box center [321, 348] width 64 height 11
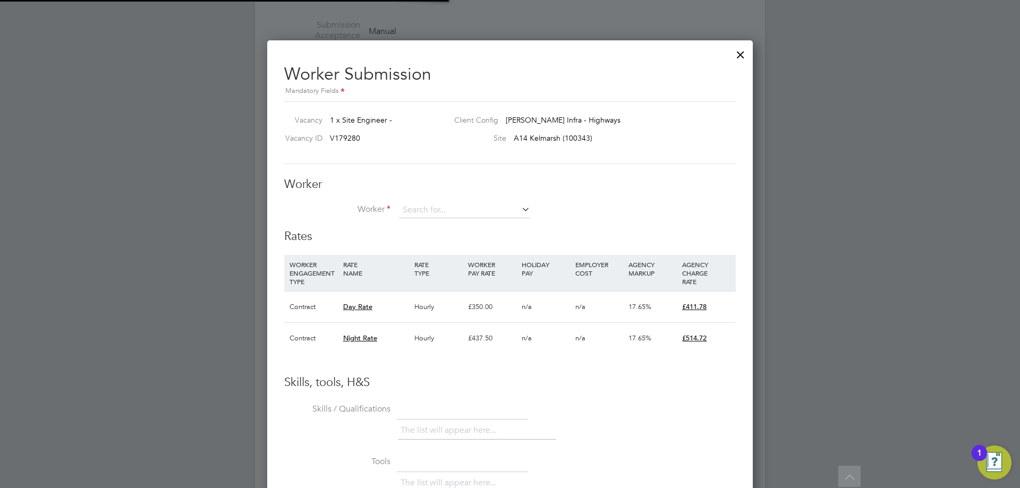
scroll to position [5, 5]
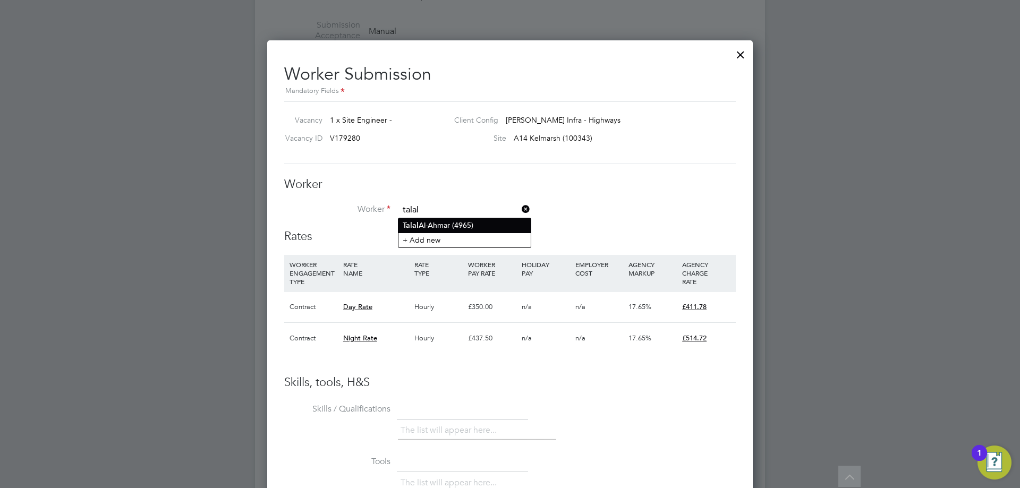
click at [422, 228] on li "Talal Al-Ahmar (4965)" at bounding box center [464, 225] width 132 height 14
type input "Talal Al-Ahmar (4965)"
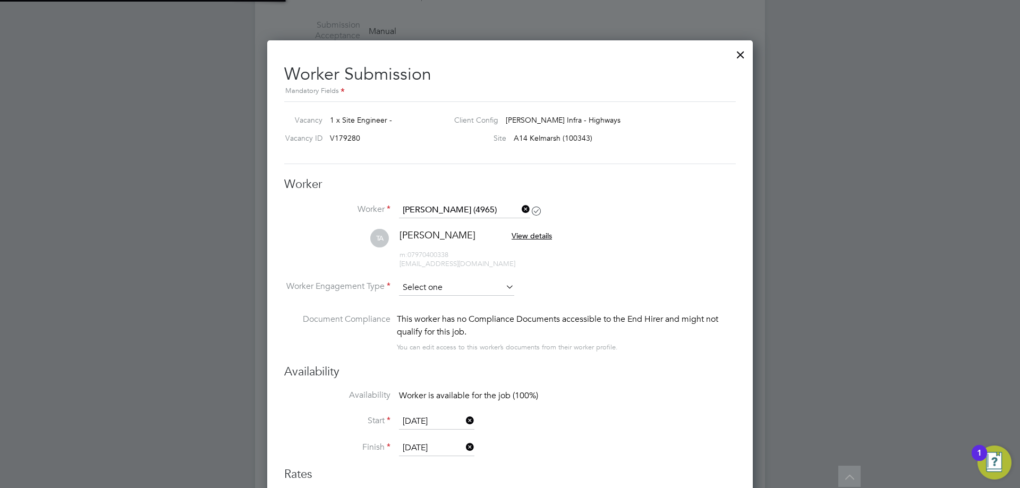
type input "22 Nov 2025"
click at [433, 294] on input at bounding box center [456, 288] width 115 height 16
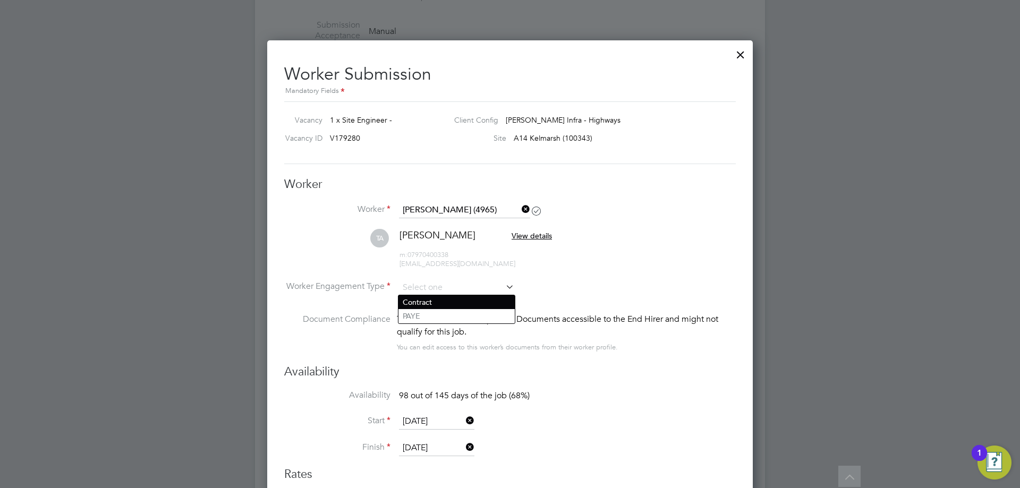
click at [428, 301] on li "Contract" at bounding box center [456, 302] width 116 height 14
type input "Contract"
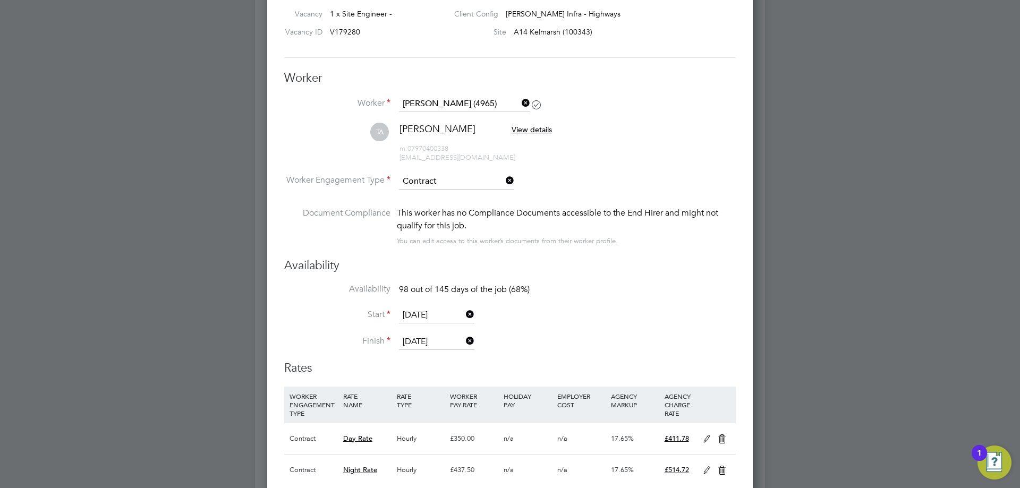
click at [519, 106] on icon at bounding box center [519, 103] width 0 height 15
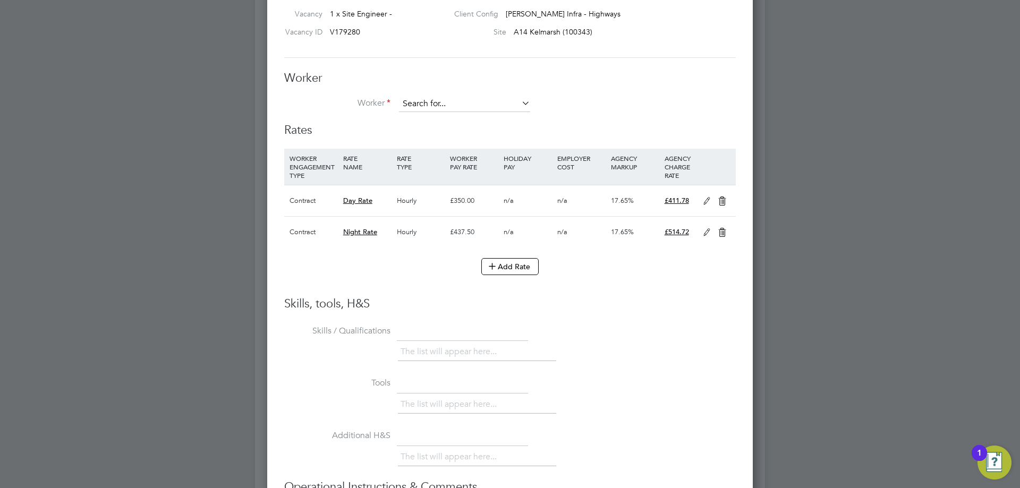
click at [473, 106] on input at bounding box center [464, 104] width 131 height 16
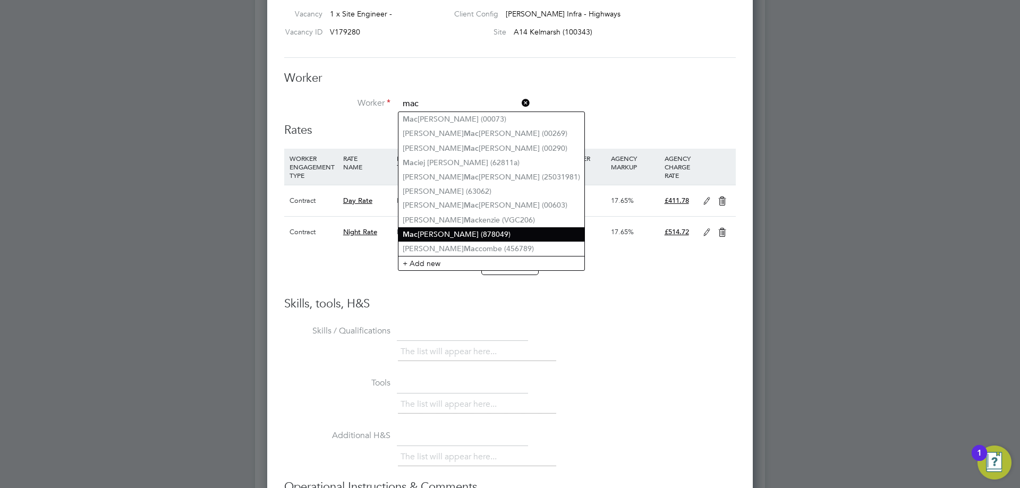
click at [468, 227] on li "Mac iej Kowalski (878049)" at bounding box center [491, 234] width 186 height 14
type input "Maciej Kowalski (878049)"
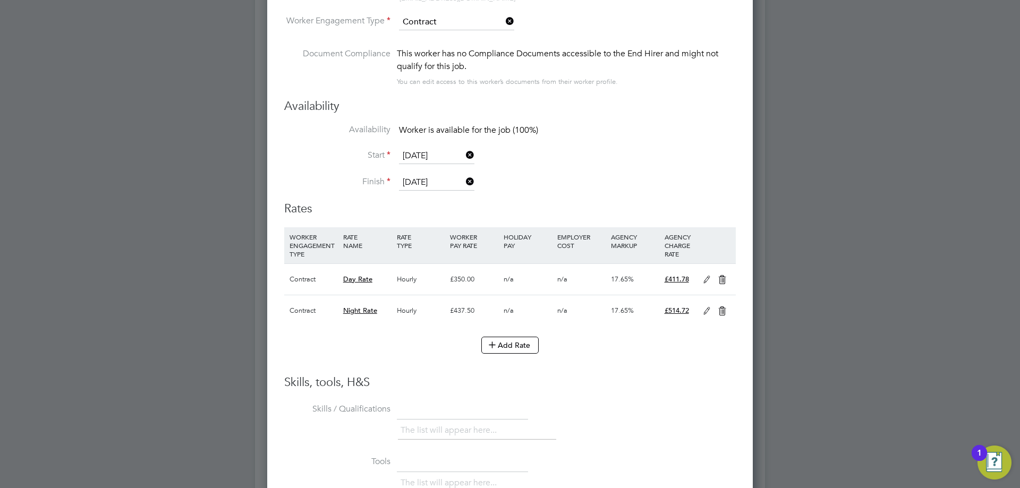
click at [706, 281] on icon at bounding box center [706, 280] width 13 height 8
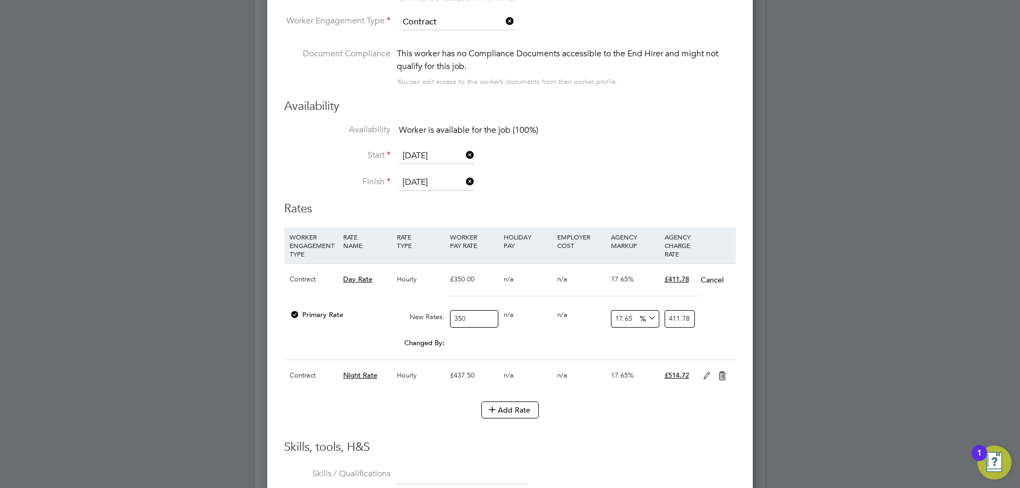
click at [544, 185] on li "Finish 27 Feb 2026" at bounding box center [509, 188] width 451 height 27
click at [707, 279] on button "Cancel" at bounding box center [712, 280] width 24 height 11
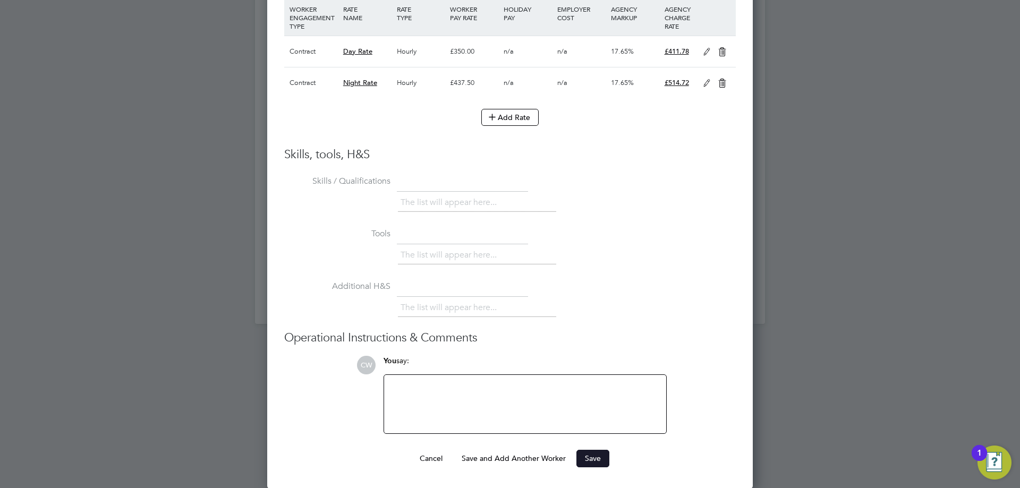
click at [592, 461] on button "Save" at bounding box center [592, 458] width 33 height 17
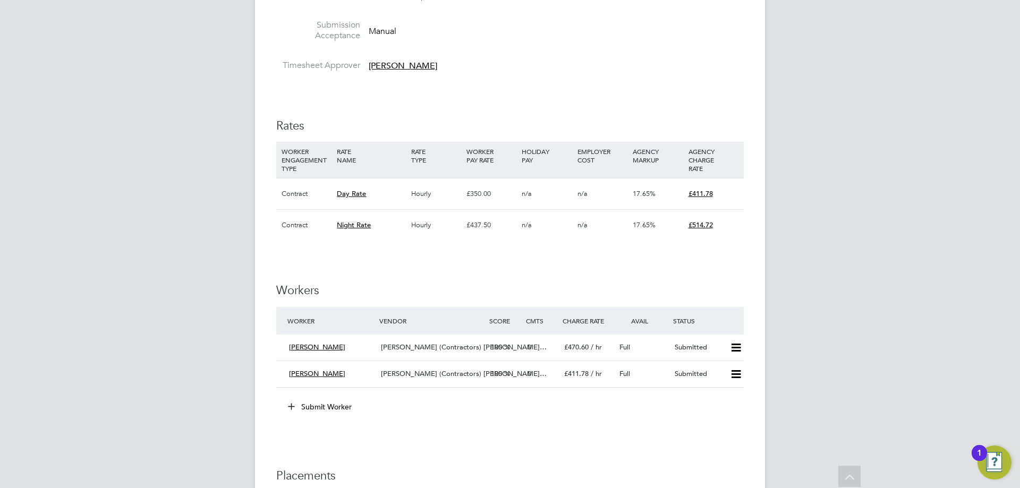
click at [302, 404] on button "Submit Worker" at bounding box center [320, 406] width 80 height 17
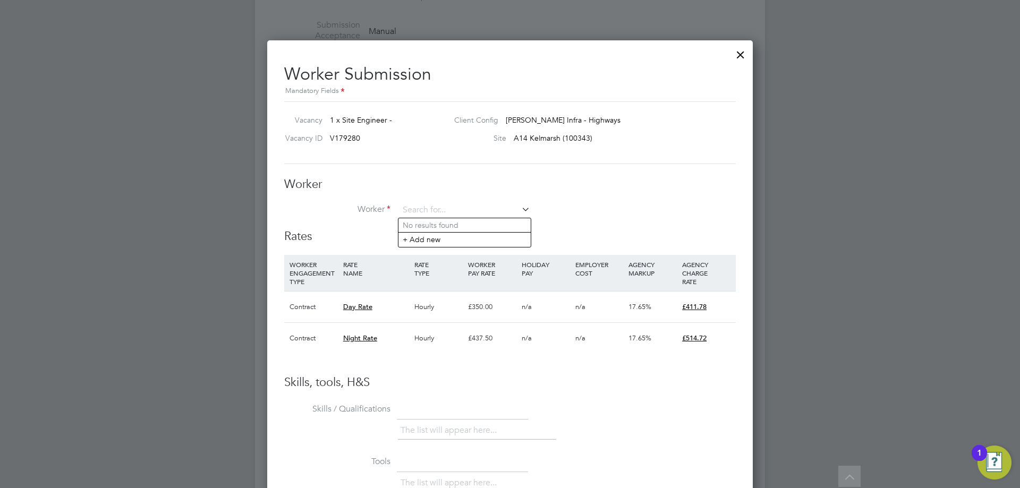
type input "t"
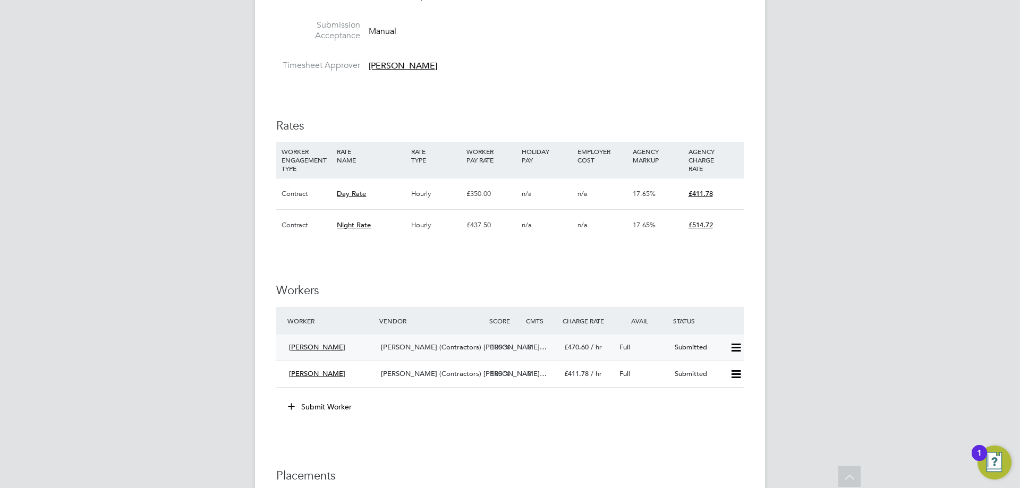
click at [730, 347] on icon at bounding box center [735, 348] width 13 height 8
click at [668, 352] on div "Full" at bounding box center [642, 348] width 55 height 18
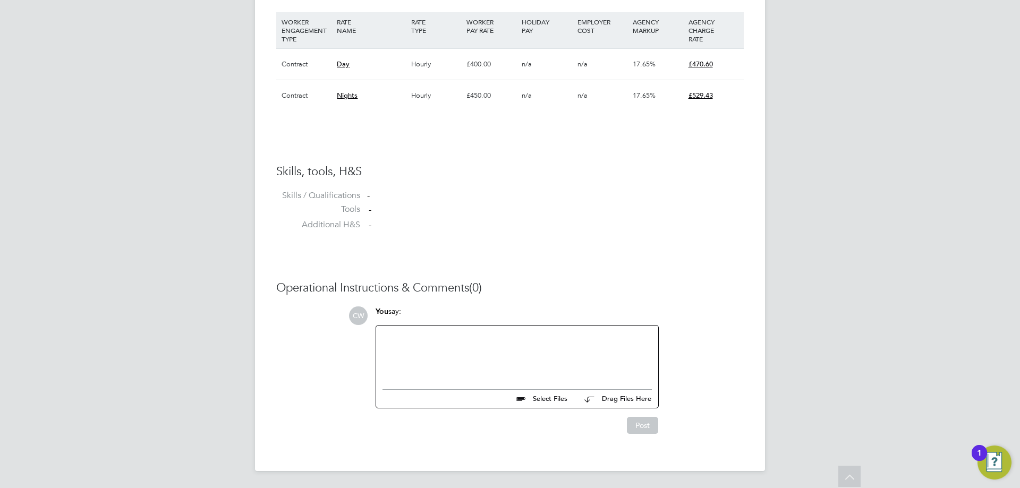
click at [534, 396] on input "file" at bounding box center [571, 397] width 159 height 15
type input "C:\fakepath\Atif Sherazi - Site Engineer.docx"
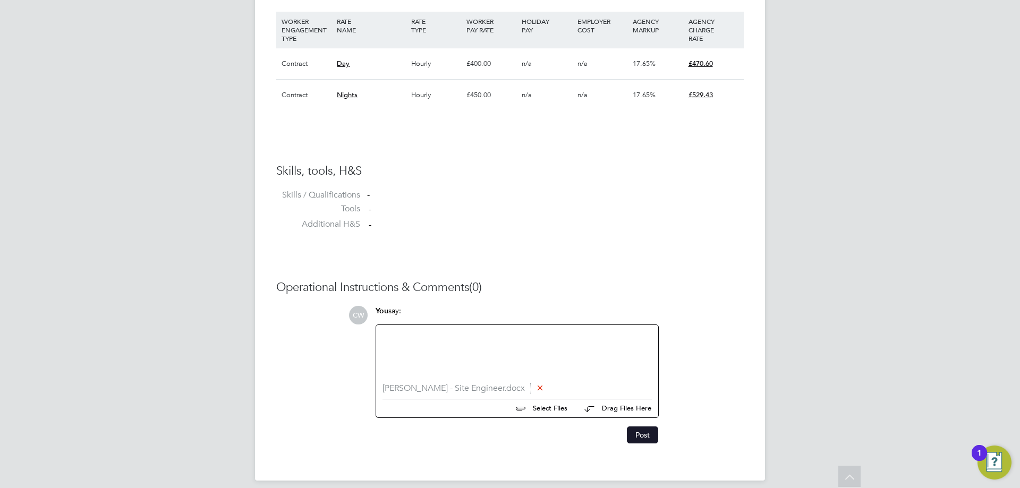
click at [644, 434] on button "Post" at bounding box center [642, 434] width 31 height 17
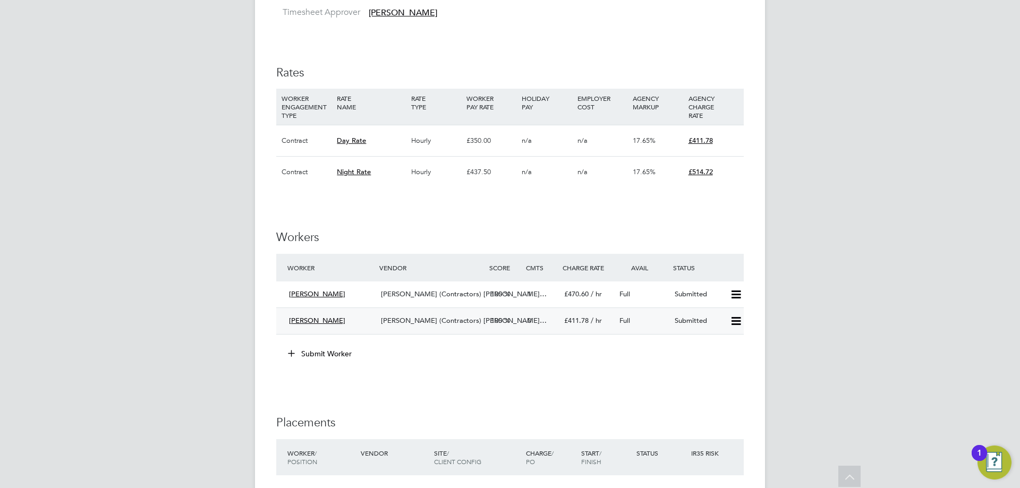
click at [669, 318] on div "Full" at bounding box center [642, 321] width 55 height 18
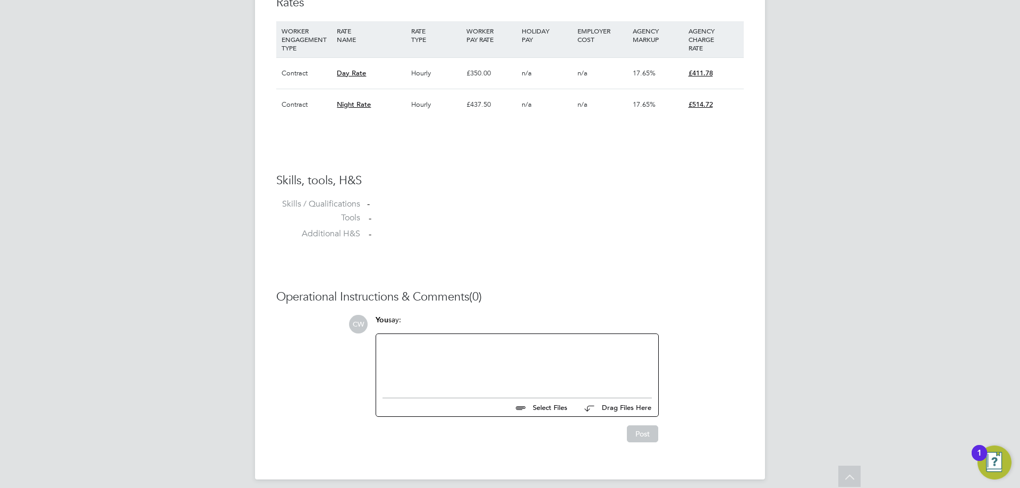
click at [529, 405] on input "file" at bounding box center [571, 405] width 159 height 15
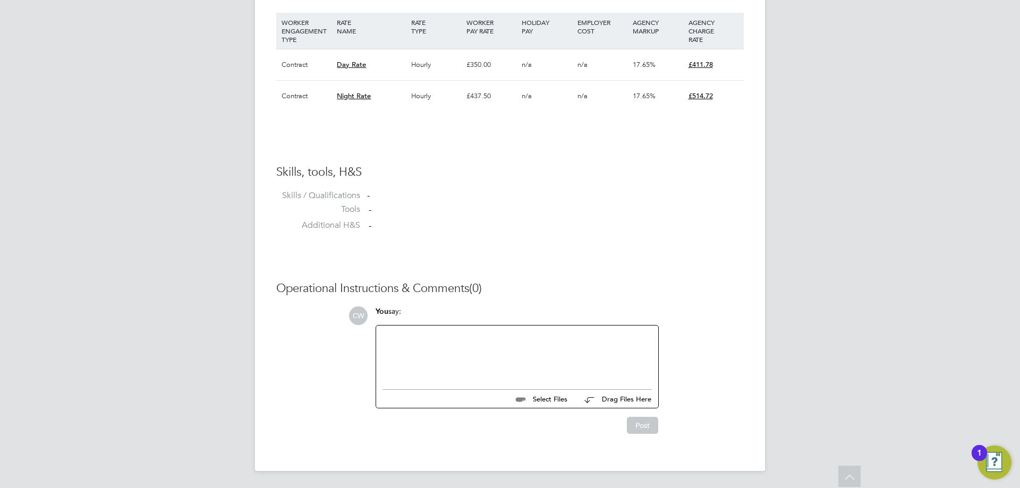
click at [551, 395] on input "file" at bounding box center [571, 397] width 159 height 15
type input "C:\fakepath\Maciek Kowalski - Section Engineer .docx"
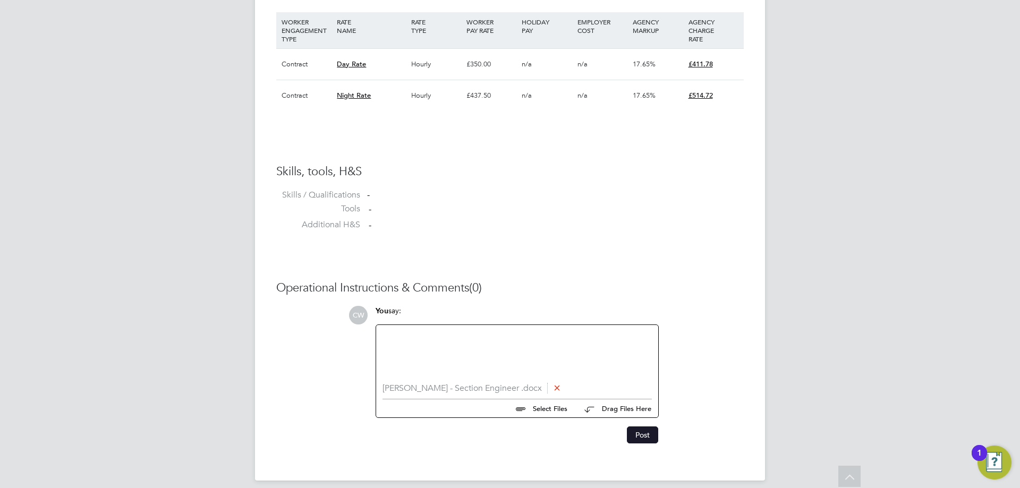
click at [639, 431] on button "Post" at bounding box center [642, 434] width 31 height 17
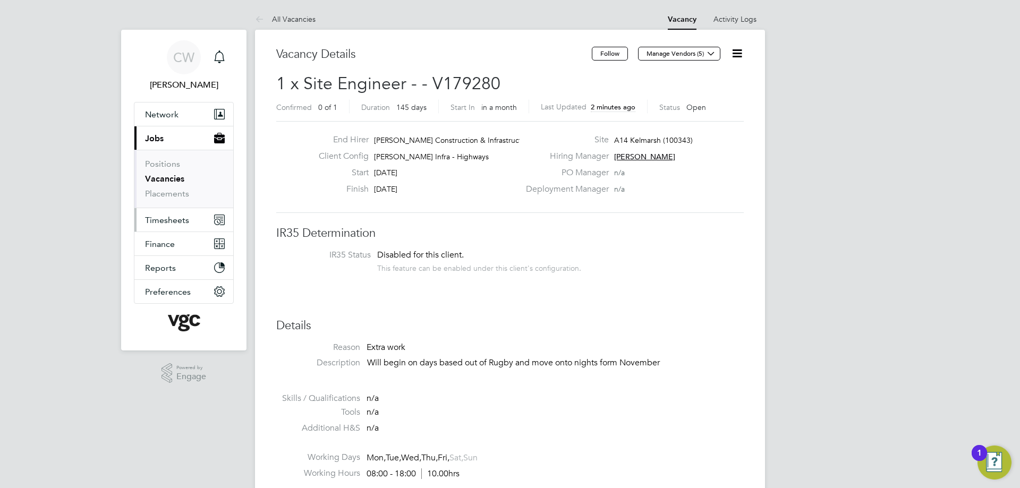
click at [158, 218] on span "Timesheets" at bounding box center [167, 220] width 44 height 10
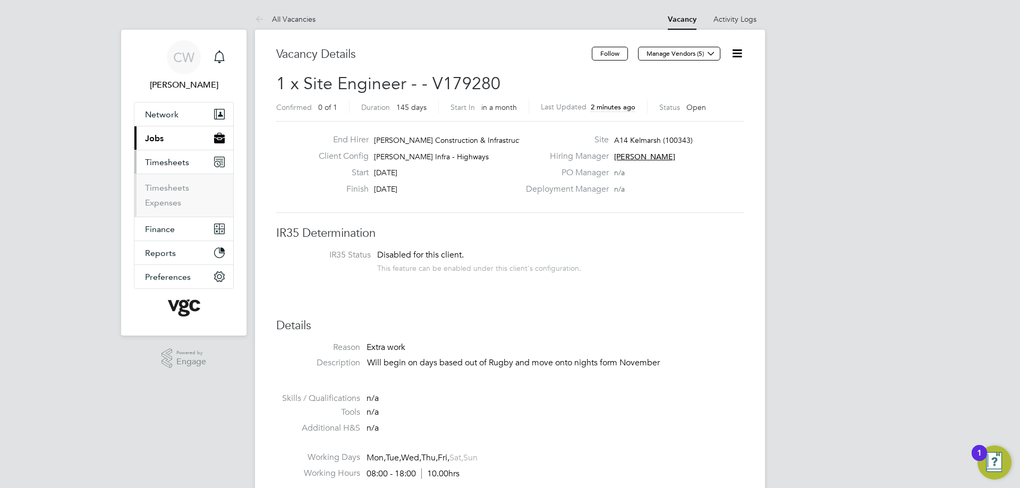
click at [158, 135] on span "Jobs" at bounding box center [154, 138] width 19 height 10
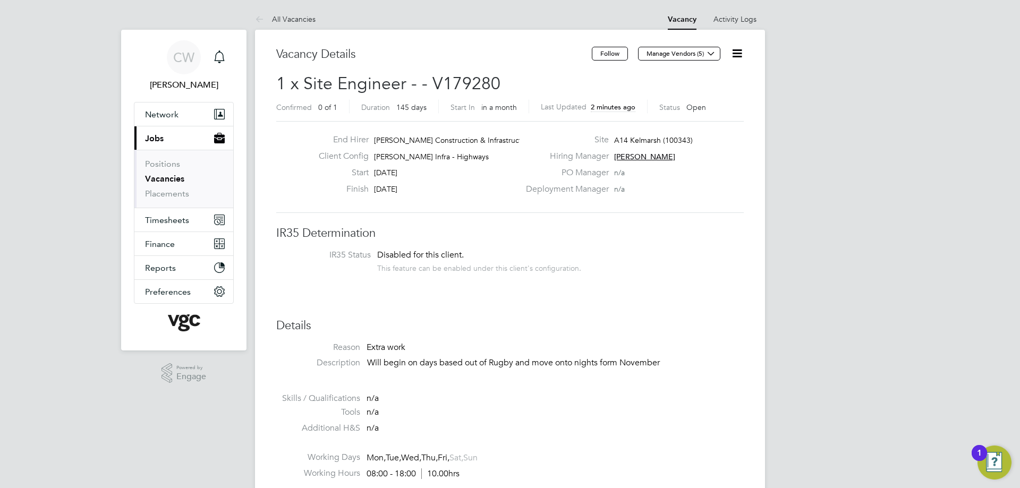
click at [165, 187] on li "Vacancies" at bounding box center [185, 181] width 80 height 15
click at [165, 190] on link "Placements" at bounding box center [167, 194] width 44 height 10
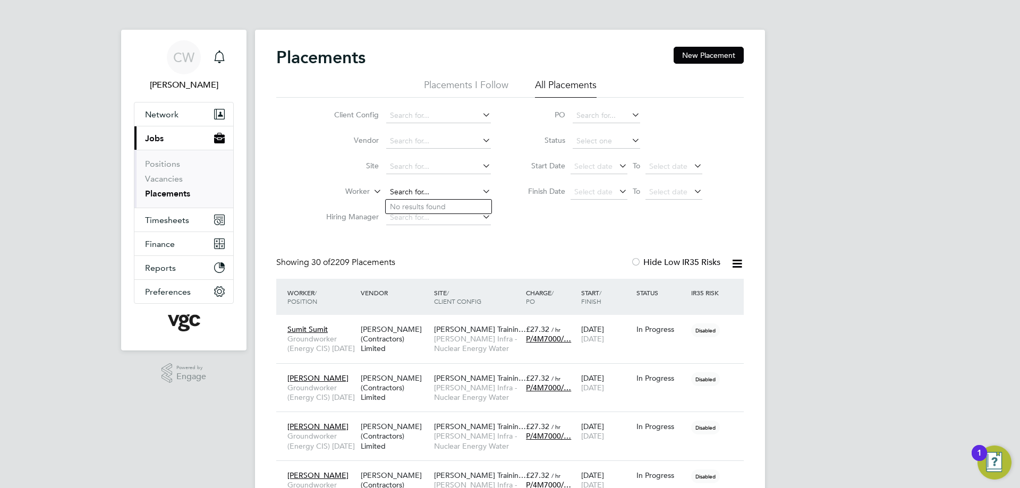
click at [398, 196] on input at bounding box center [438, 192] width 105 height 15
click at [418, 210] on li "Talal Al-Ahmar" at bounding box center [439, 207] width 106 height 14
type input "Talal Al-Ahmar"
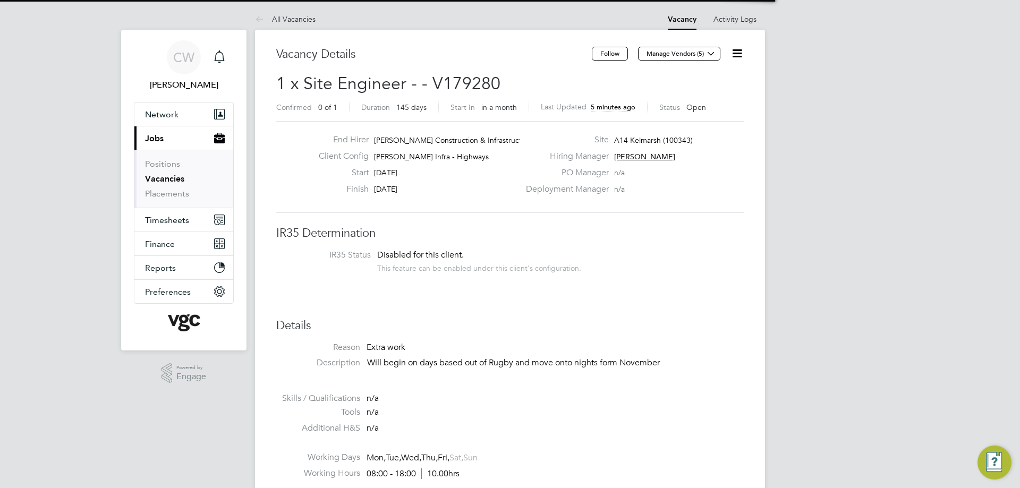
scroll to position [5, 5]
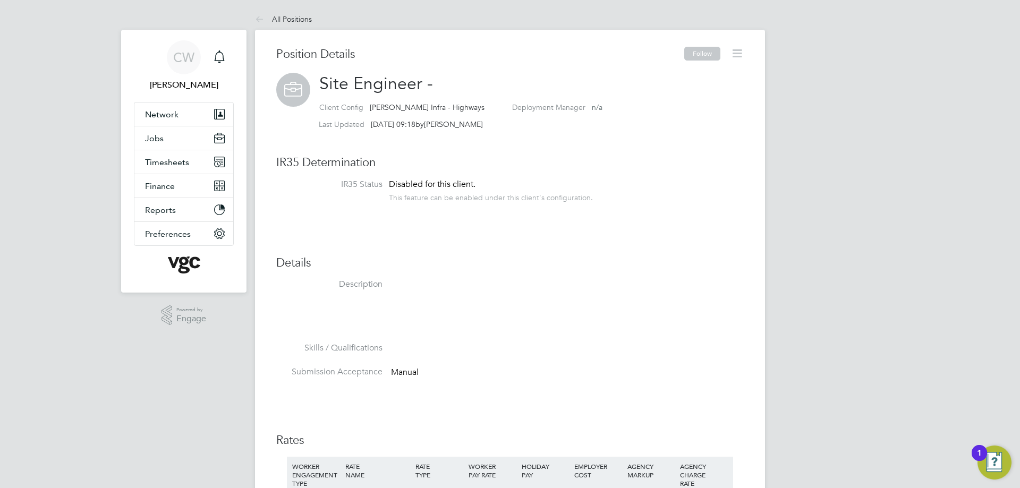
scroll to position [10, 173]
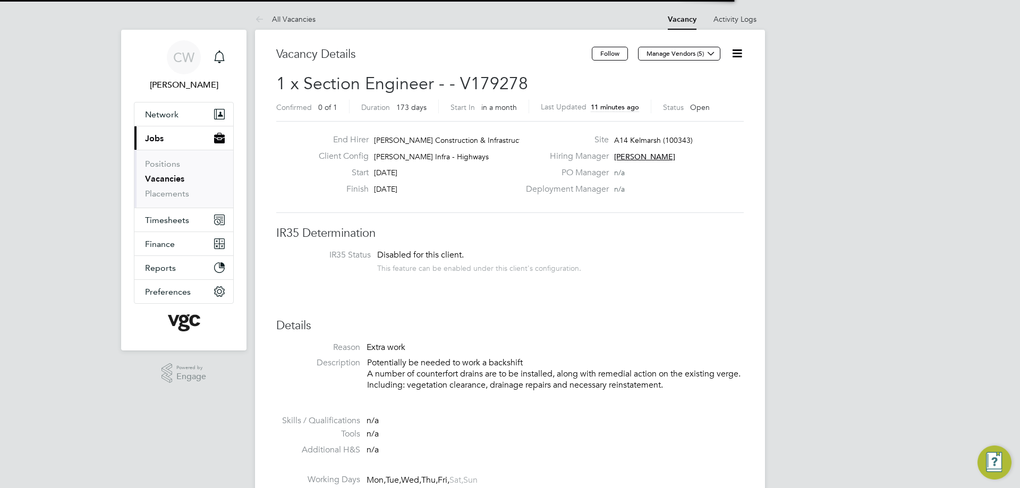
scroll to position [5, 5]
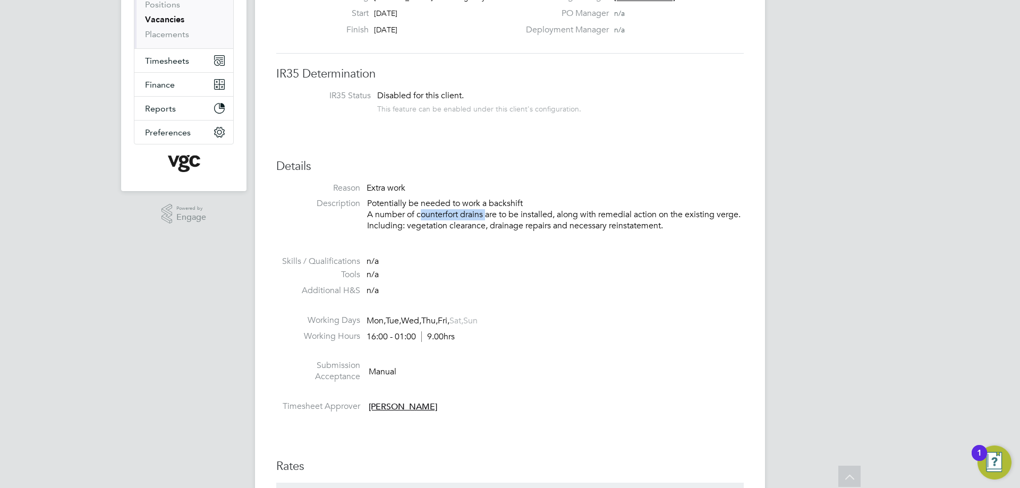
drag, startPoint x: 417, startPoint y: 215, endPoint x: 484, endPoint y: 217, distance: 66.4
click at [484, 217] on p "Potentially be needed to work a backshift A number of counterfort drains are to…" at bounding box center [555, 214] width 377 height 33
copy p "counterfort drains"
drag, startPoint x: 434, startPoint y: 226, endPoint x: 510, endPoint y: 224, distance: 76.0
click at [510, 224] on p "Potentially be needed to work a backshift A number of counterfort drains are to…" at bounding box center [555, 214] width 377 height 33
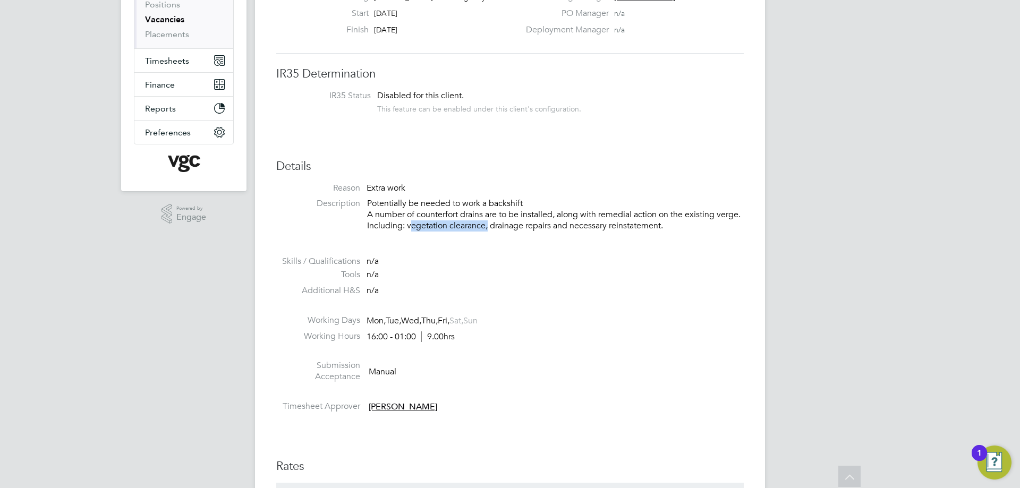
copy p "vegetation clearance"
drag, startPoint x: 518, startPoint y: 226, endPoint x: 577, endPoint y: 223, distance: 59.5
click at [577, 223] on p "Potentially be needed to work a backshift A number of counterfort drains are to…" at bounding box center [555, 214] width 377 height 33
copy p "drainage repairs"
drag, startPoint x: 636, startPoint y: 226, endPoint x: 688, endPoint y: 227, distance: 52.6
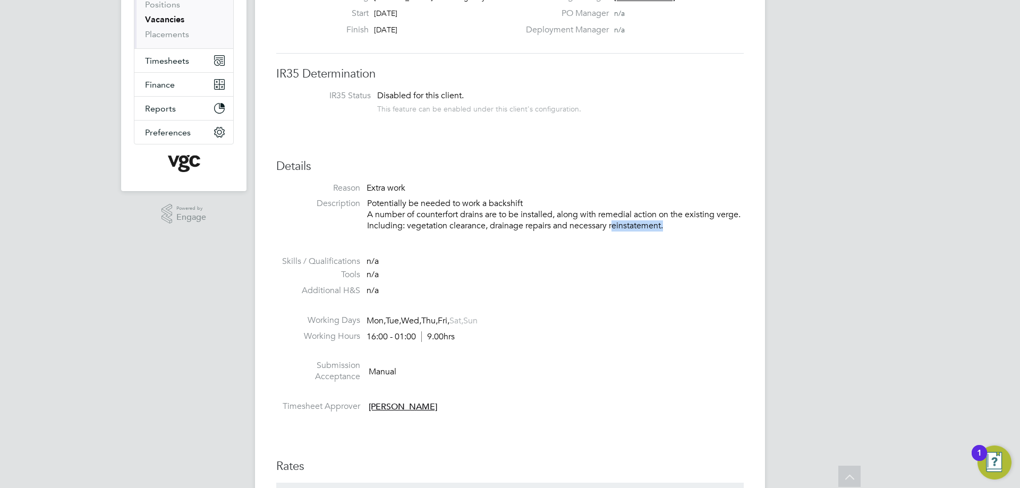
click at [688, 227] on p "Potentially be needed to work a backshift A number of counterfort drains are to…" at bounding box center [555, 214] width 377 height 33
copy p "reinstatement"
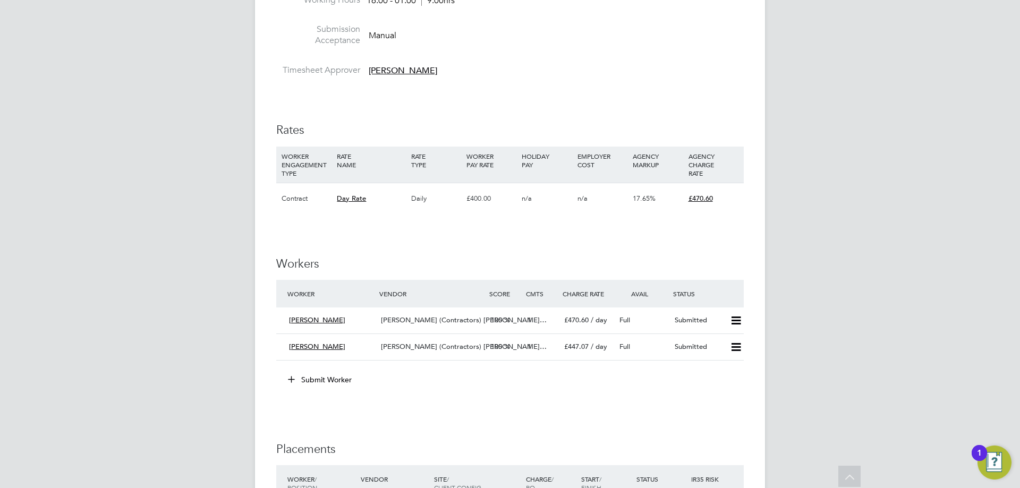
scroll to position [637, 0]
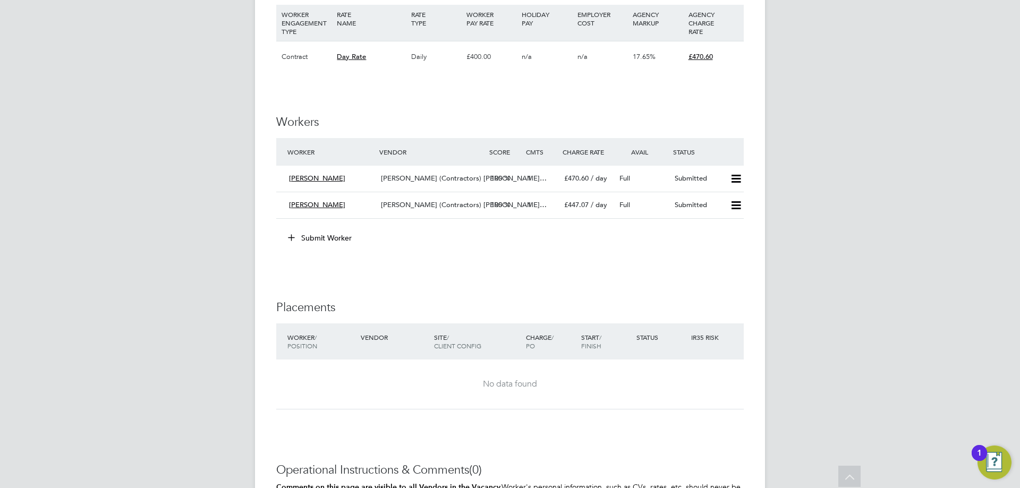
click at [303, 243] on button "Submit Worker" at bounding box center [320, 237] width 80 height 17
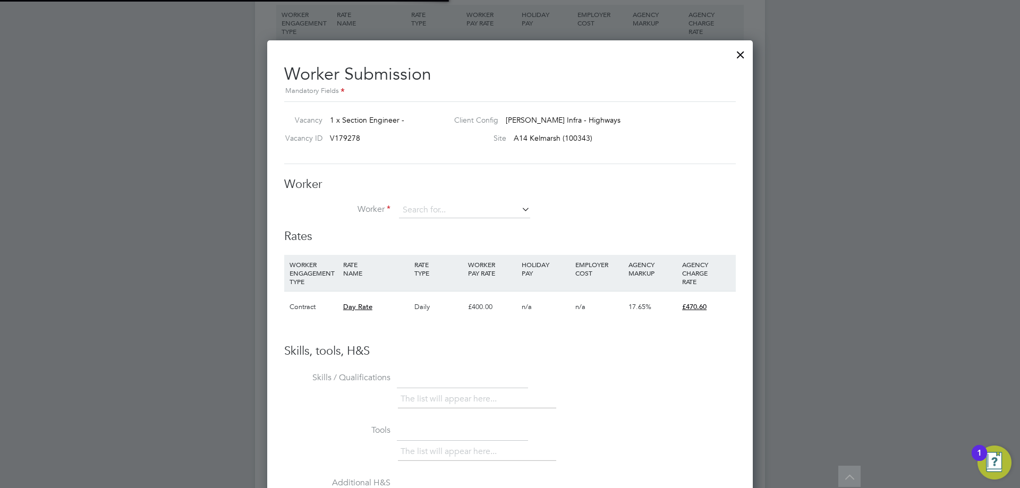
scroll to position [31, 72]
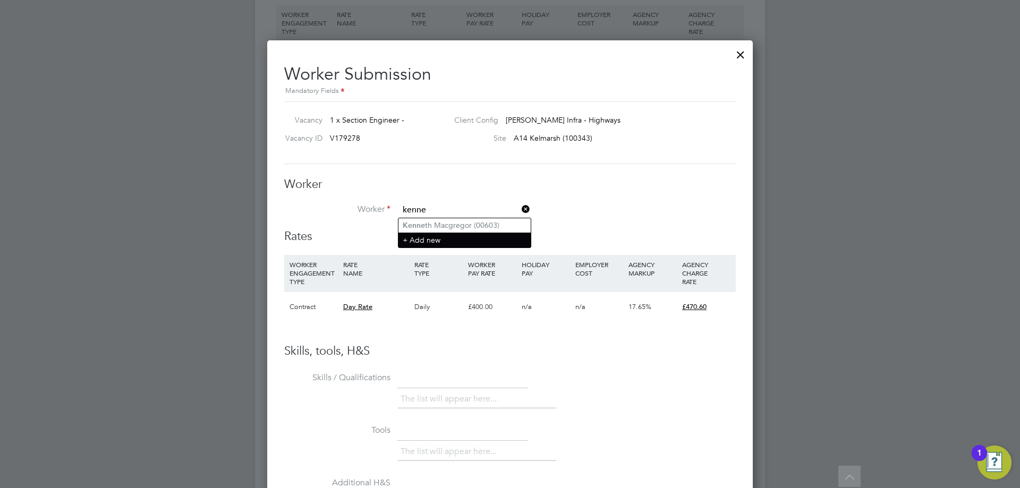
type input "kenne"
click at [423, 239] on li "+ Add new" at bounding box center [464, 240] width 132 height 14
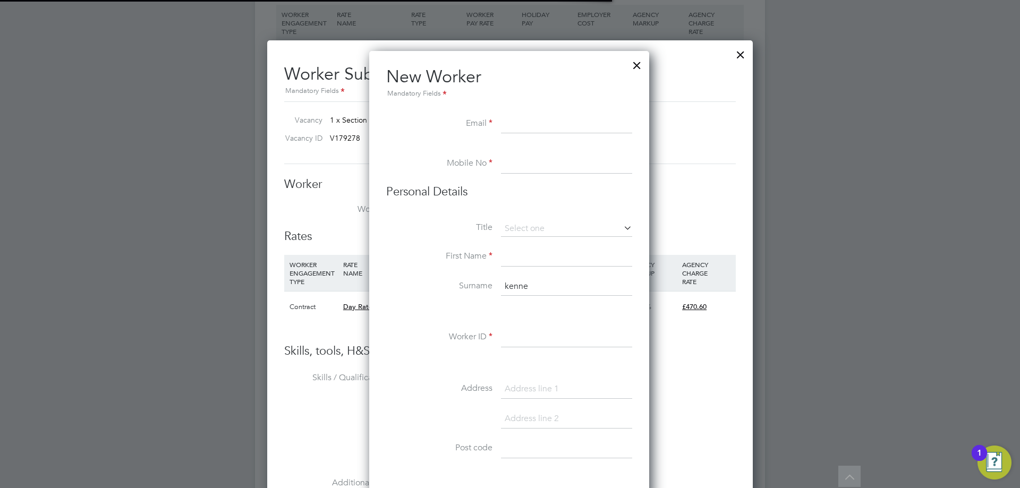
scroll to position [904, 281]
paste input "nnadiken@yahoo.com"
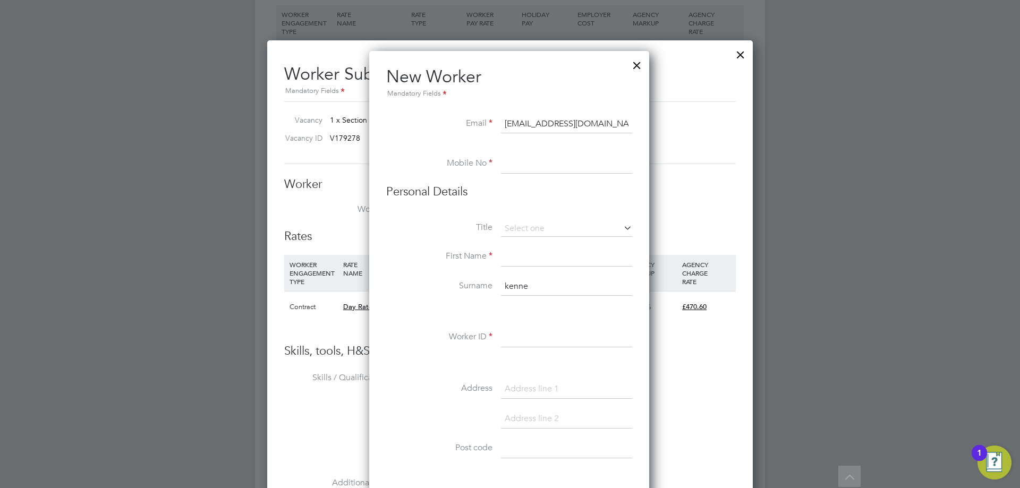
type input "nnadiken@yahoo.com"
click at [513, 160] on input at bounding box center [566, 164] width 131 height 19
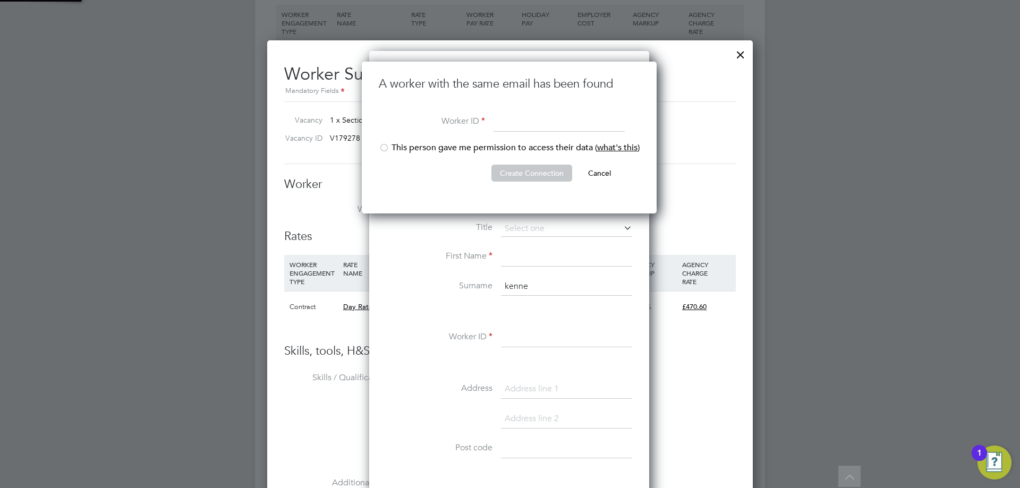
scroll to position [152, 296]
type input "660340"
drag, startPoint x: 418, startPoint y: 142, endPoint x: 411, endPoint y: 153, distance: 13.6
click at [418, 142] on li "Worker ID 660340" at bounding box center [509, 128] width 261 height 30
click at [411, 151] on li "This person gave me permission to access their data ( what's this )" at bounding box center [509, 153] width 261 height 22
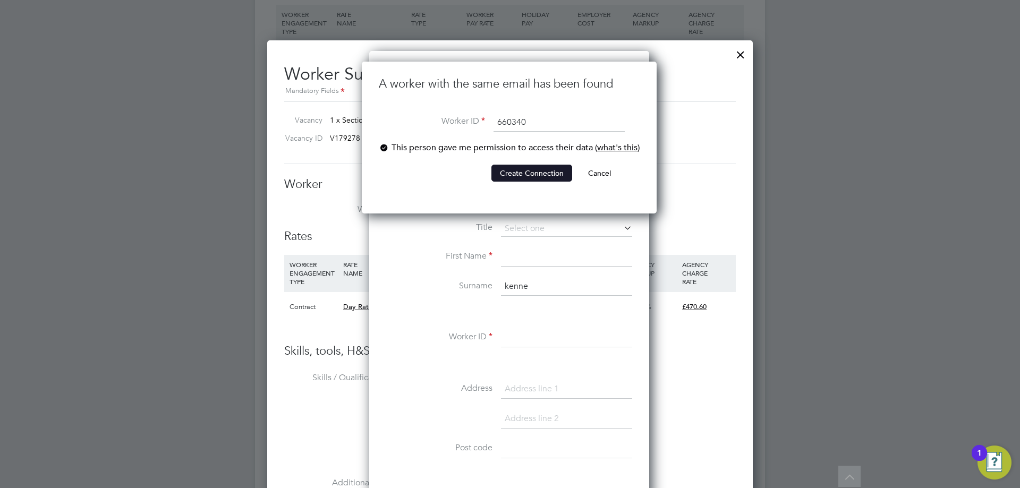
click at [539, 169] on button "Create Connection" at bounding box center [531, 173] width 81 height 17
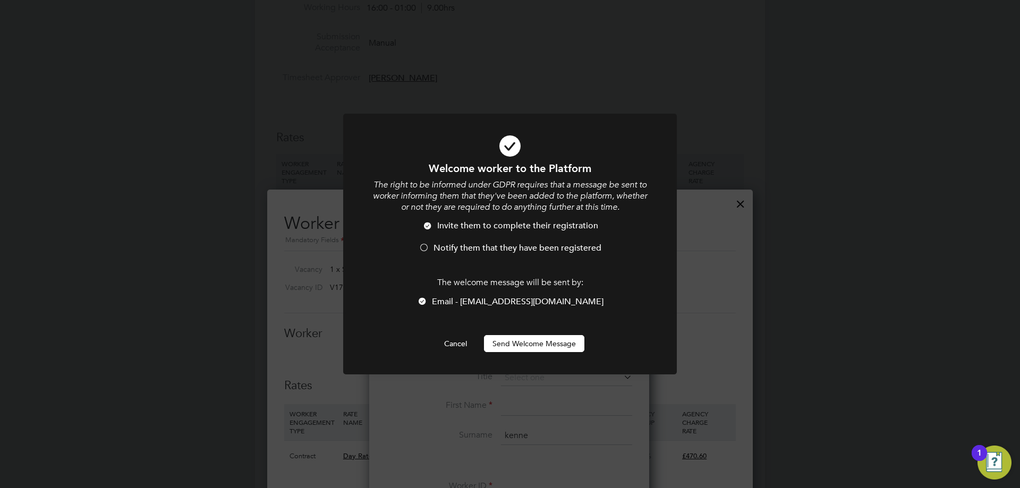
click at [427, 245] on div at bounding box center [423, 248] width 11 height 11
click at [513, 342] on button "Send Welcome Message" at bounding box center [534, 343] width 100 height 17
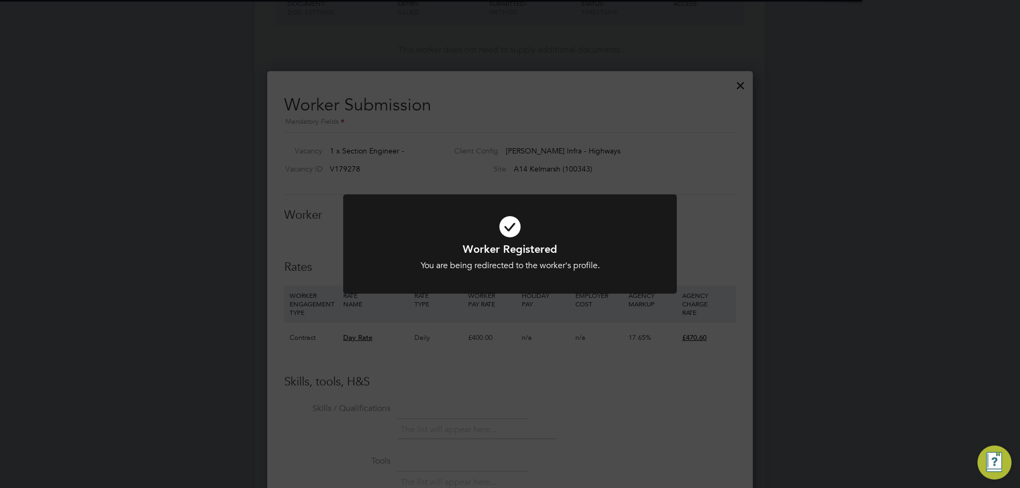
scroll to position [637, 0]
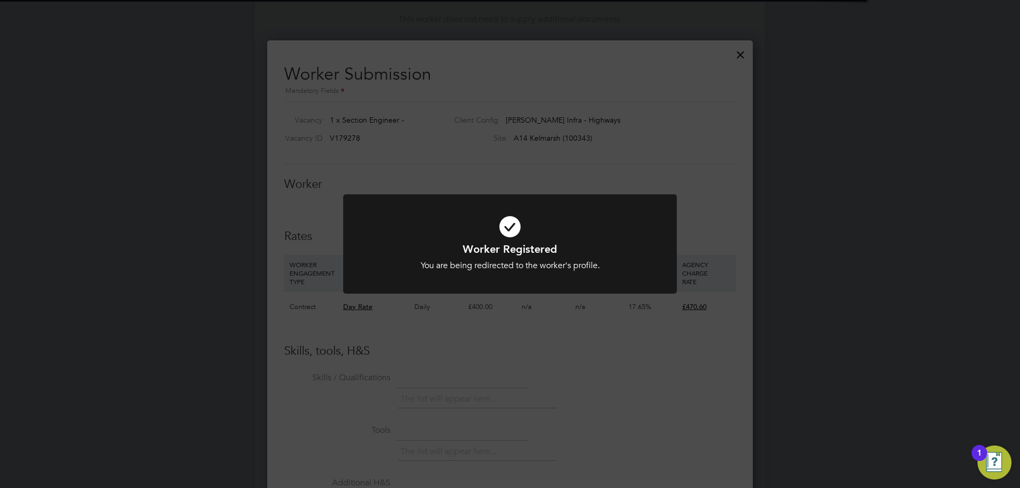
click at [522, 267] on div "You are being redirected to the worker's profile." at bounding box center [510, 265] width 276 height 11
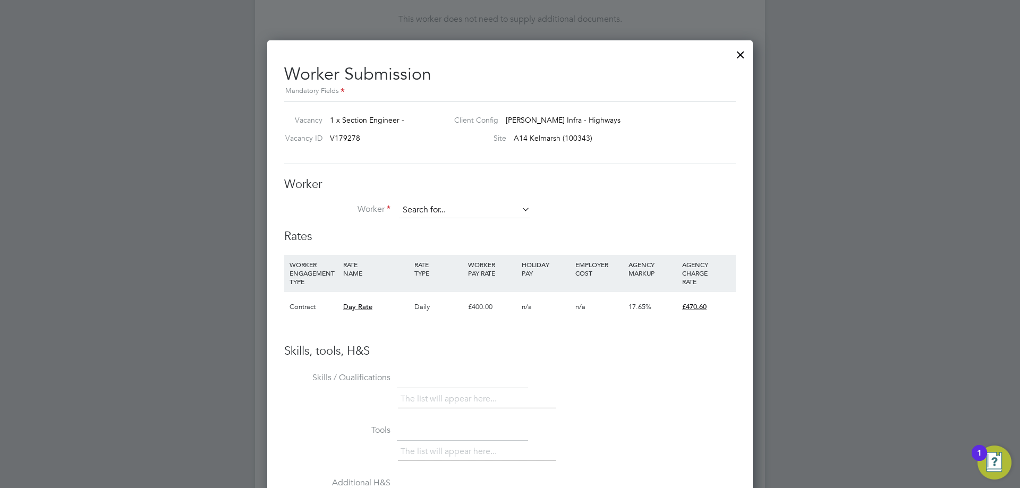
click at [464, 203] on input at bounding box center [464, 210] width 131 height 16
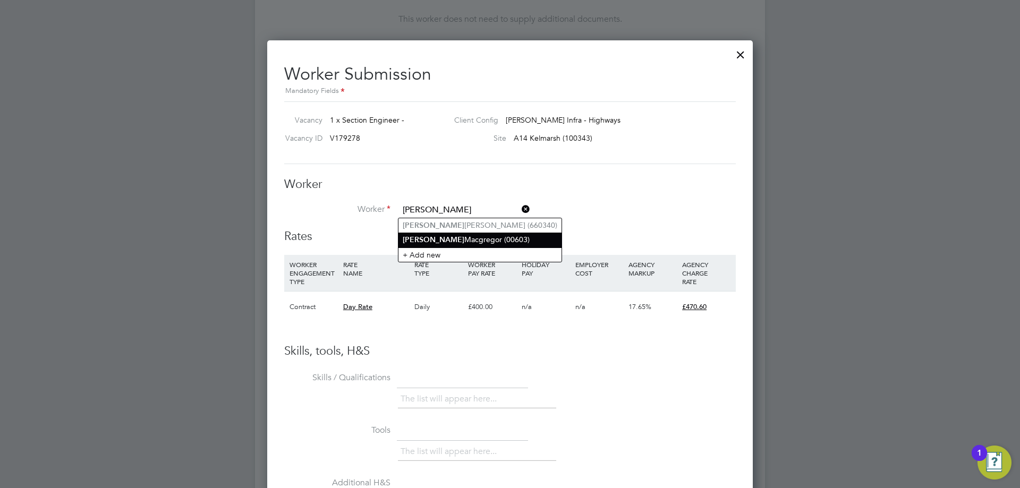
click at [480, 233] on li "Kenneth Macgregor (00603)" at bounding box center [479, 240] width 163 height 14
type input "Kenneth Macgregor (00603)"
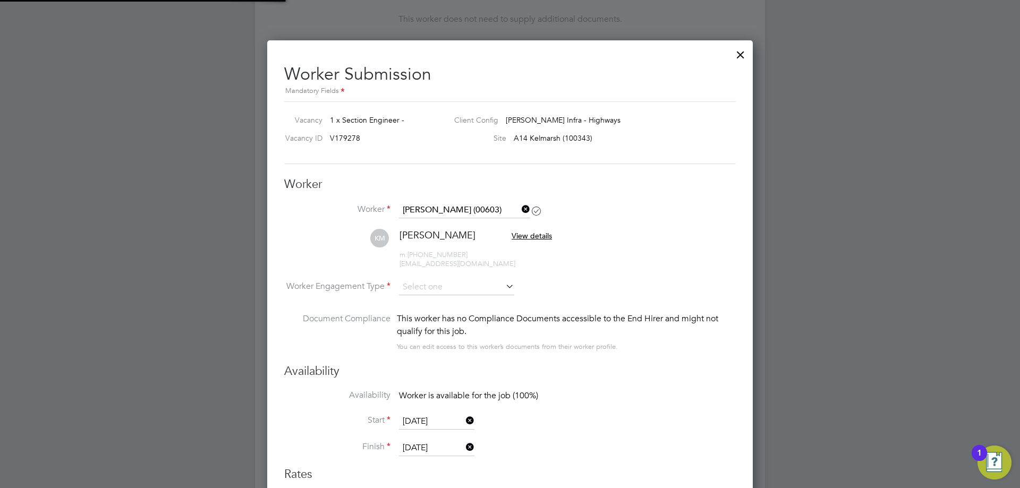
scroll to position [5, 5]
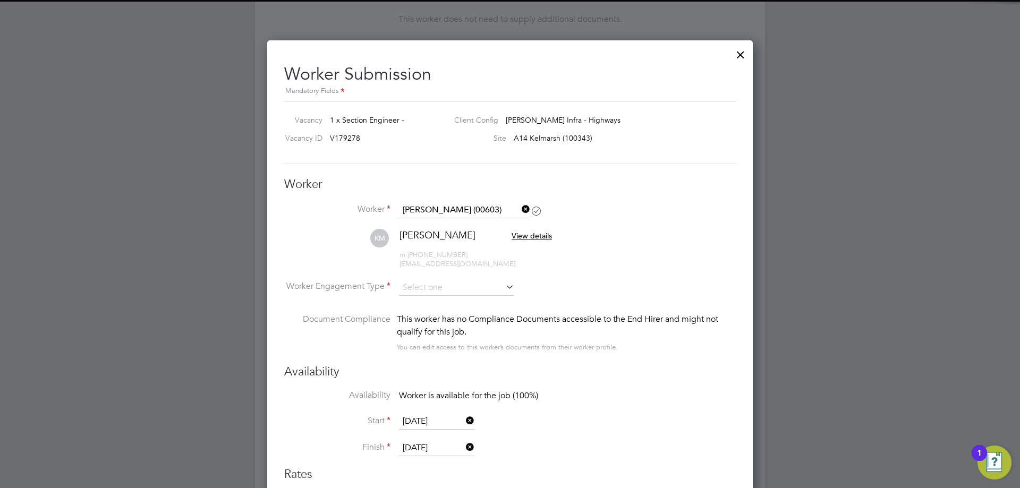
click at [519, 212] on icon at bounding box center [519, 209] width 0 height 15
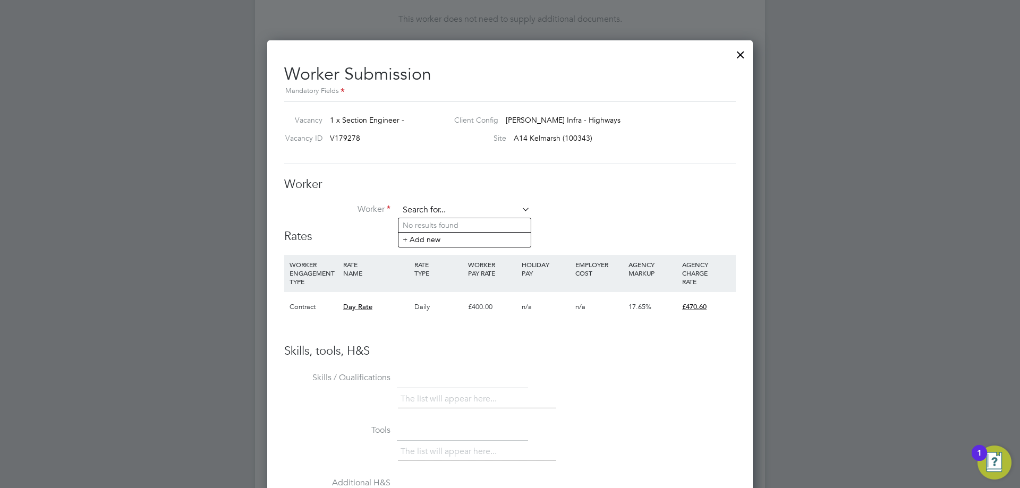
click at [474, 213] on input at bounding box center [464, 210] width 131 height 16
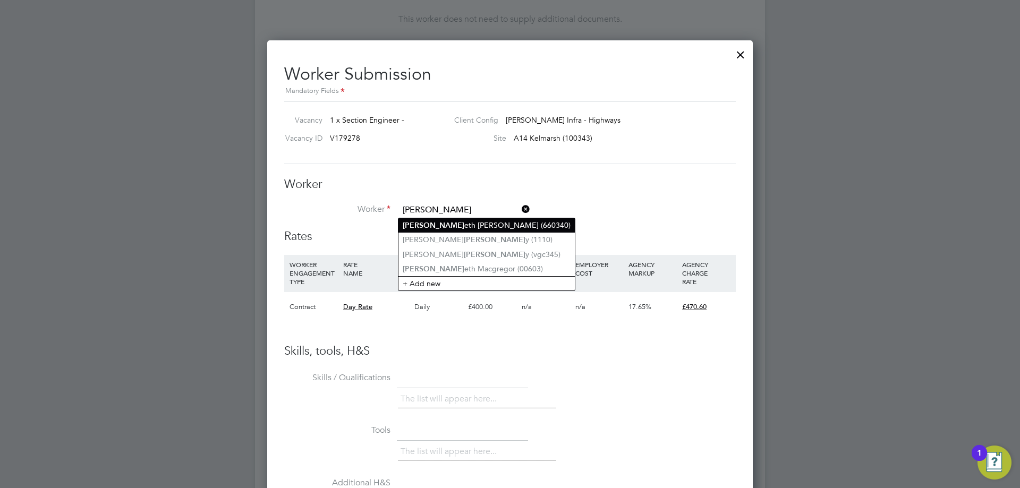
click at [454, 230] on li "Kenn eth Nnadi (660340)" at bounding box center [486, 225] width 176 height 14
type input "Kenneth Nnadi (660340)"
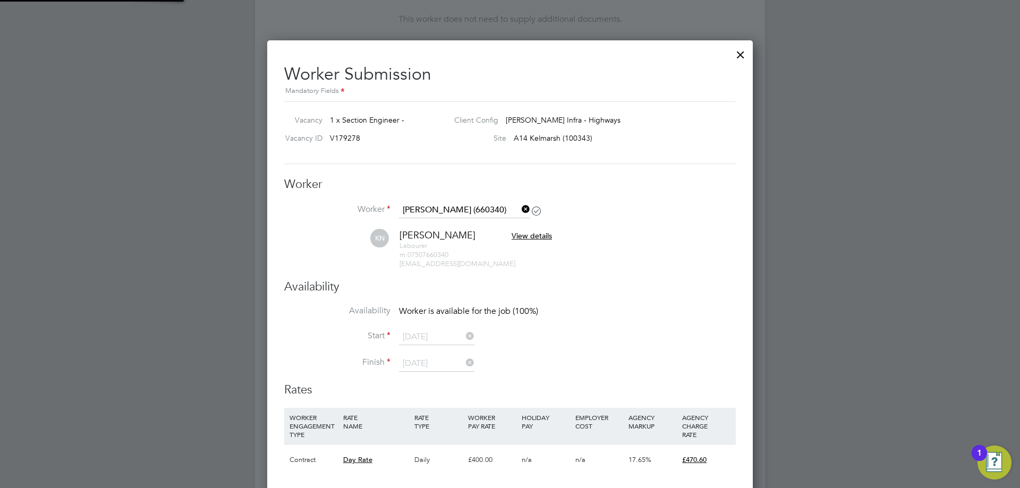
scroll to position [859, 486]
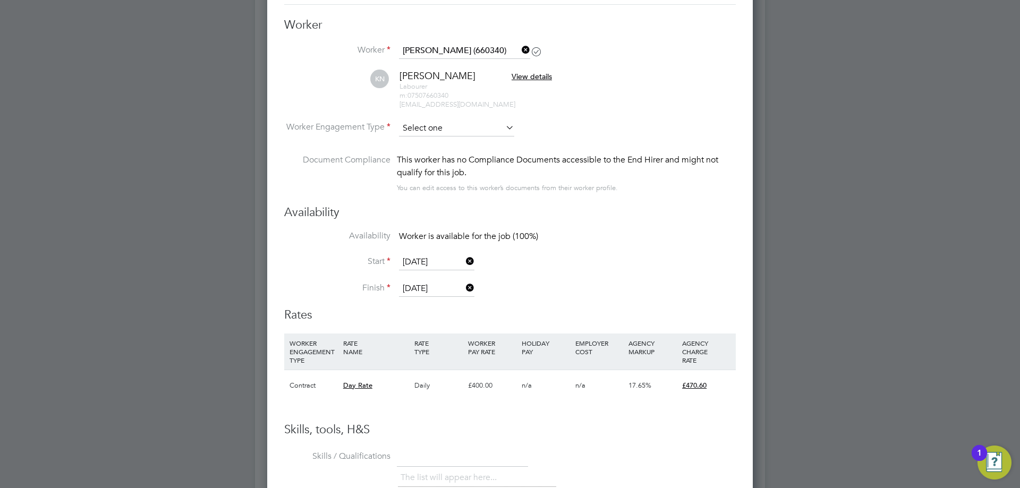
click at [418, 132] on input at bounding box center [456, 129] width 115 height 16
click at [425, 139] on li "Contract" at bounding box center [456, 143] width 116 height 14
type input "Contract"
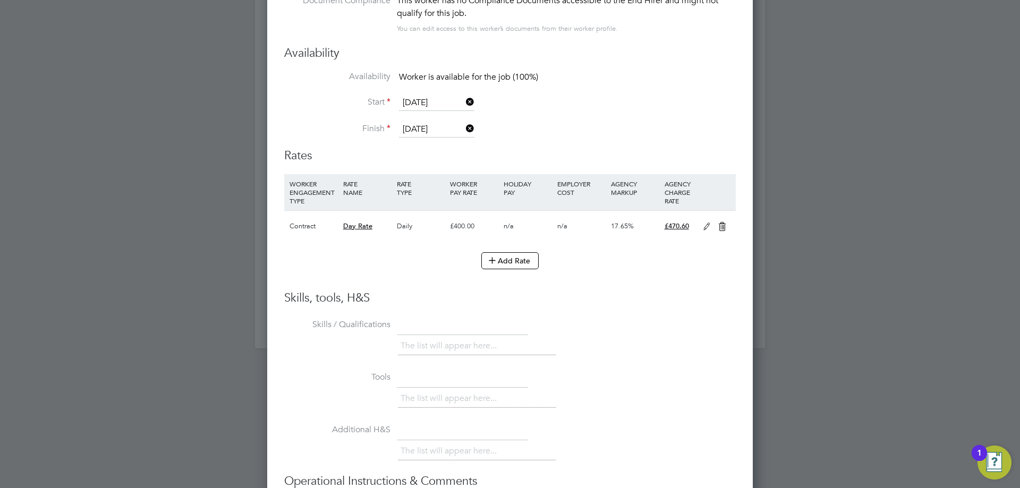
click at [704, 227] on icon at bounding box center [706, 227] width 13 height 8
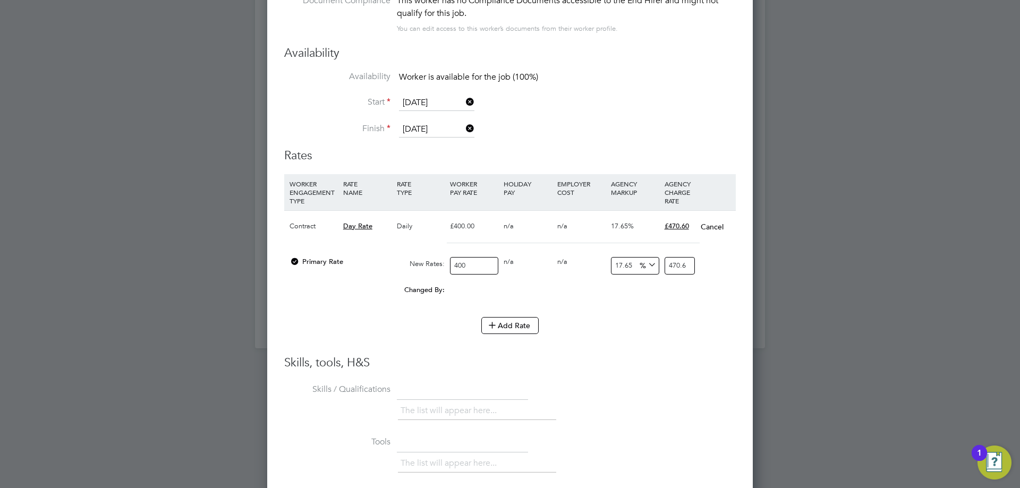
click at [462, 263] on input "400" at bounding box center [474, 266] width 48 height 18
type input "40"
type input "47.06"
type input "450"
type input "529.425"
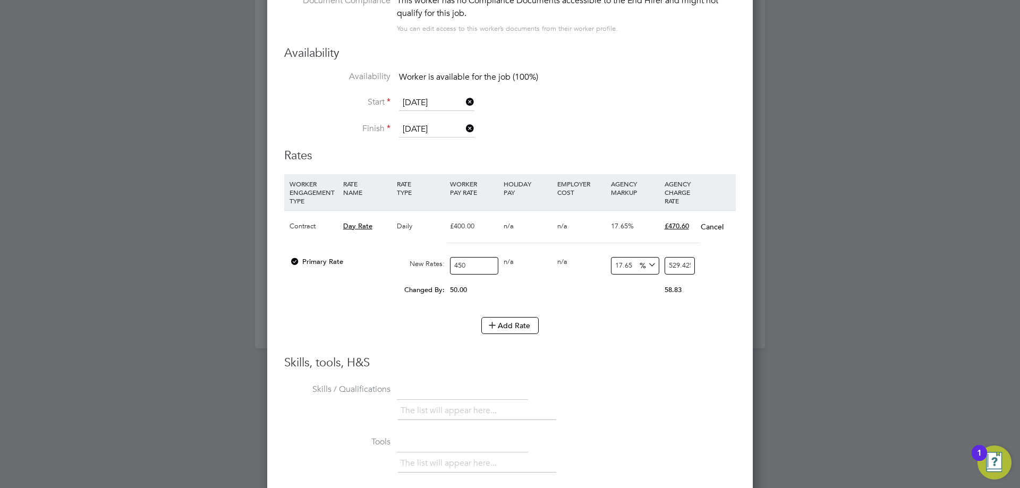
type input "450"
click at [591, 297] on div "Changed By: 50.00 0.00 0.00 0.00 8.825 58.83" at bounding box center [509, 293] width 451 height 27
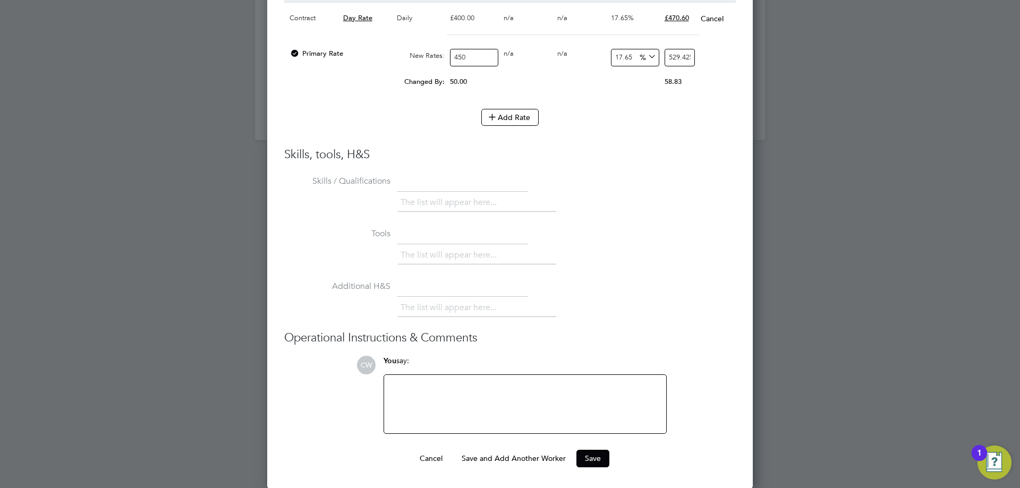
click at [503, 403] on div at bounding box center [524, 404] width 269 height 46
click at [496, 389] on div "Able to do £400 if CIS is availaable" at bounding box center [524, 404] width 269 height 46
click at [586, 456] on button "Save" at bounding box center [592, 458] width 33 height 17
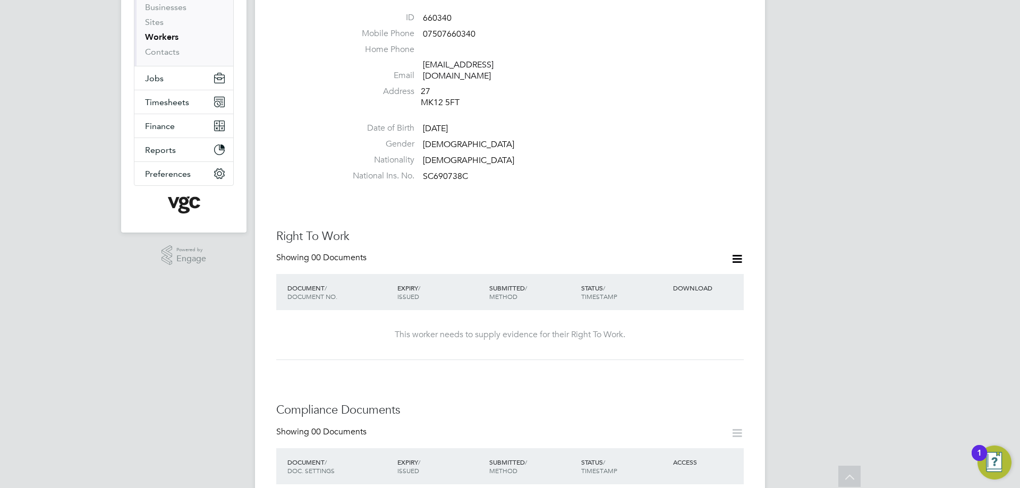
scroll to position [53, 0]
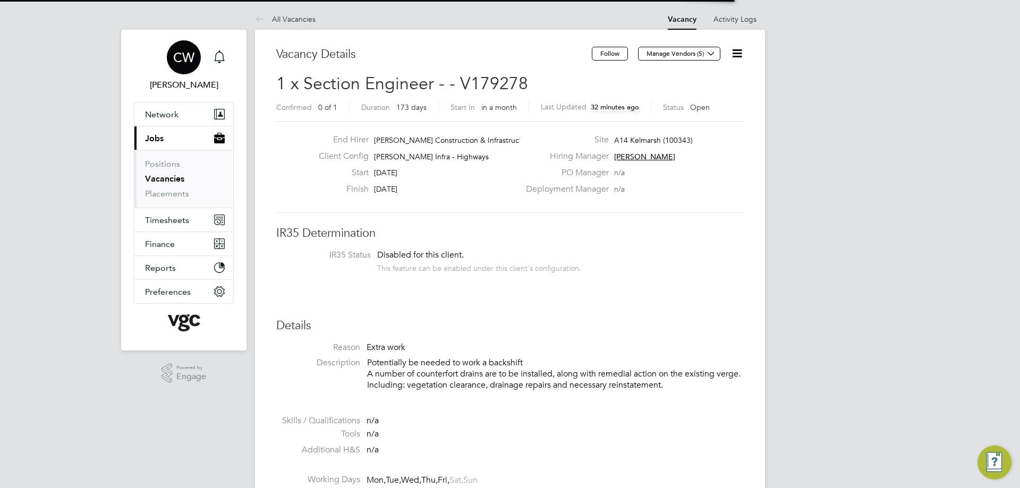
scroll to position [5, 5]
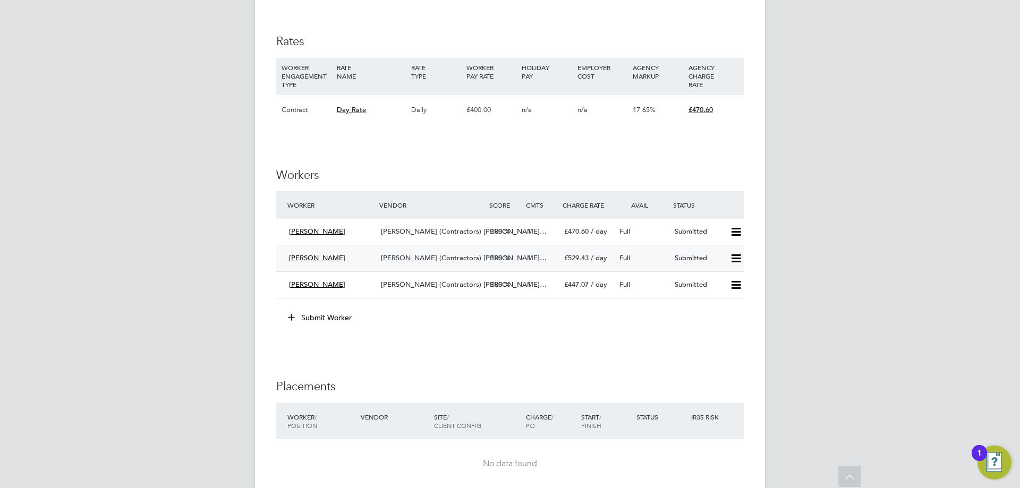
click at [734, 255] on icon at bounding box center [735, 258] width 13 height 8
click at [721, 282] on li "Remove" at bounding box center [720, 281] width 41 height 15
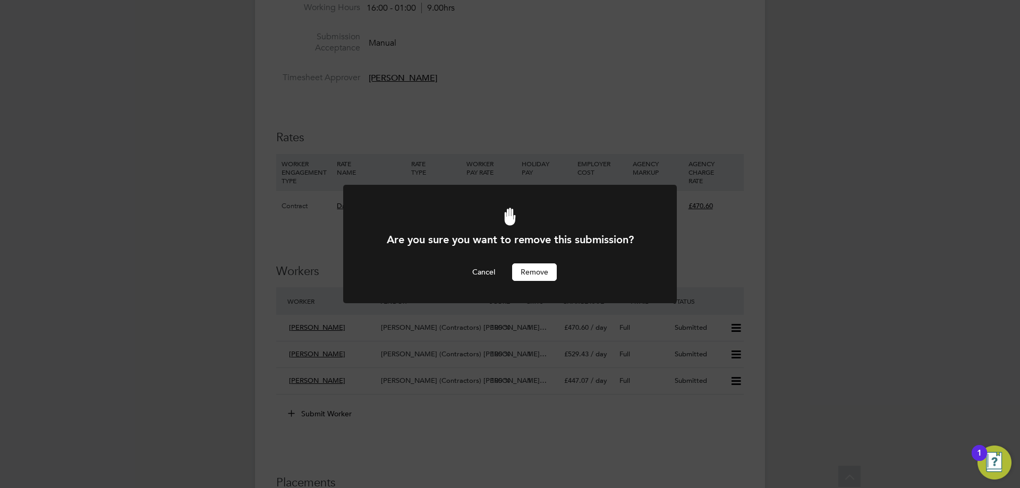
click at [531, 267] on button "Remove" at bounding box center [534, 271] width 45 height 17
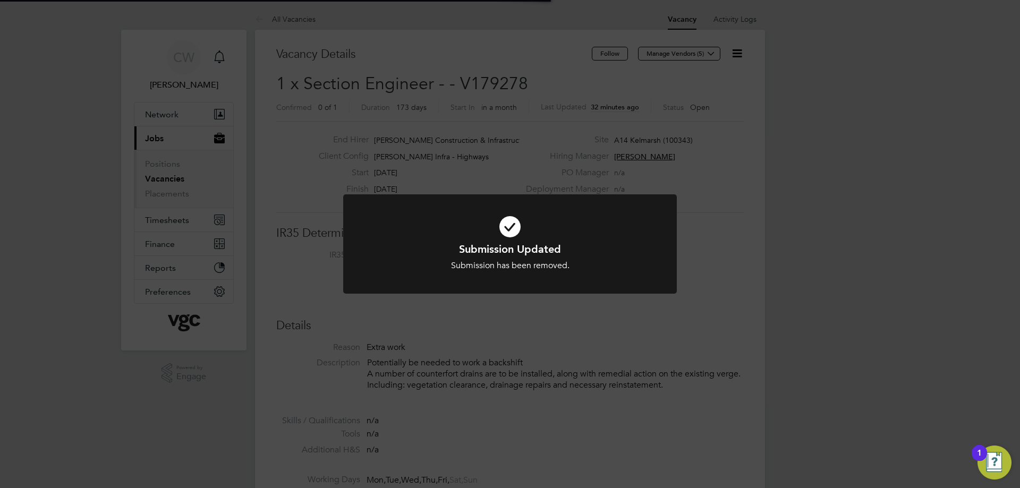
scroll to position [31, 74]
click at [545, 246] on h1 "Submission Updated" at bounding box center [510, 249] width 276 height 14
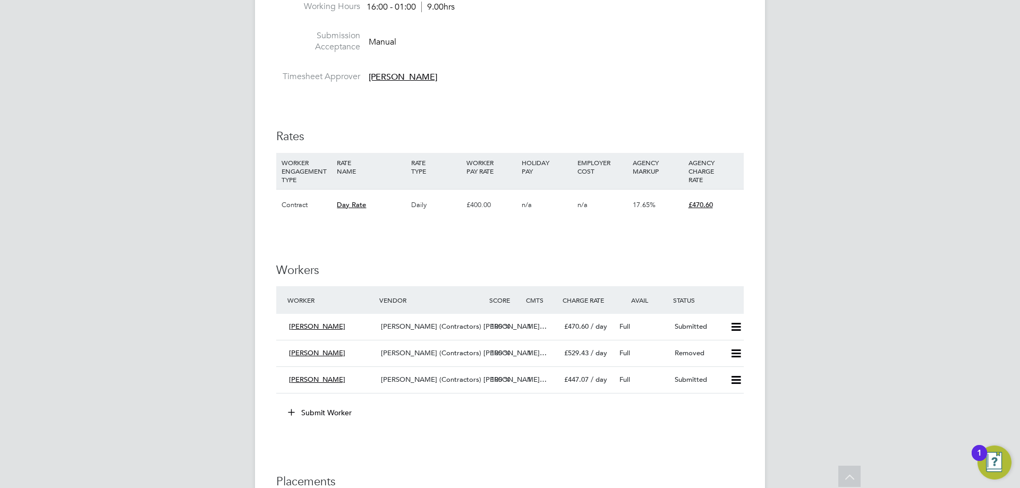
scroll to position [584, 0]
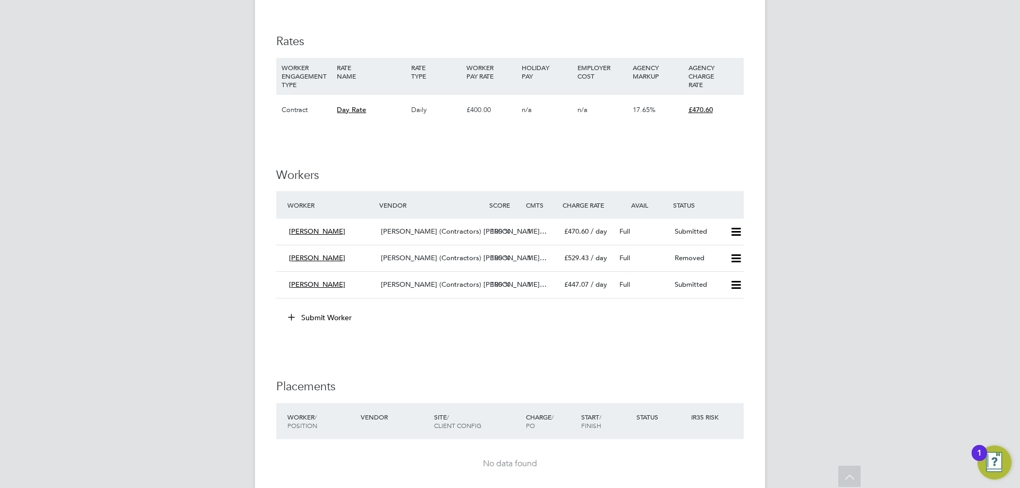
click at [305, 322] on button "Submit Worker" at bounding box center [320, 317] width 80 height 17
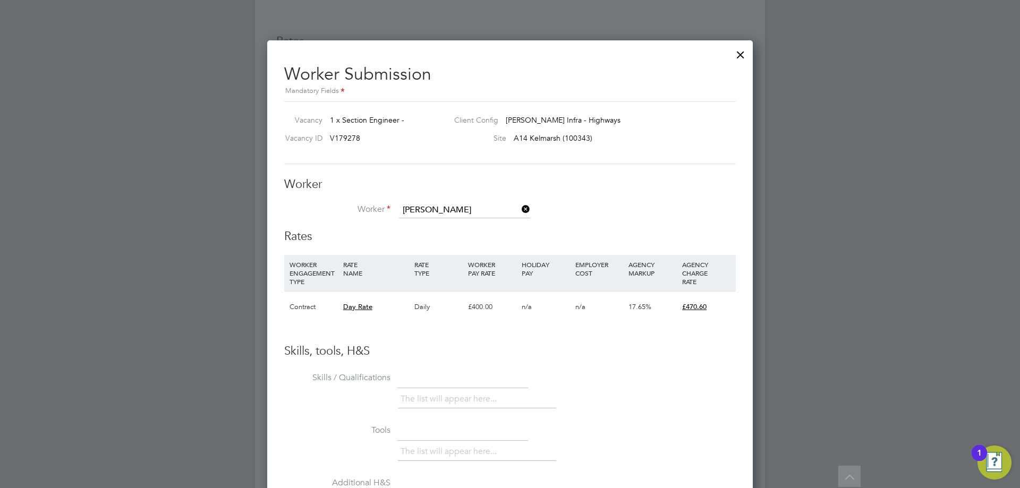
click at [433, 222] on li "[PERSON_NAME] eth [PERSON_NAME] (660340)" at bounding box center [486, 225] width 176 height 14
type input "[PERSON_NAME] (660340)"
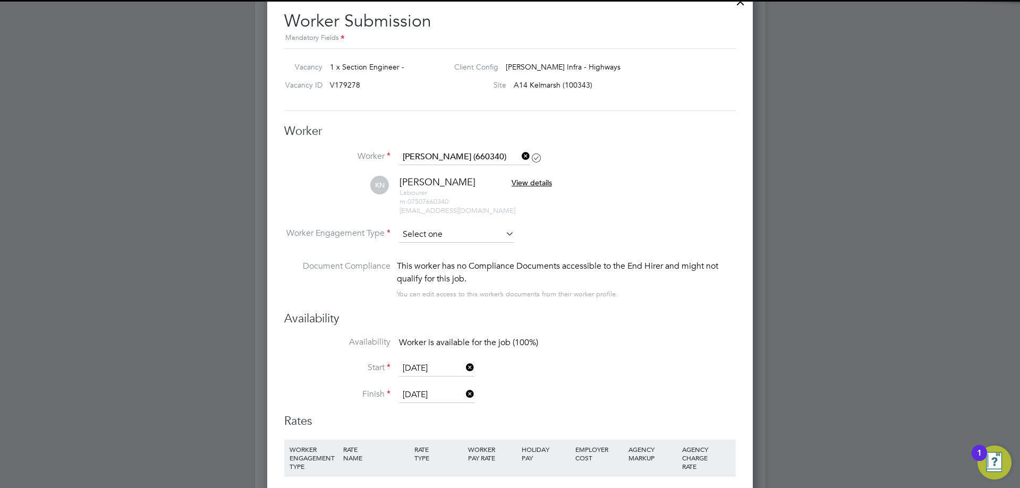
click at [442, 234] on input at bounding box center [456, 235] width 115 height 16
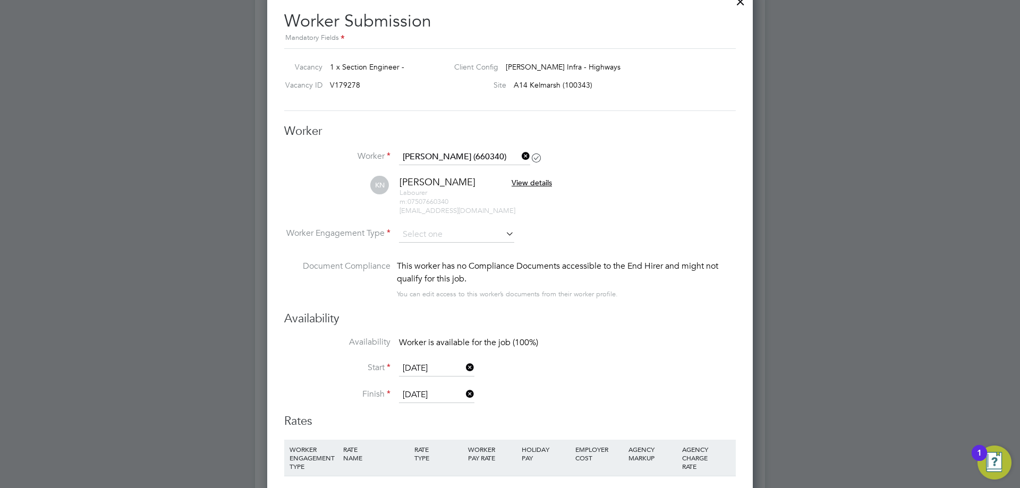
click at [439, 247] on li "Contract" at bounding box center [456, 249] width 116 height 14
type input "Contract"
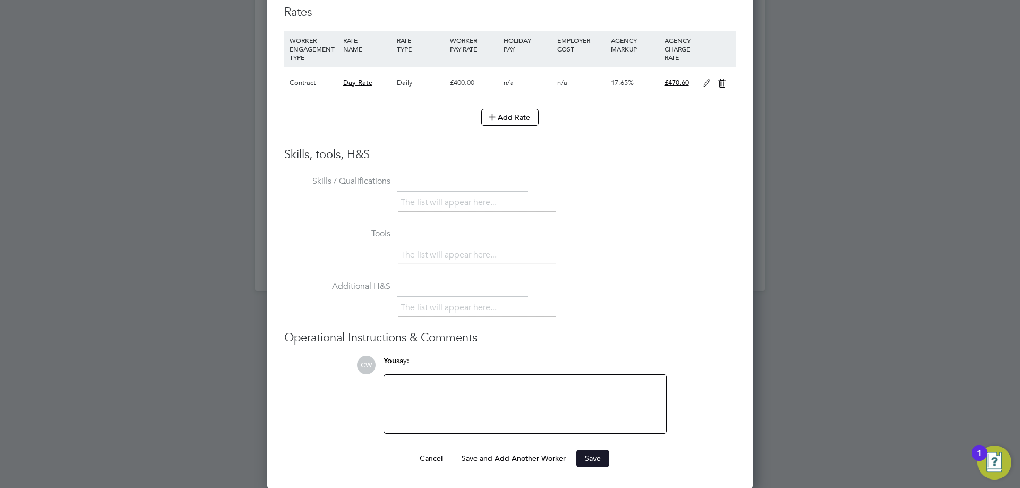
click at [602, 460] on button "Save" at bounding box center [592, 458] width 33 height 17
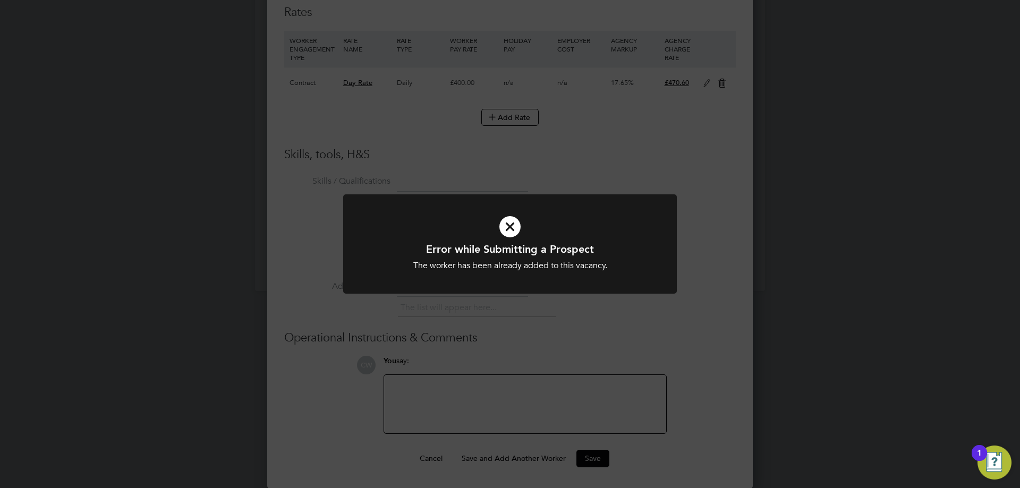
click at [544, 261] on div "The worker has been already added to this vacancy." at bounding box center [510, 265] width 276 height 11
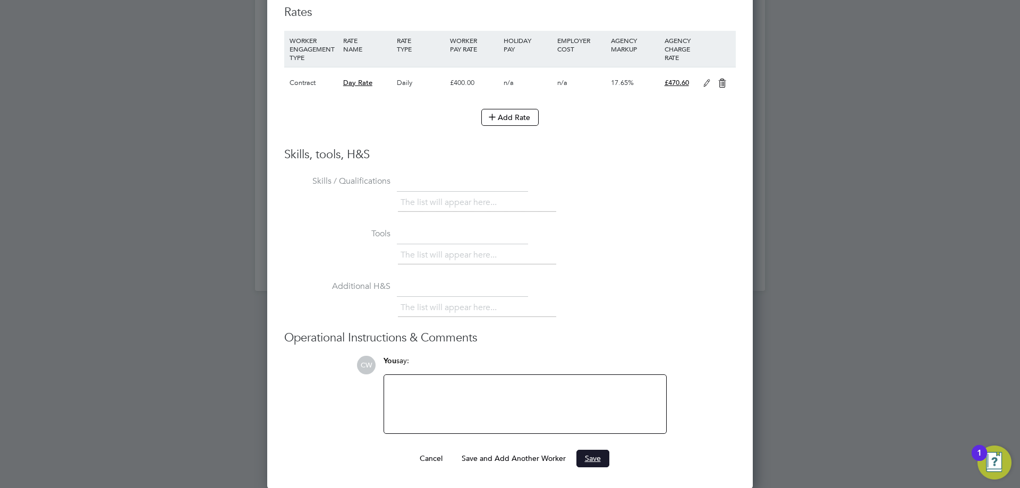
drag, startPoint x: 600, startPoint y: 461, endPoint x: 587, endPoint y: 466, distance: 13.6
click at [587, 466] on button "Save" at bounding box center [592, 458] width 33 height 17
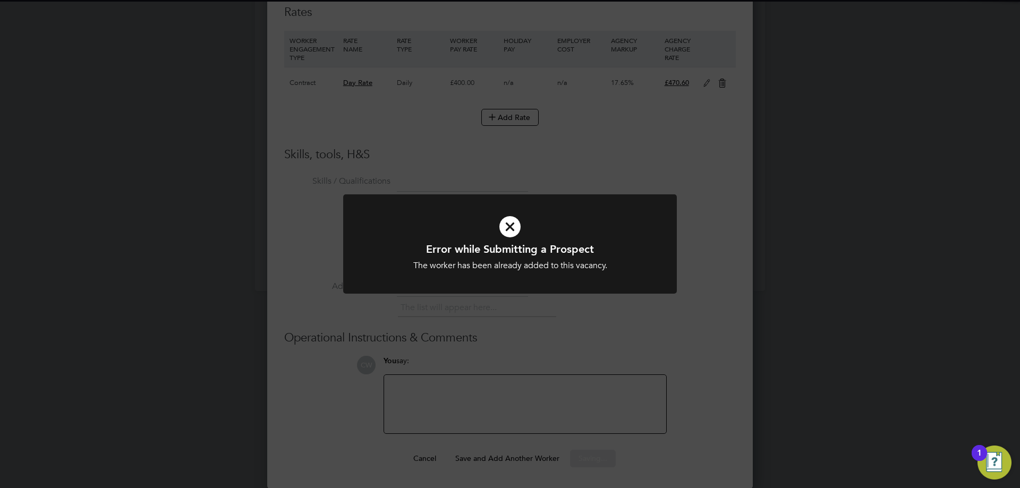
click at [543, 226] on icon at bounding box center [510, 226] width 276 height 41
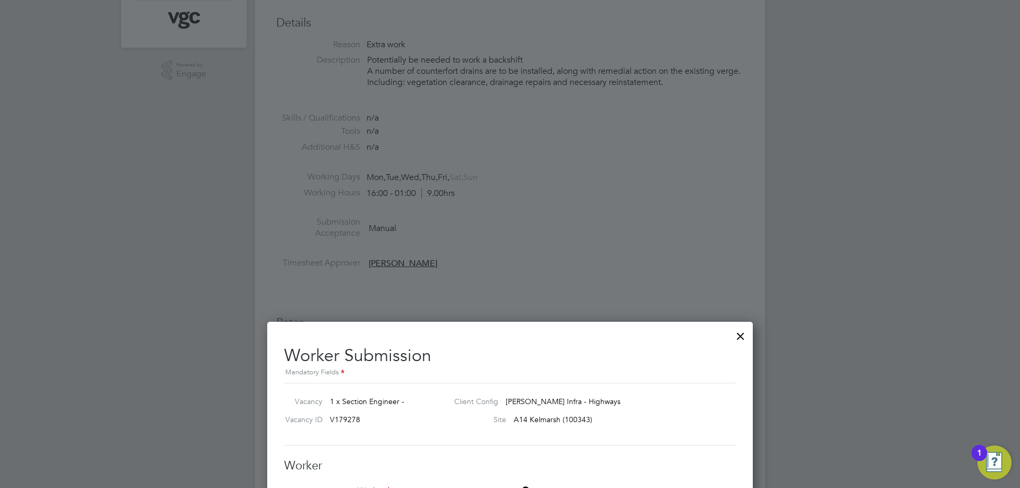
drag, startPoint x: 741, startPoint y: 334, endPoint x: 706, endPoint y: 312, distance: 42.0
click at [742, 334] on div at bounding box center [740, 333] width 19 height 19
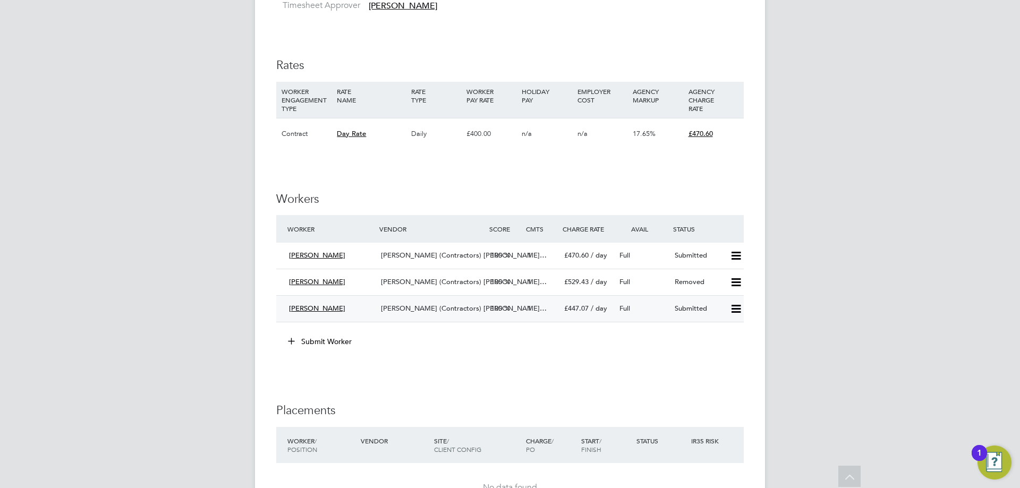
scroll to position [584, 0]
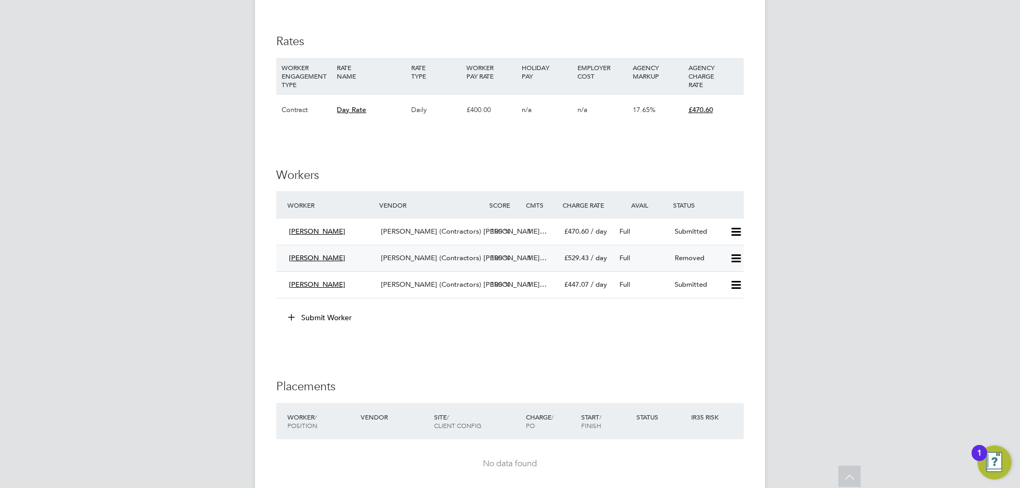
click at [734, 258] on icon at bounding box center [735, 258] width 13 height 8
click at [724, 278] on li "Resubmit" at bounding box center [718, 281] width 45 height 15
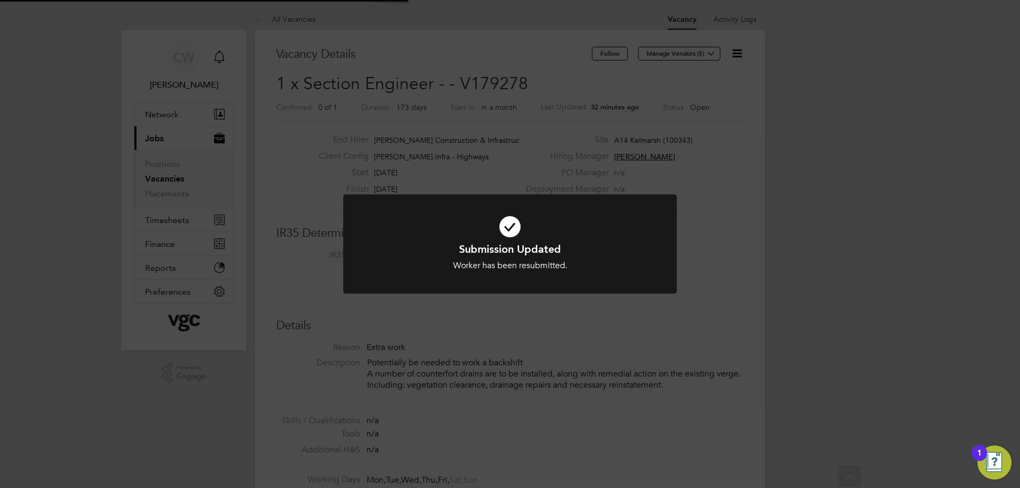
scroll to position [31, 74]
click at [537, 250] on h1 "Submission Updated" at bounding box center [510, 249] width 276 height 14
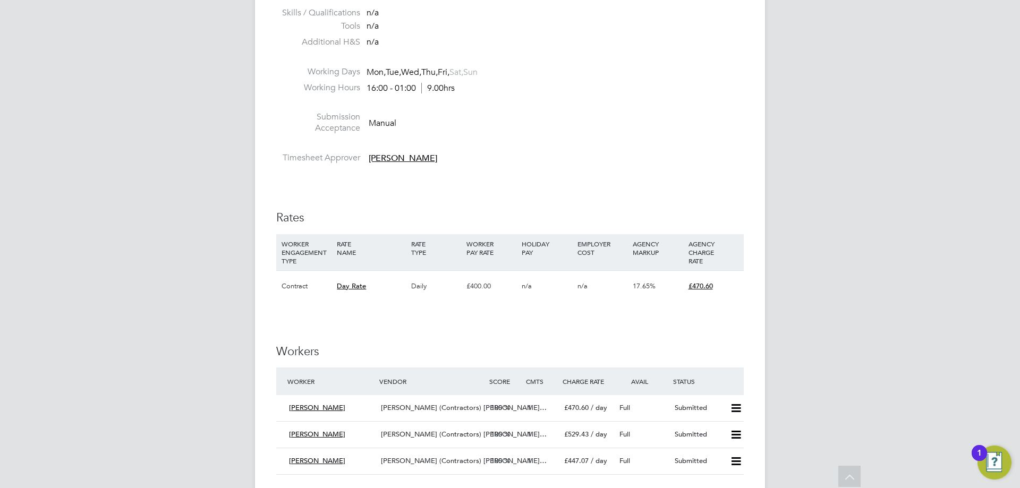
scroll to position [584, 0]
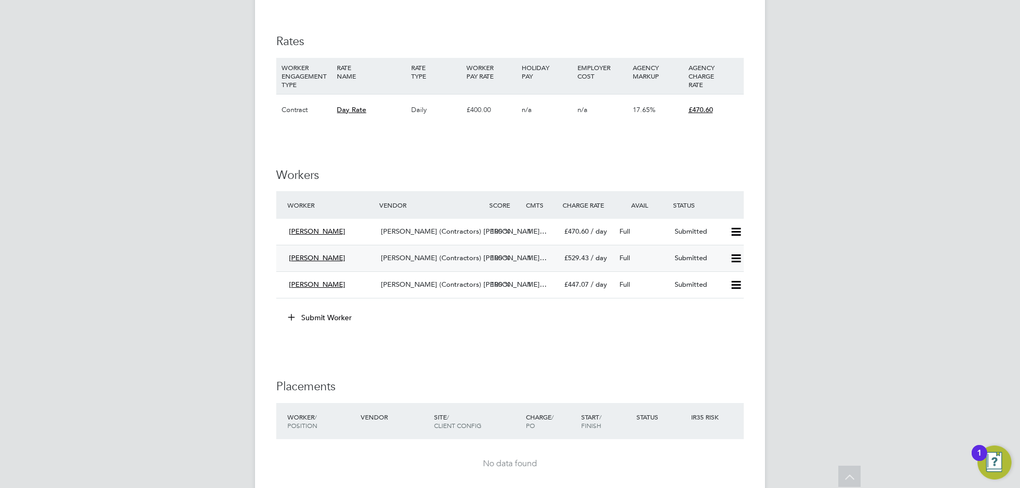
click at [584, 257] on span "£529.43" at bounding box center [576, 257] width 24 height 9
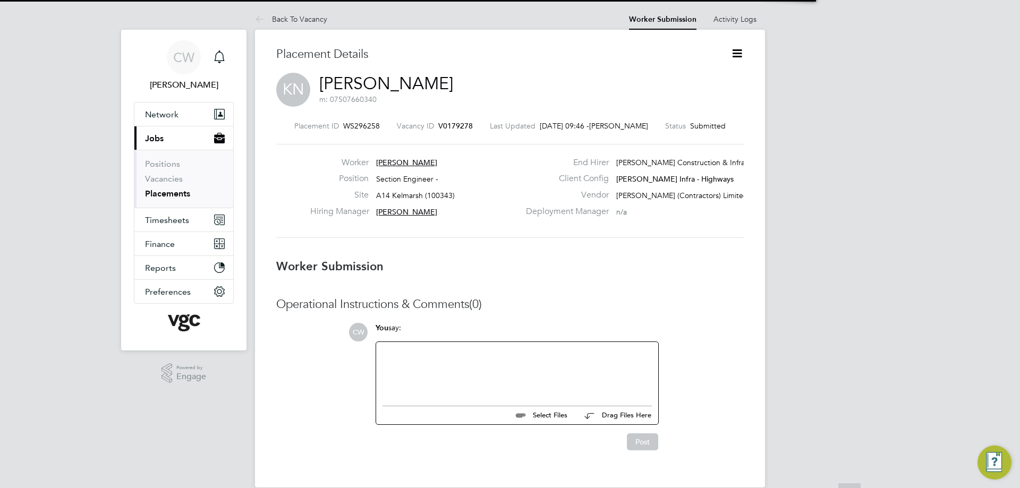
scroll to position [5, 5]
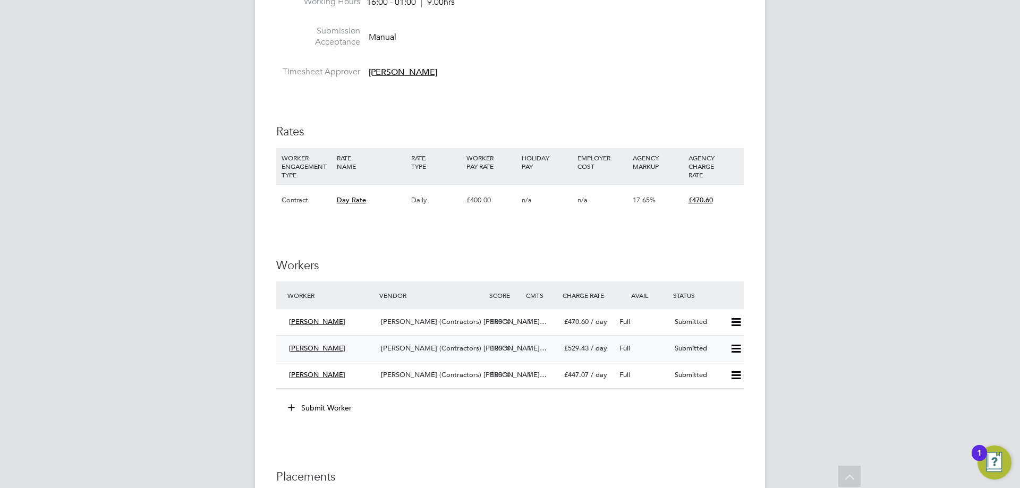
click at [615, 348] on div "Full" at bounding box center [642, 349] width 55 height 18
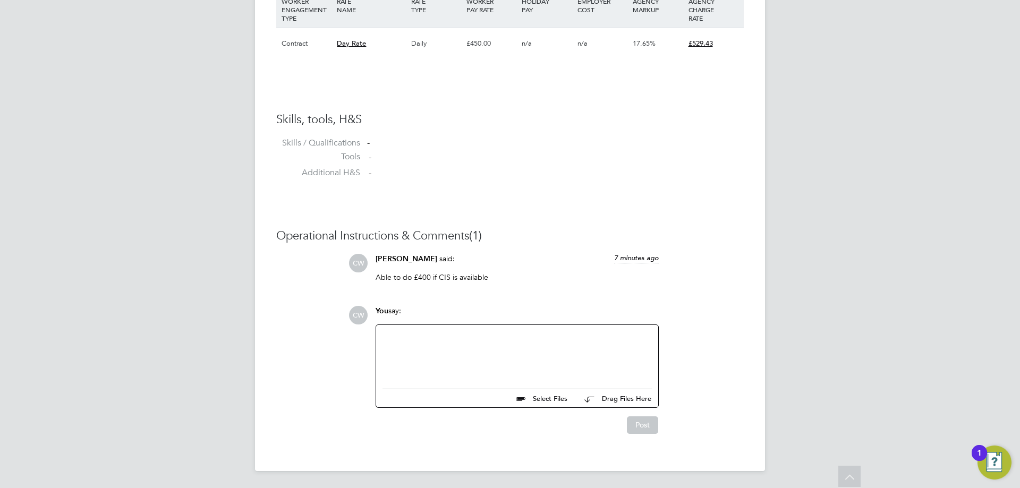
click at [450, 276] on p "Able to do £400 if CIS is available" at bounding box center [516, 277] width 283 height 10
click at [503, 274] on p "Able to do £400 if CIS is available" at bounding box center [516, 277] width 283 height 10
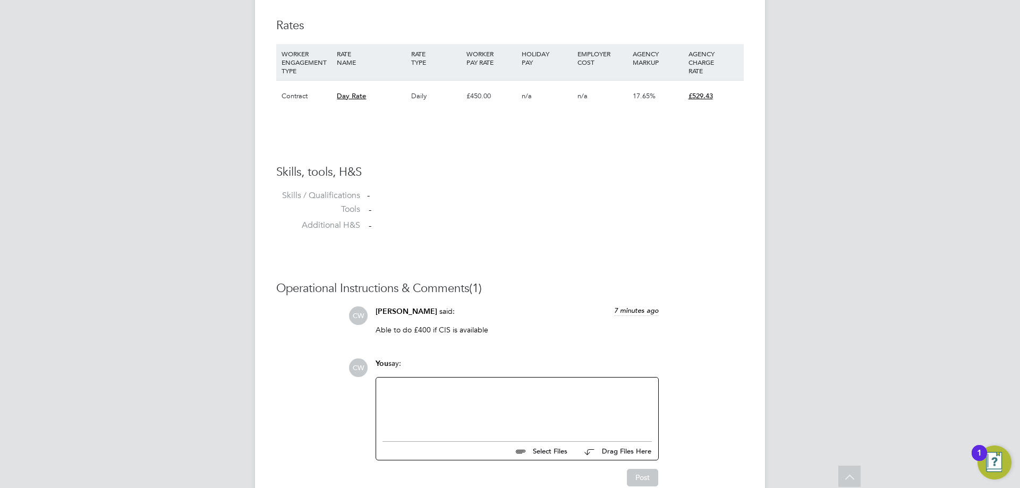
click at [443, 397] on div at bounding box center [516, 407] width 269 height 46
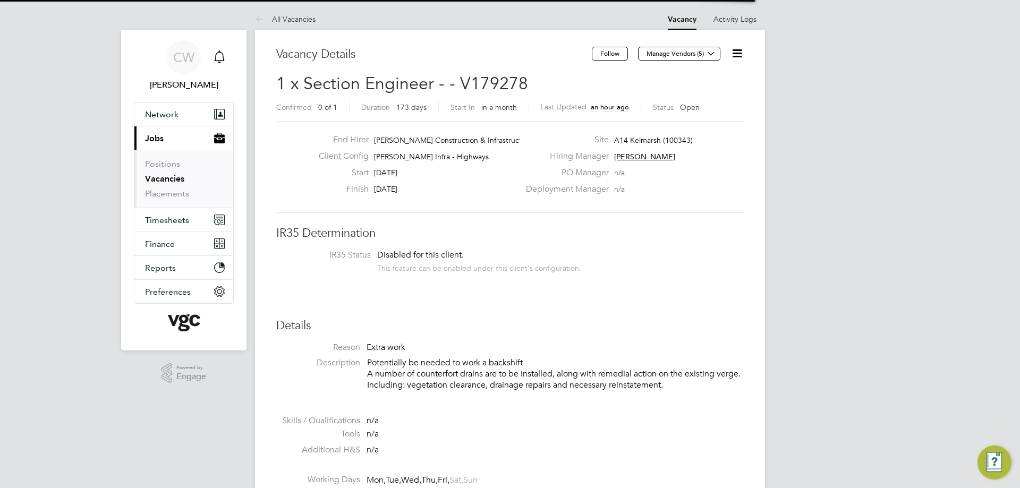
scroll to position [18, 92]
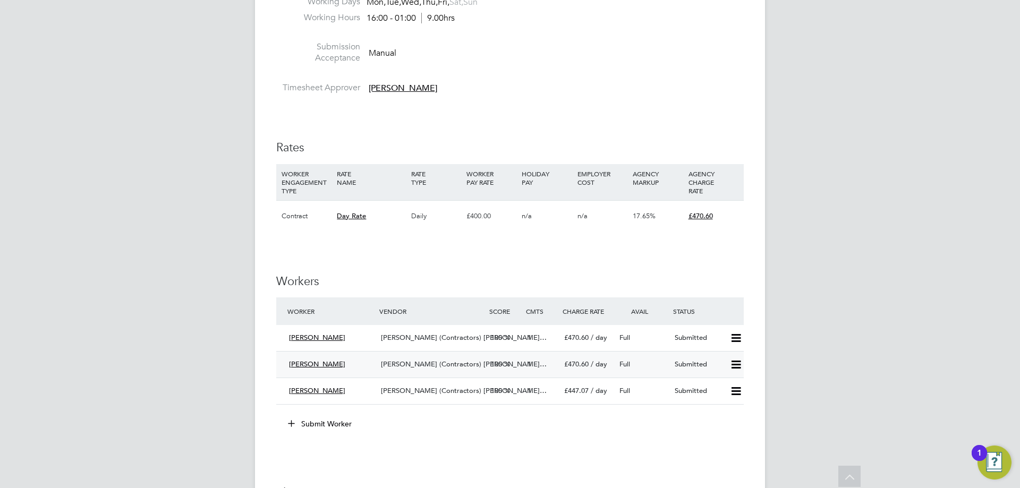
click at [638, 364] on div "Full" at bounding box center [642, 365] width 55 height 18
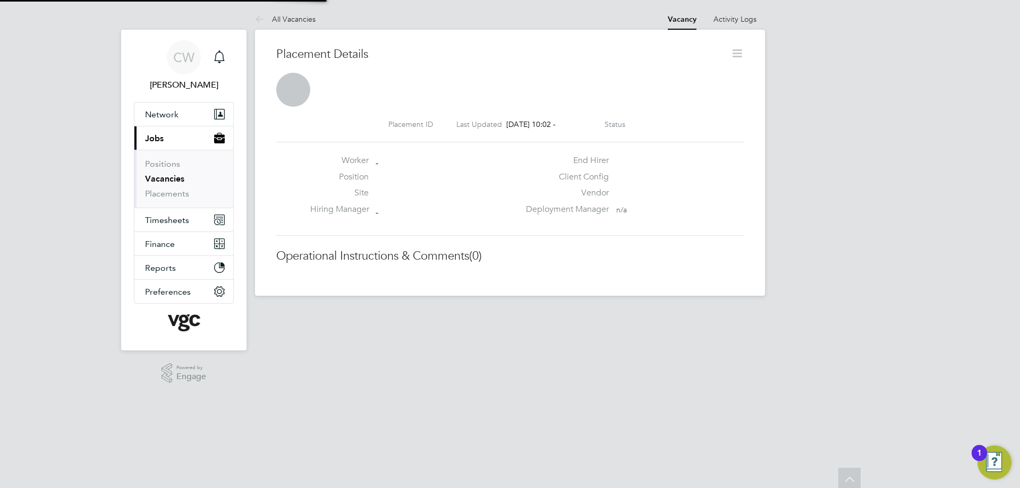
scroll to position [10, 165]
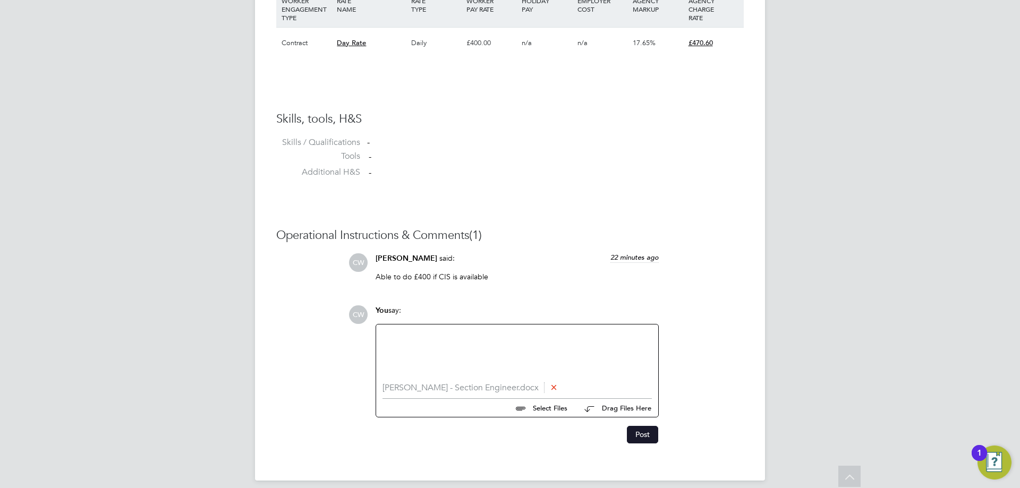
click at [648, 434] on button "Post" at bounding box center [642, 434] width 31 height 17
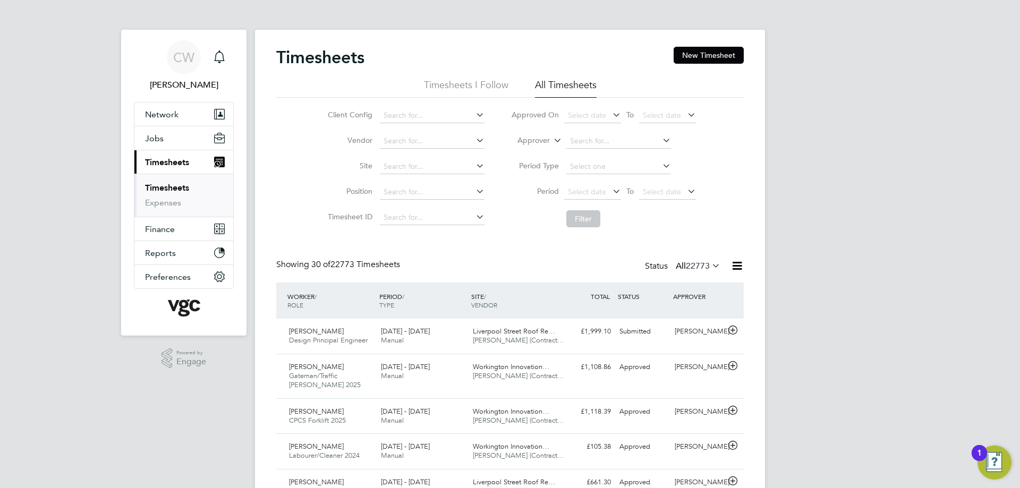
click at [547, 141] on label "Approver" at bounding box center [526, 140] width 48 height 11
click at [537, 153] on li "Worker" at bounding box center [523, 153] width 53 height 14
click at [582, 141] on input at bounding box center [618, 141] width 105 height 15
type input "vijay"
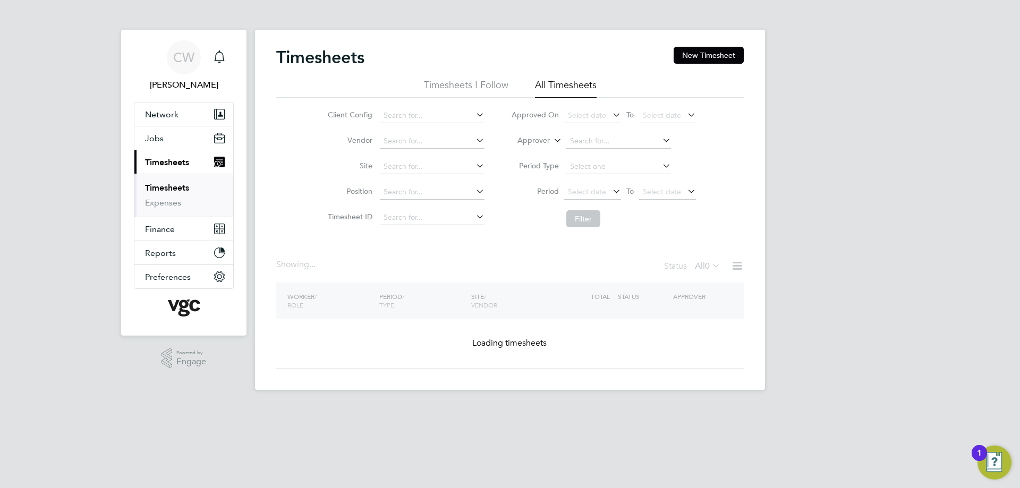
click at [551, 139] on icon at bounding box center [551, 138] width 0 height 10
click at [538, 150] on li "Worker" at bounding box center [523, 153] width 53 height 14
click at [573, 140] on input at bounding box center [618, 141] width 105 height 15
click at [609, 152] on li "[PERSON_NAME]" at bounding box center [618, 156] width 106 height 14
type input "[PERSON_NAME]"
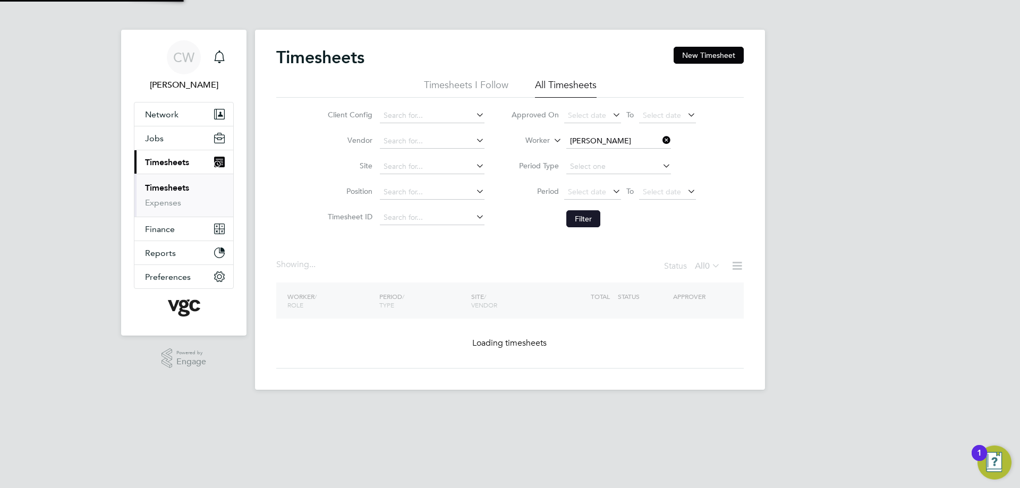
click at [584, 212] on button "Filter" at bounding box center [583, 218] width 34 height 17
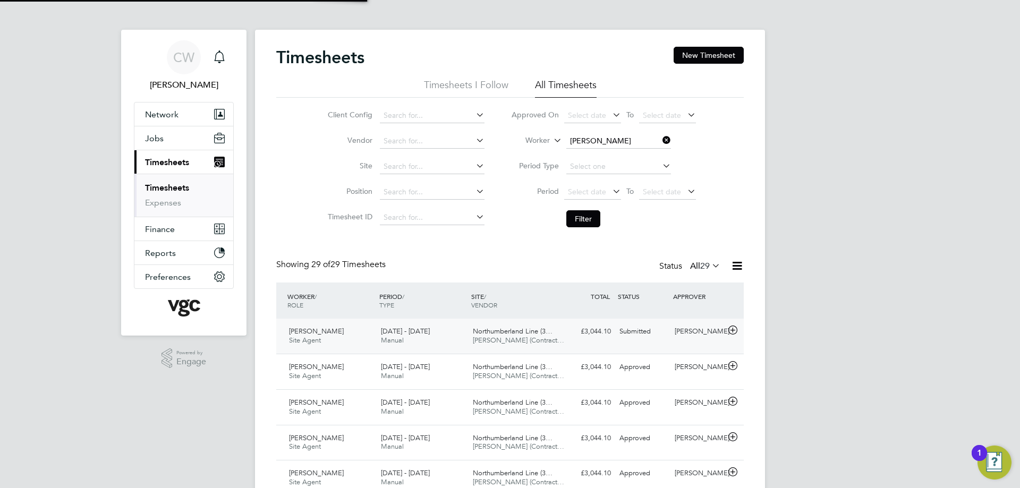
click at [724, 329] on div "[PERSON_NAME]" at bounding box center [697, 332] width 55 height 18
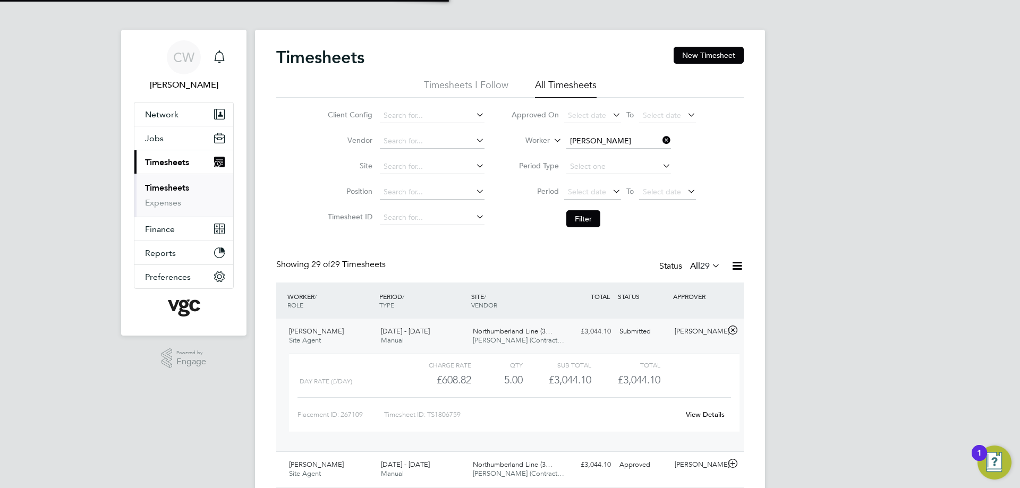
click at [697, 411] on link "View Details" at bounding box center [705, 414] width 39 height 9
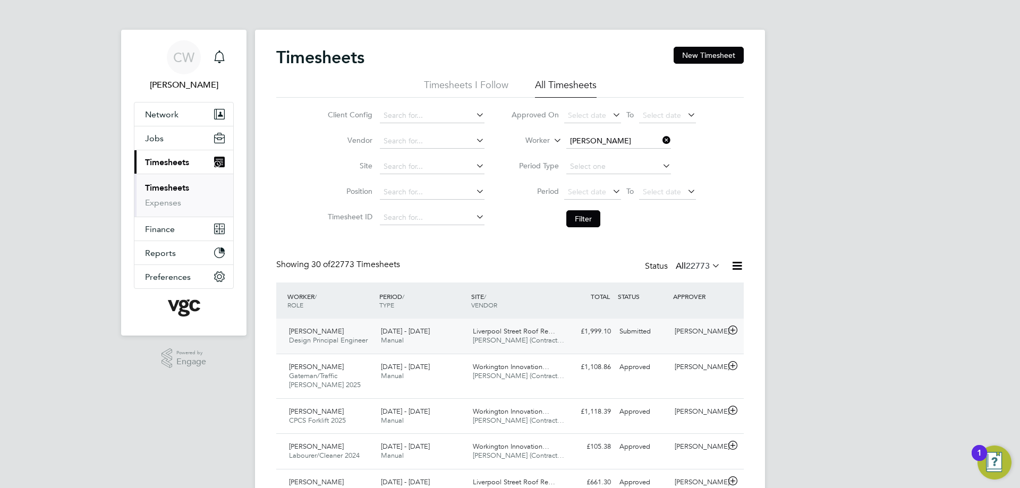
scroll to position [5, 5]
drag, startPoint x: 582, startPoint y: 226, endPoint x: 574, endPoint y: 218, distance: 11.6
click at [580, 226] on button "Filter" at bounding box center [583, 218] width 34 height 17
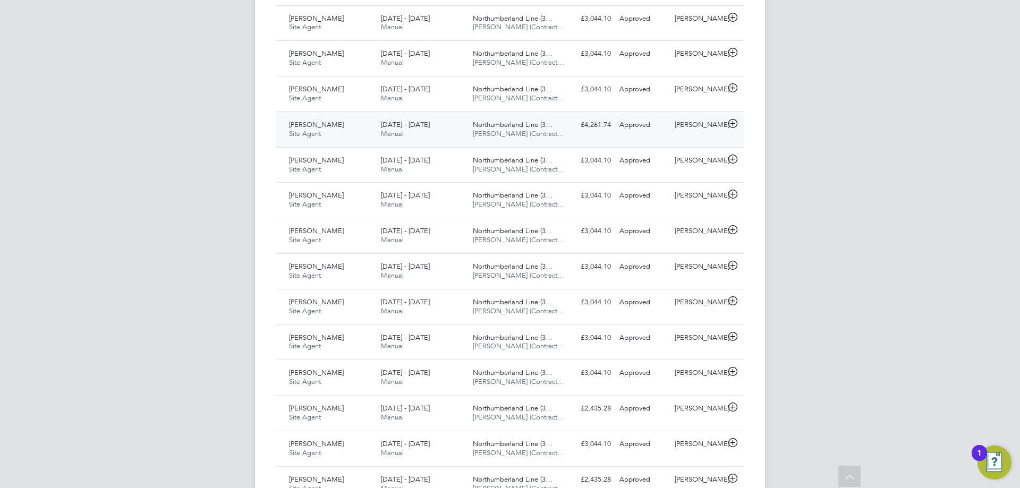
click at [732, 124] on icon at bounding box center [732, 123] width 13 height 8
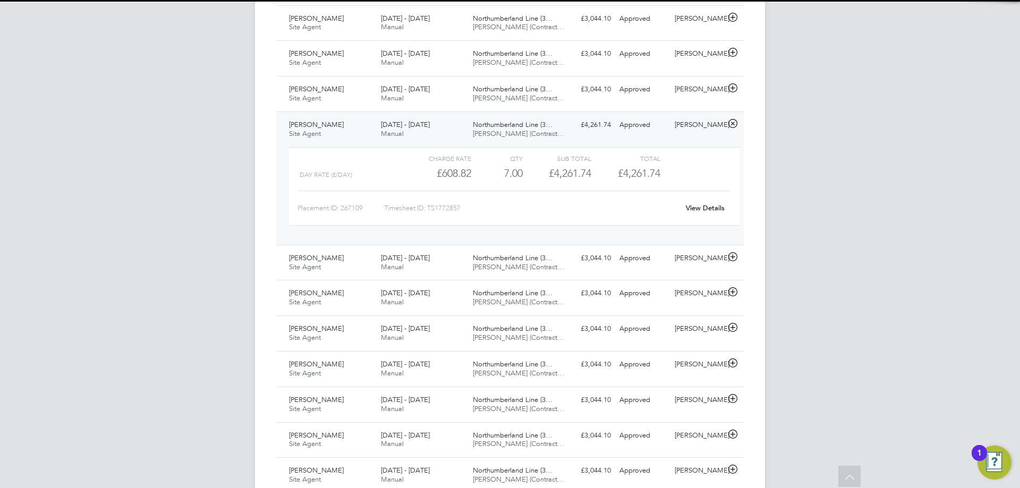
click at [732, 124] on icon at bounding box center [732, 123] width 13 height 8
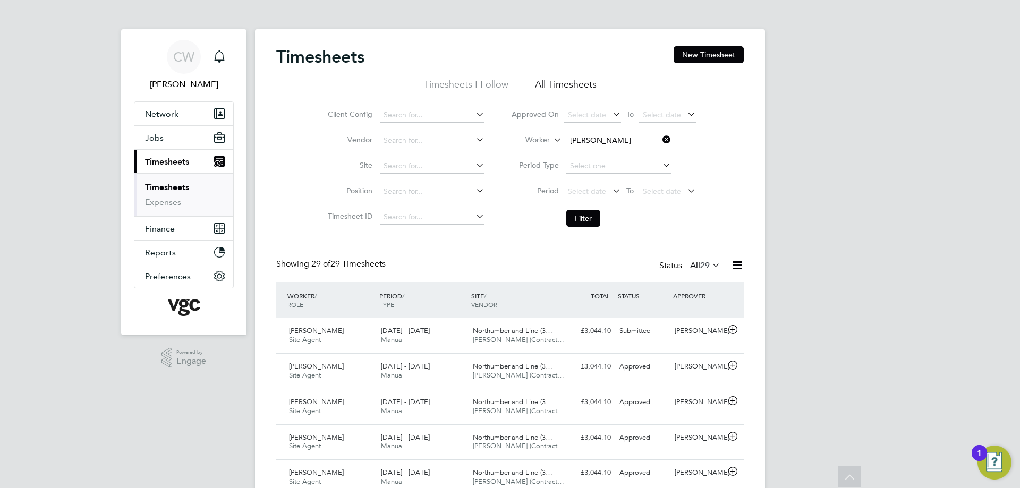
scroll to position [0, 0]
click at [172, 118] on span "Network" at bounding box center [161, 114] width 33 height 10
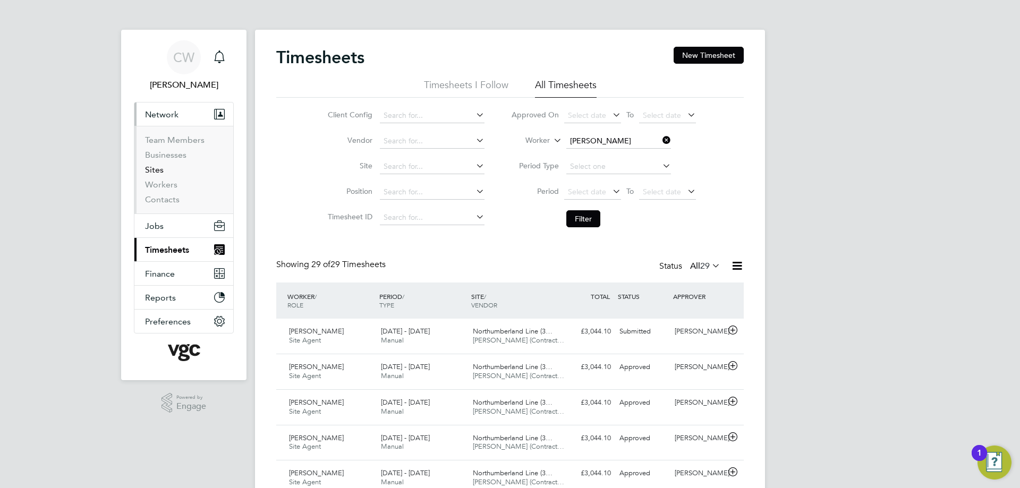
click at [160, 169] on link "Sites" at bounding box center [154, 170] width 19 height 10
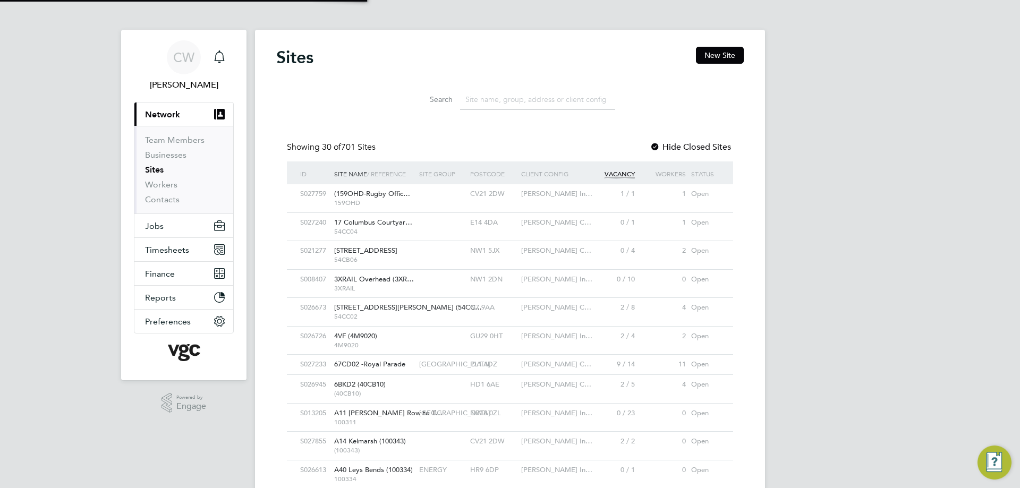
scroll to position [20, 52]
click at [515, 93] on input at bounding box center [537, 99] width 155 height 21
click at [393, 443] on span "A14 Kelmarsh (100343)" at bounding box center [370, 441] width 72 height 9
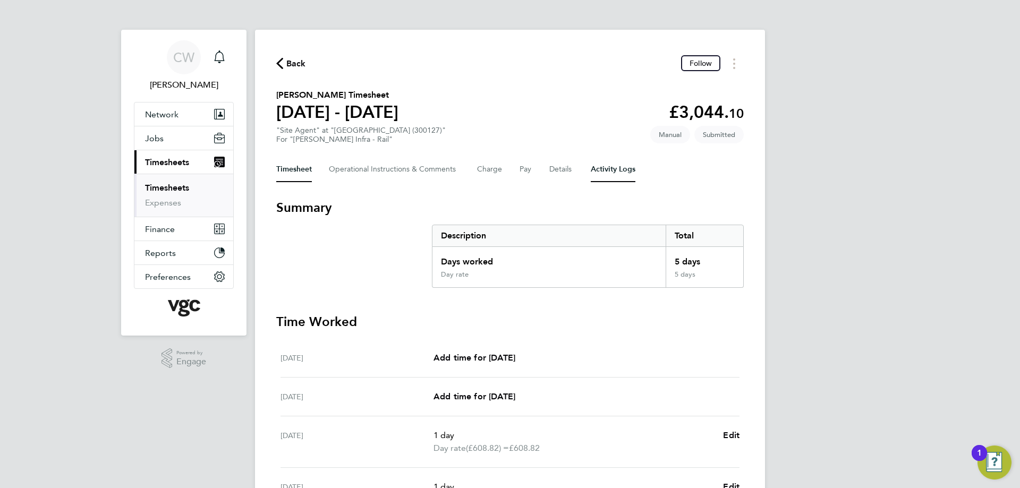
click at [594, 172] on Logs-tab "Activity Logs" at bounding box center [613, 169] width 45 height 25
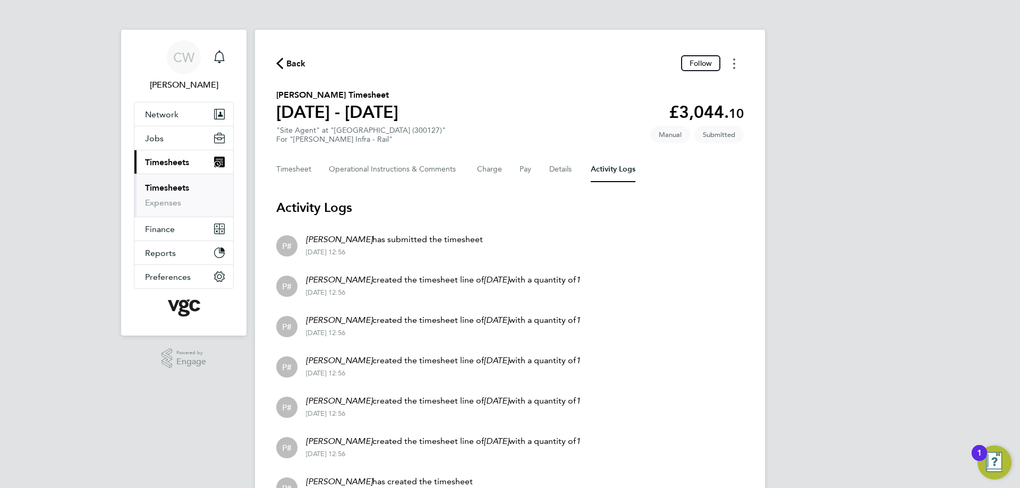
click at [736, 70] on button "Timesheets Menu" at bounding box center [733, 63] width 19 height 16
click at [303, 169] on button "Timesheet" at bounding box center [294, 169] width 36 height 25
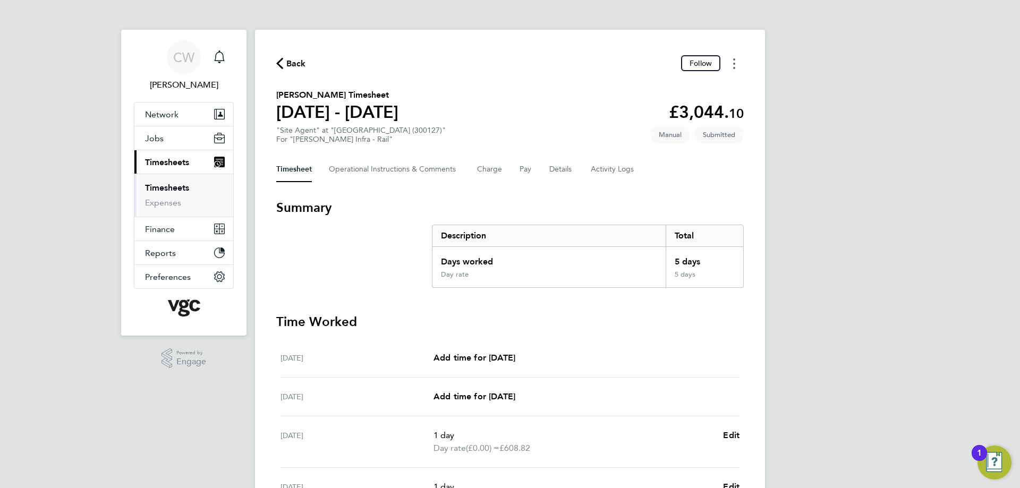
click at [730, 62] on button "Timesheets Menu" at bounding box center [733, 63] width 19 height 16
click at [561, 60] on div "Back Follow [PERSON_NAME] as absent Download timesheet" at bounding box center [509, 63] width 467 height 16
click at [553, 169] on button "Details" at bounding box center [561, 169] width 24 height 25
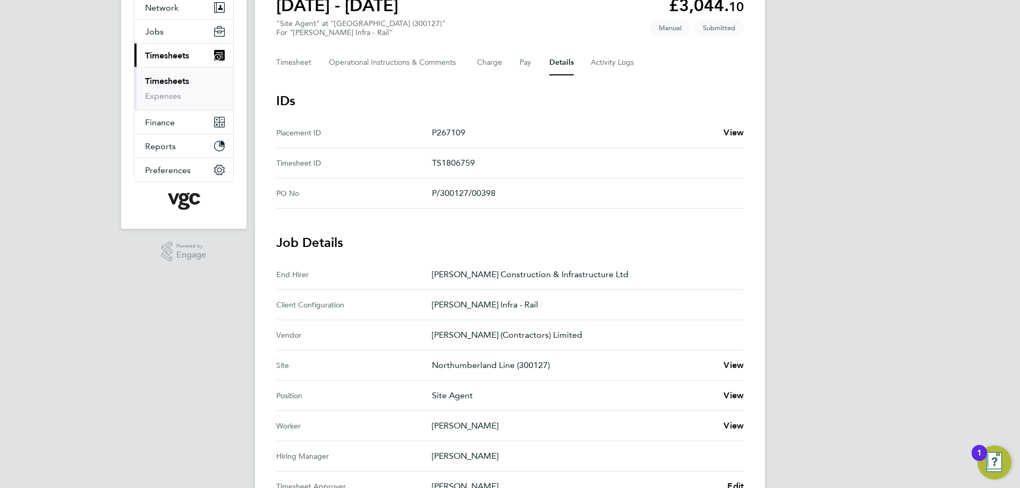
scroll to position [266, 0]
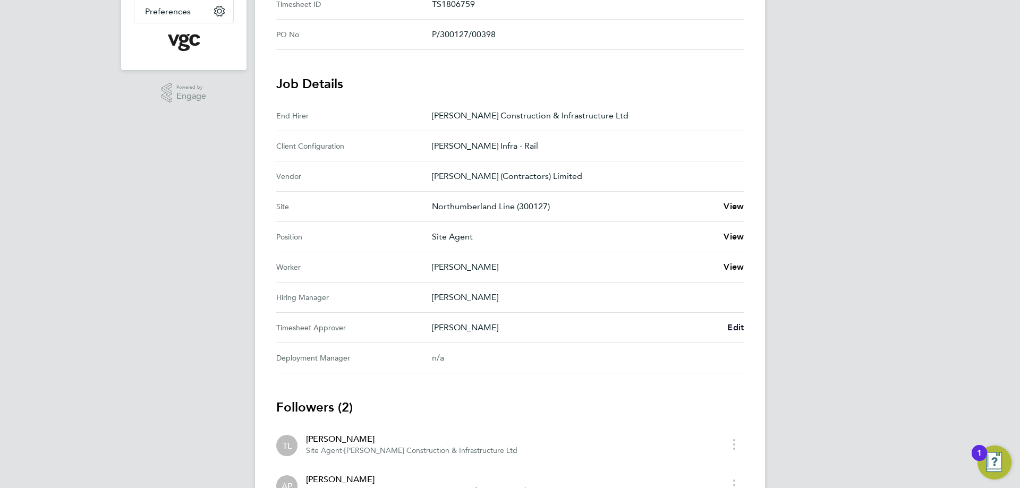
click at [735, 321] on link "Edit" at bounding box center [735, 327] width 16 height 13
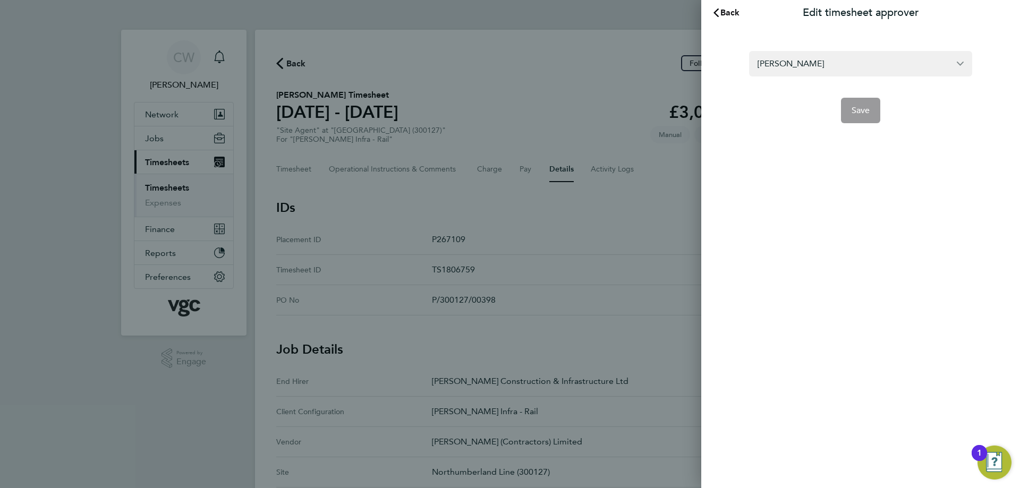
click at [793, 47] on section "[PERSON_NAME] Save" at bounding box center [860, 80] width 259 height 85
click at [801, 59] on input "[PERSON_NAME]" at bounding box center [860, 63] width 223 height 25
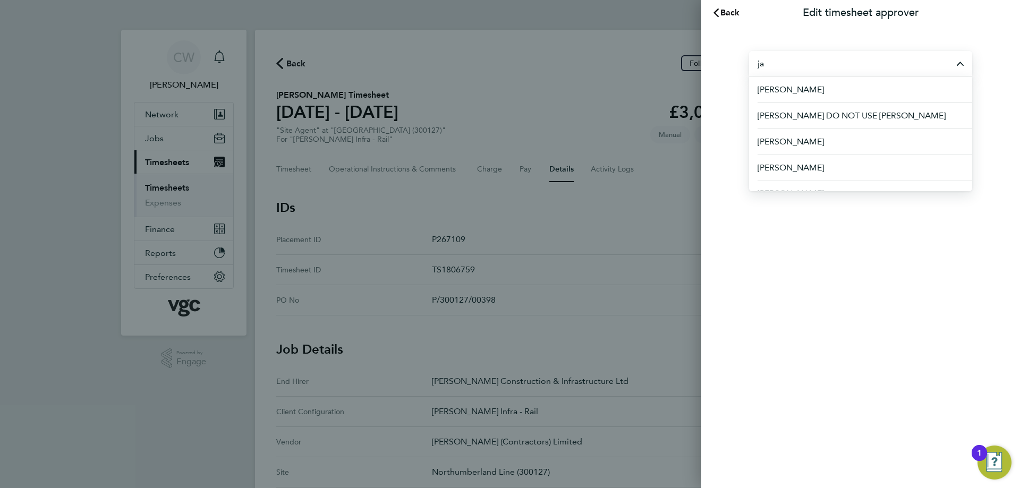
type input "j"
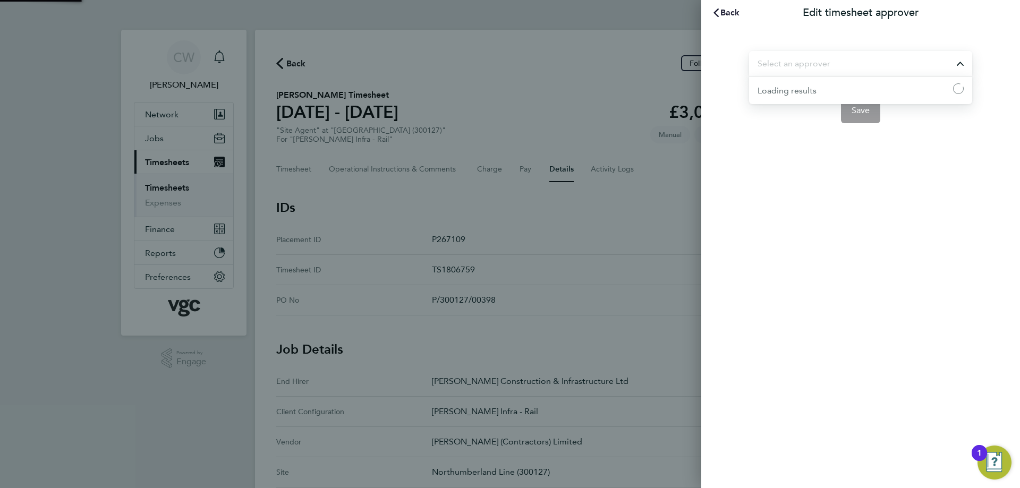
click at [736, 10] on span "Back" at bounding box center [730, 12] width 20 height 10
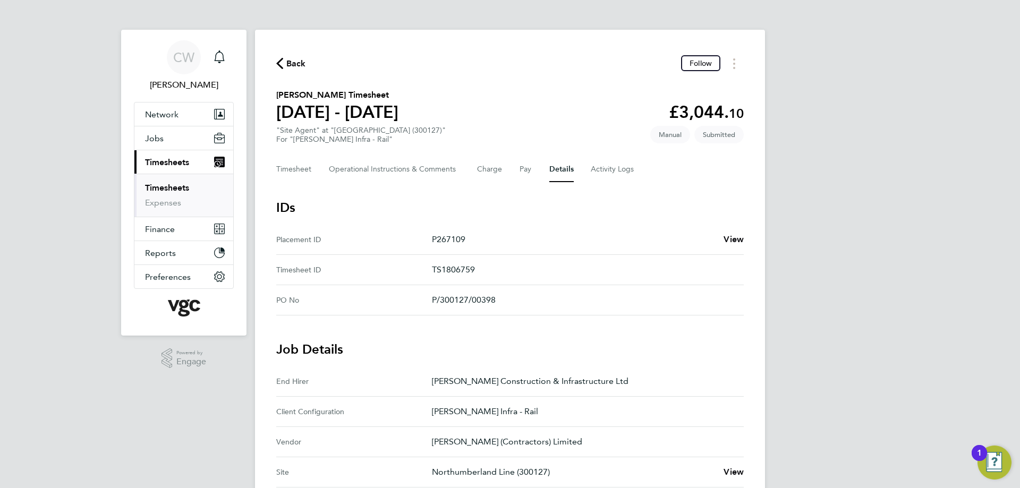
click at [274, 59] on div "Back Follow [PERSON_NAME] Timesheet [DATE] - [DATE] £3,044. 10 "Site Agent" at …" at bounding box center [510, 428] width 510 height 796
click at [279, 61] on icon "button" at bounding box center [279, 63] width 7 height 11
